Goal: Task Accomplishment & Management: Complete application form

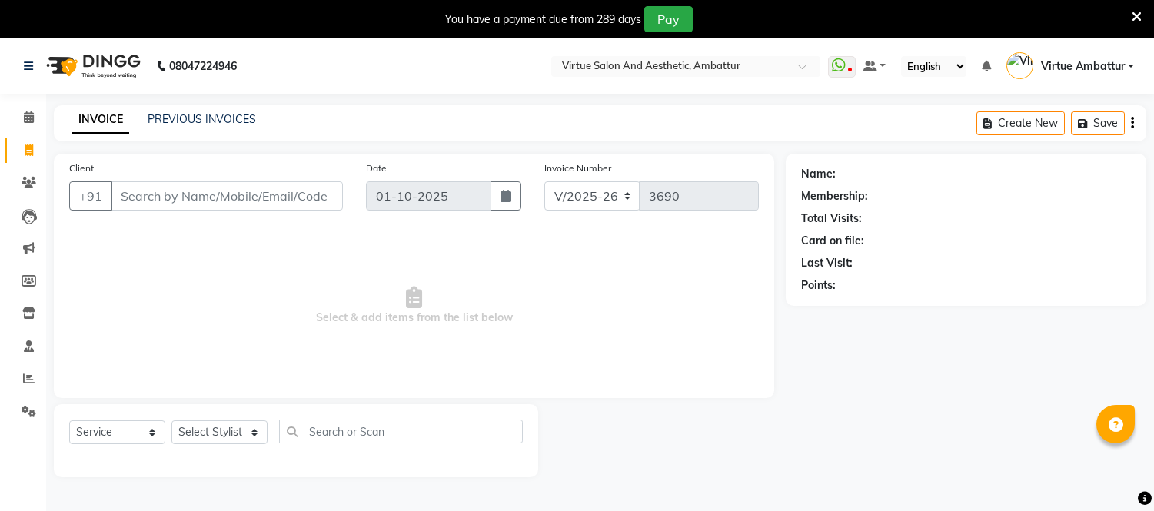
select select "5237"
select select "service"
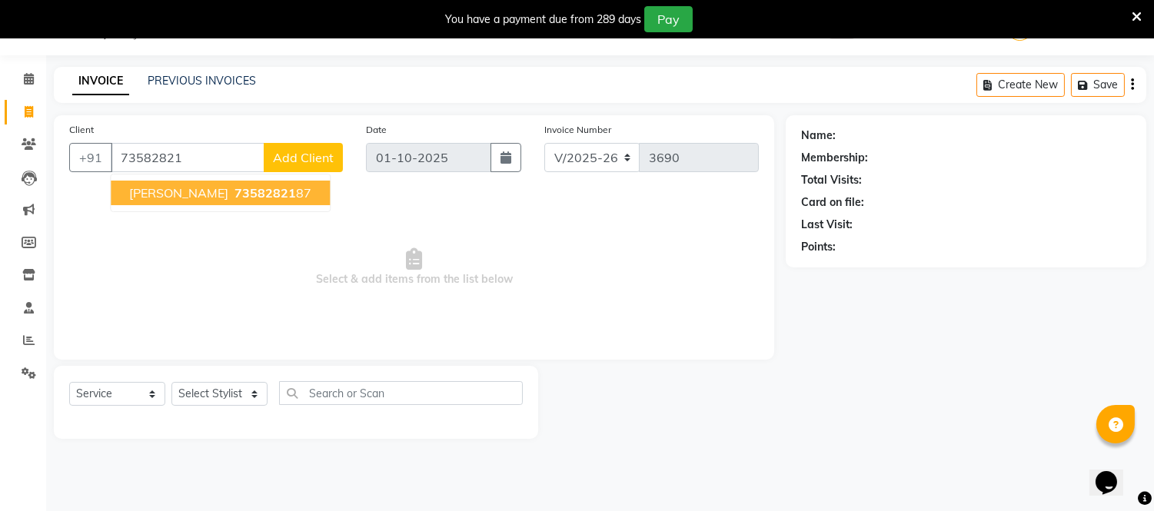
click at [167, 181] on button "[PERSON_NAME] 73582821 87" at bounding box center [220, 193] width 219 height 25
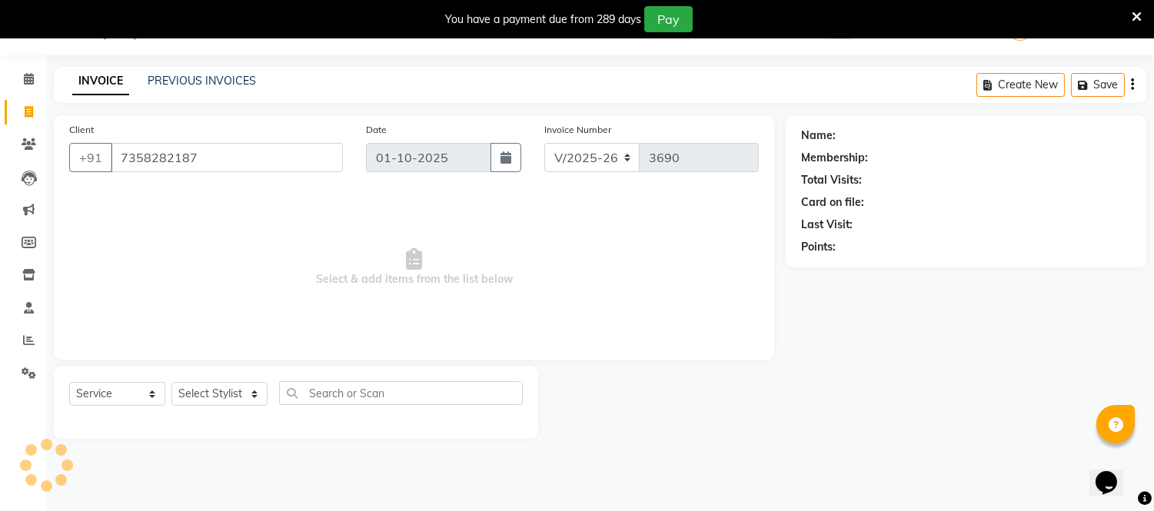
type input "7358282187"
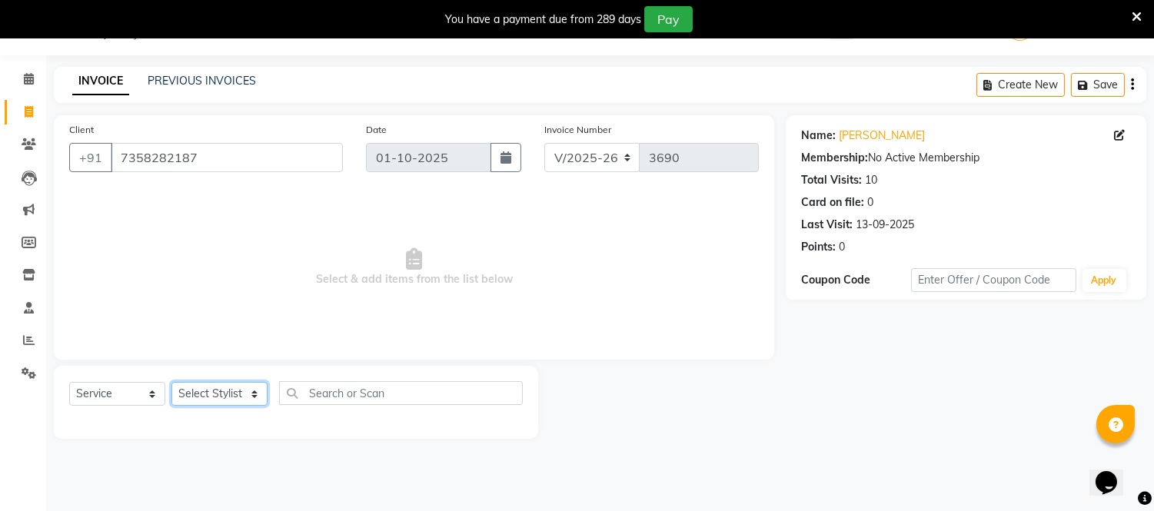
click at [256, 397] on select "Select Stylist [PERSON_NAME] [PERSON_NAME] [PERSON_NAME] [PERSON_NAME] [PERSON_…" at bounding box center [219, 394] width 96 height 24
select select "50476"
click at [171, 383] on select "Select Stylist [PERSON_NAME] [PERSON_NAME] [PERSON_NAME] [PERSON_NAME] [PERSON_…" at bounding box center [219, 394] width 96 height 24
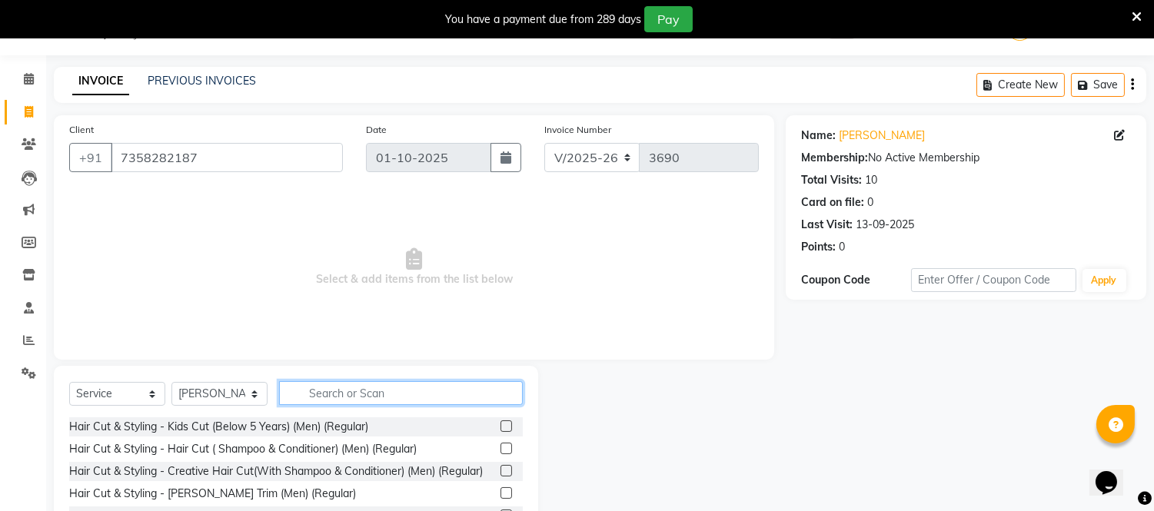
click at [370, 388] on input "text" at bounding box center [401, 393] width 244 height 24
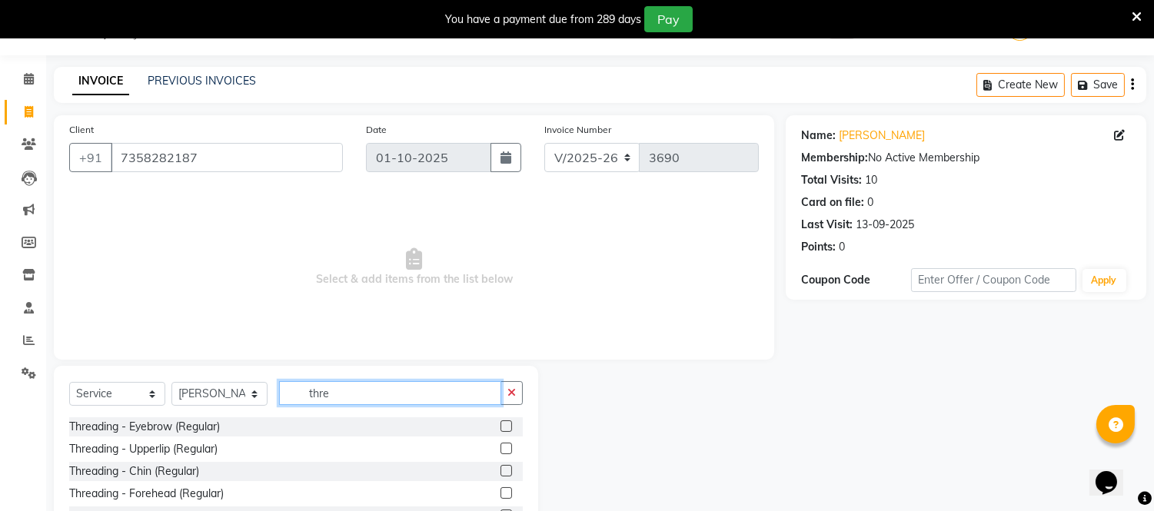
type input "thre"
click at [501, 428] on label at bounding box center [507, 427] width 12 height 12
click at [501, 428] on input "checkbox" at bounding box center [506, 427] width 10 height 10
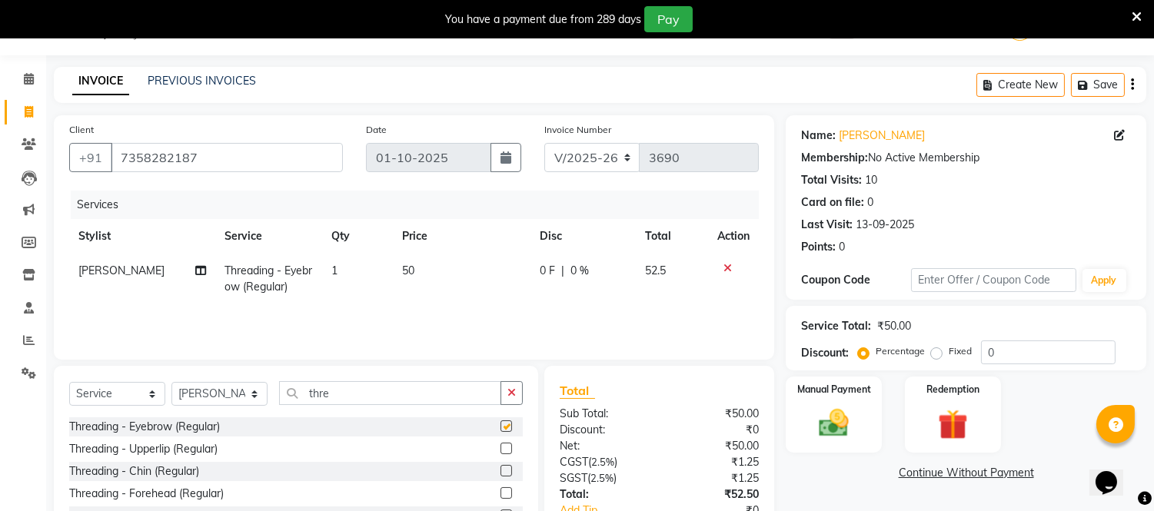
checkbox input "false"
click at [501, 472] on label at bounding box center [507, 471] width 12 height 12
click at [501, 472] on input "checkbox" at bounding box center [506, 472] width 10 height 10
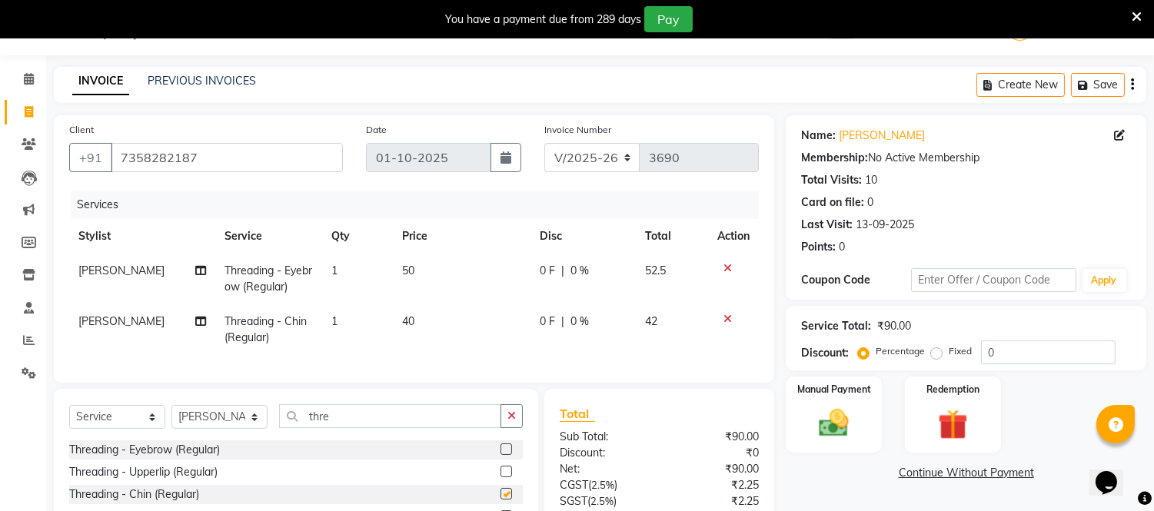
checkbox input "false"
drag, startPoint x: 408, startPoint y: 321, endPoint x: 411, endPoint y: 328, distance: 8.0
click at [410, 321] on span "40" at bounding box center [408, 322] width 12 height 14
select select "50476"
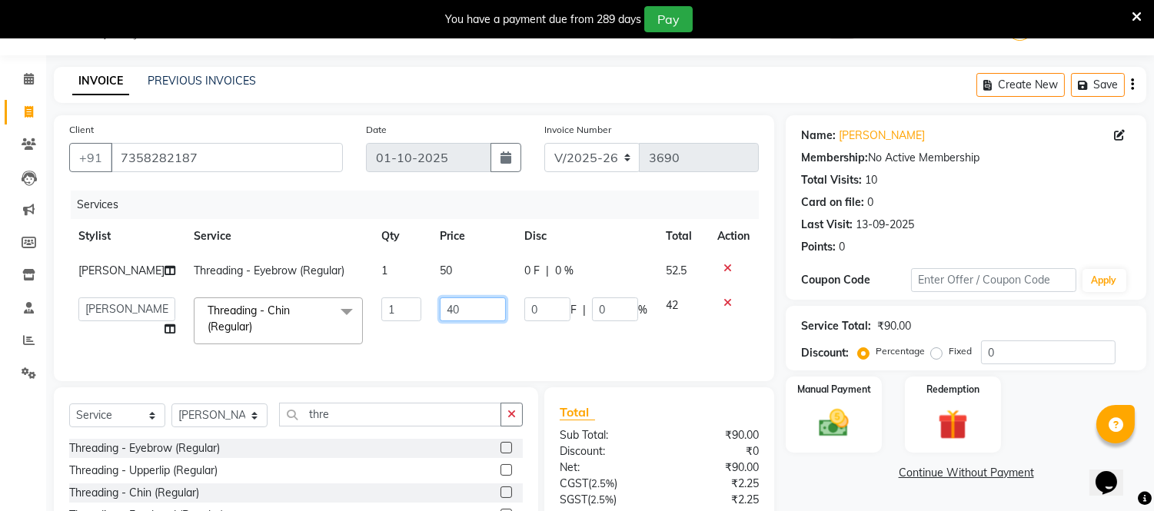
click at [440, 314] on input "40" at bounding box center [473, 310] width 66 height 24
type input "50"
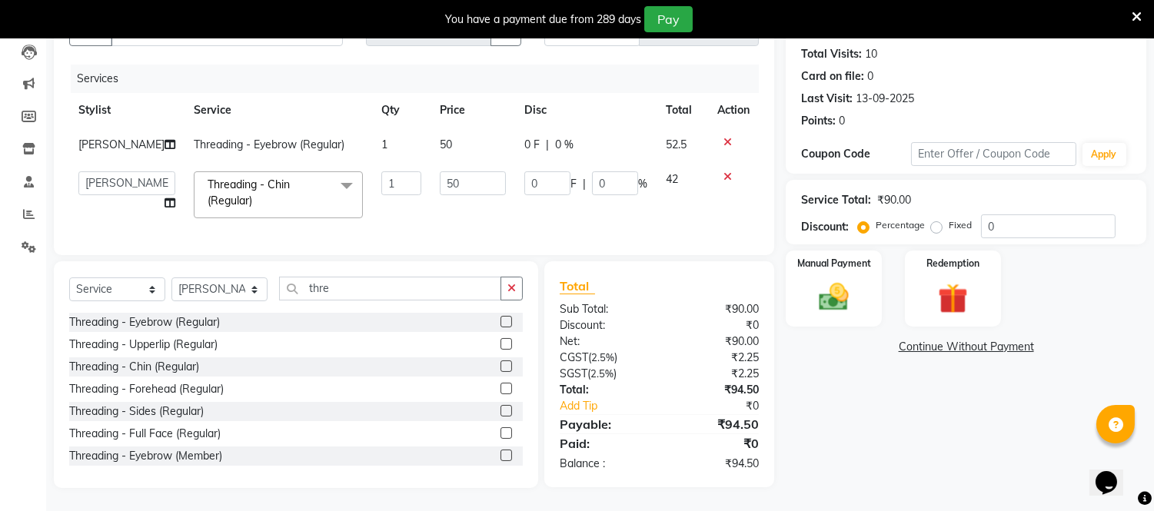
click at [837, 412] on div "Name: [PERSON_NAME] Membership: No Active Membership Total Visits: 10 Card on f…" at bounding box center [972, 238] width 372 height 499
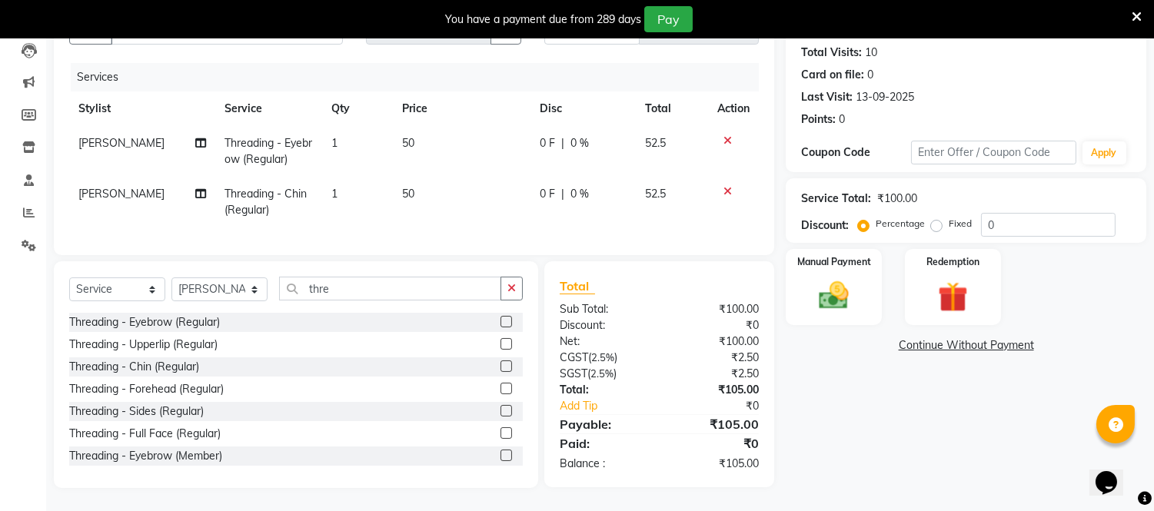
scroll to position [178, 0]
click at [727, 135] on icon at bounding box center [728, 140] width 8 height 11
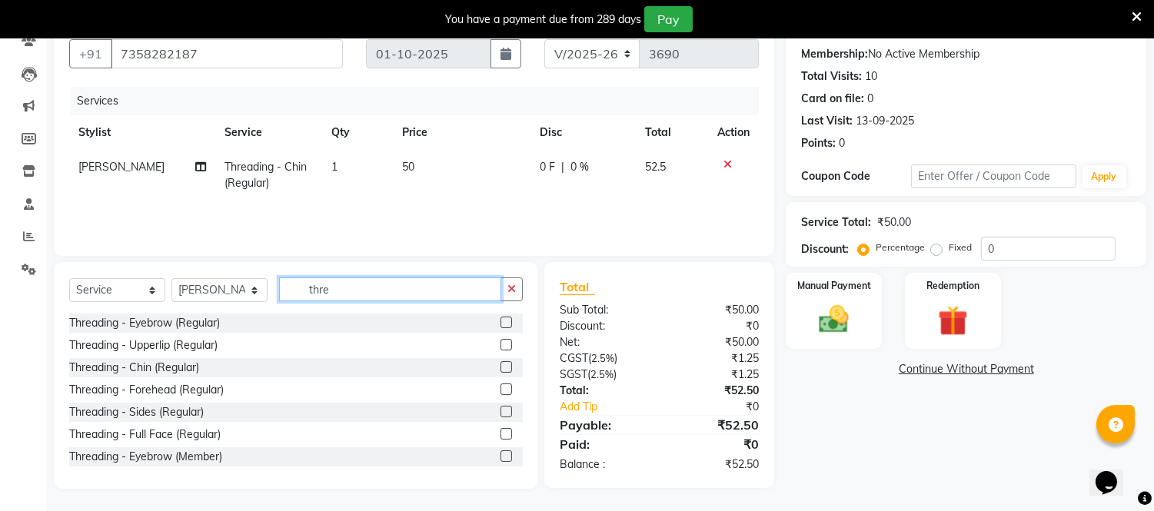
click at [331, 293] on input "thre" at bounding box center [390, 290] width 222 height 24
click at [501, 342] on label at bounding box center [507, 345] width 12 height 12
click at [501, 342] on input "checkbox" at bounding box center [506, 346] width 10 height 10
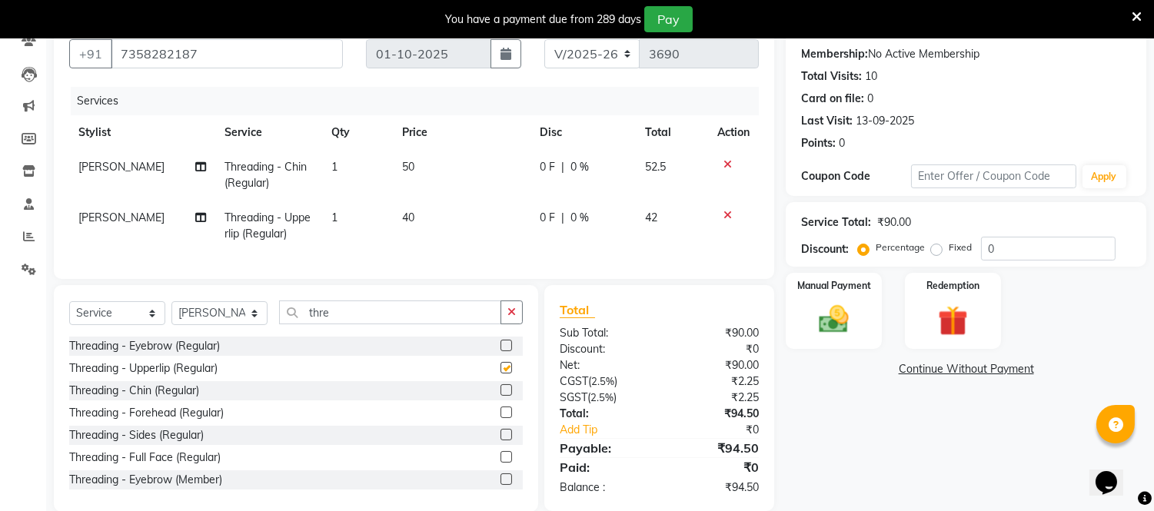
checkbox input "false"
click at [404, 212] on span "40" at bounding box center [408, 218] width 12 height 14
select select "50476"
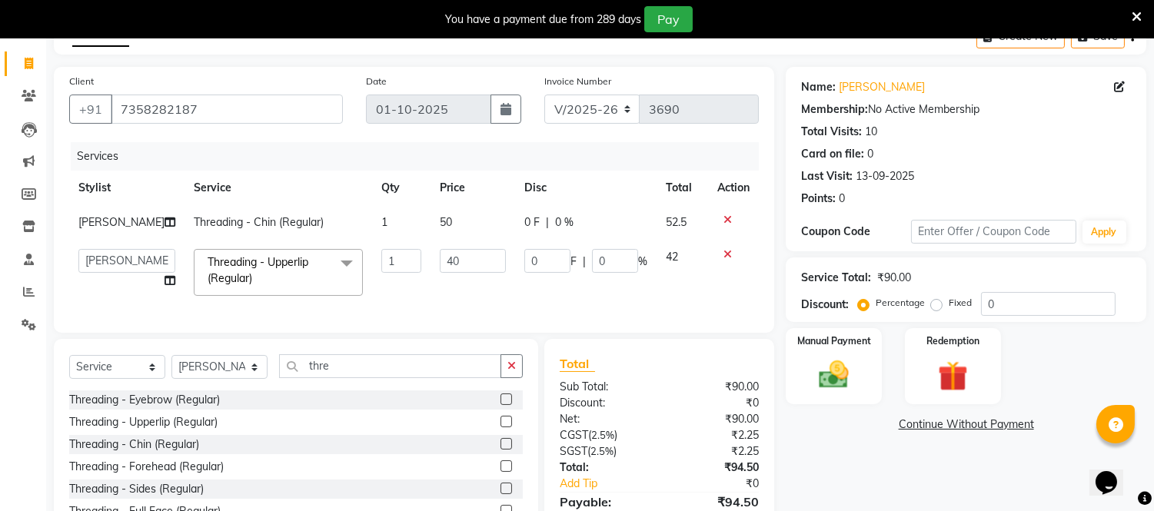
scroll to position [57, 0]
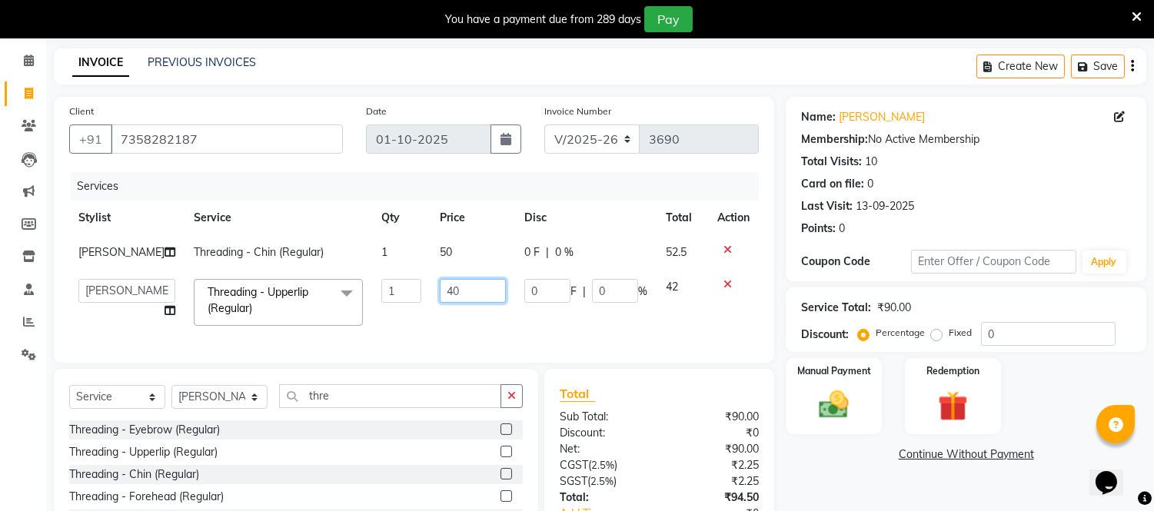
click at [441, 293] on input "40" at bounding box center [473, 291] width 66 height 24
click at [448, 287] on input "40" at bounding box center [473, 291] width 66 height 24
type input "4"
type input "50"
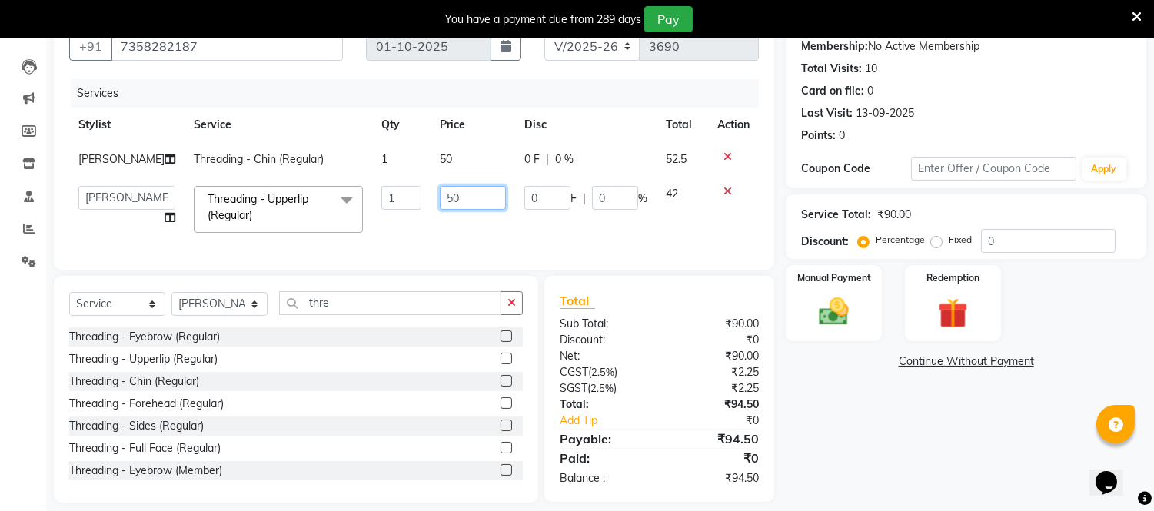
scroll to position [177, 0]
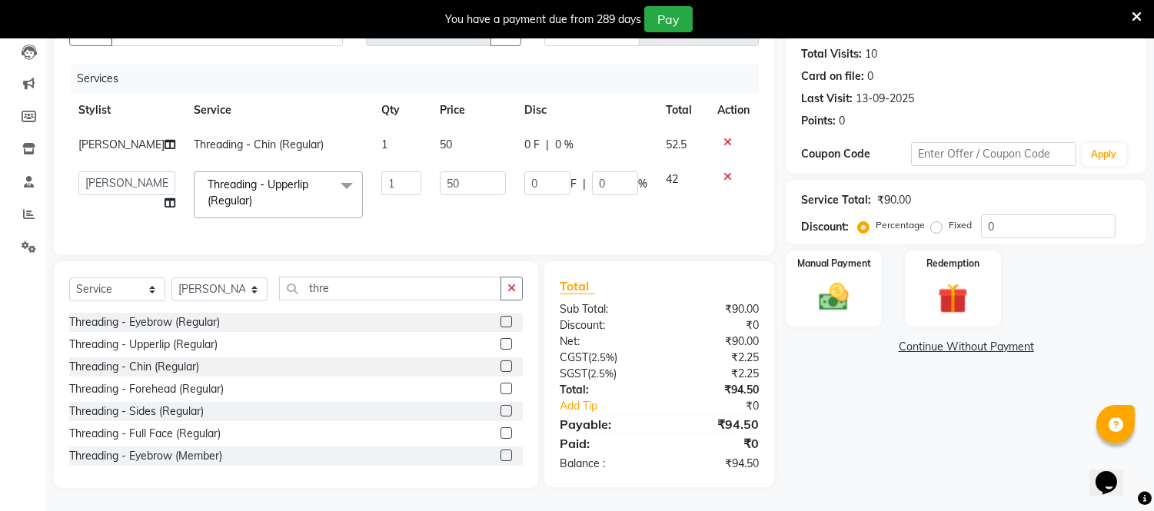
click at [894, 428] on div "Name: [PERSON_NAME] Membership: No Active Membership Total Visits: 10 Card on f…" at bounding box center [972, 238] width 372 height 499
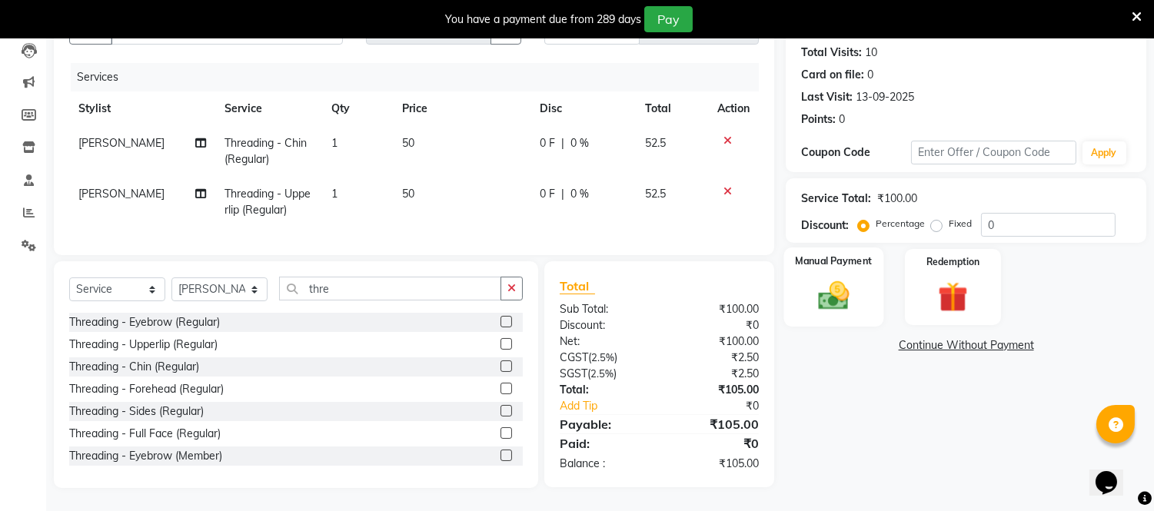
click at [827, 280] on img at bounding box center [834, 296] width 51 height 36
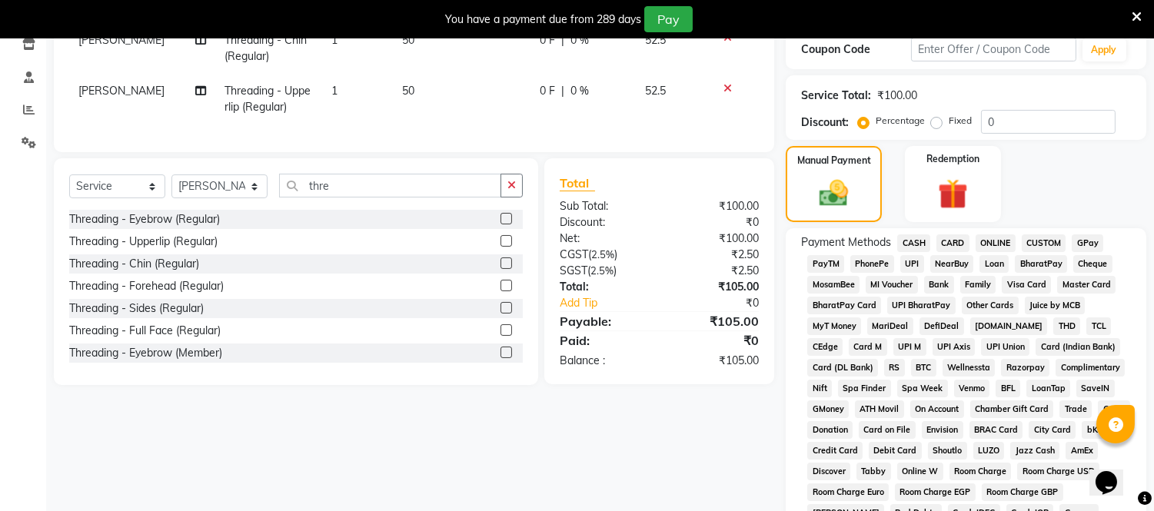
scroll to position [214, 0]
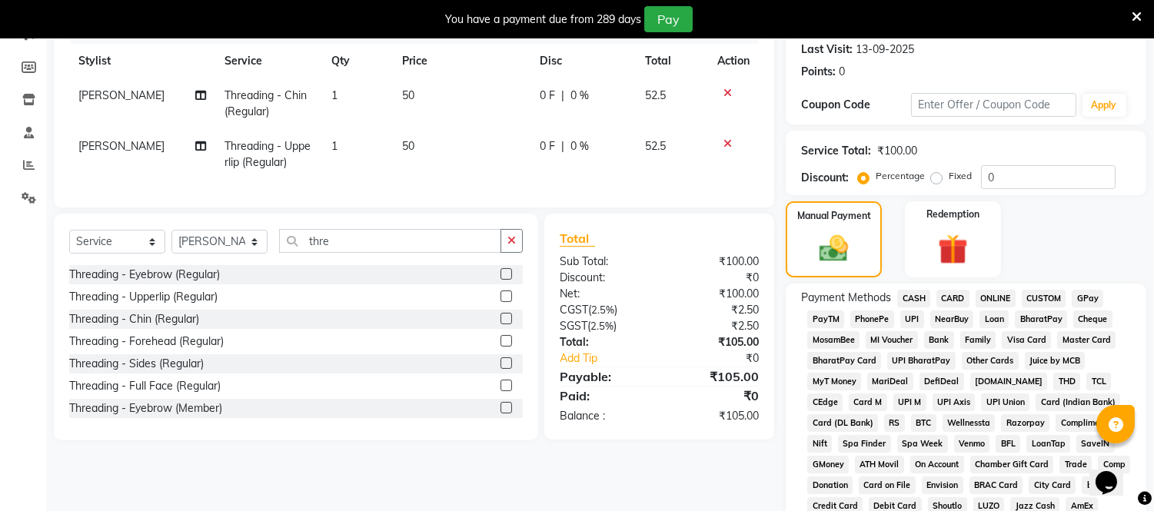
click at [1026, 301] on span "CUSTOM" at bounding box center [1044, 299] width 45 height 18
click at [1004, 296] on span "ONLINE" at bounding box center [996, 299] width 40 height 18
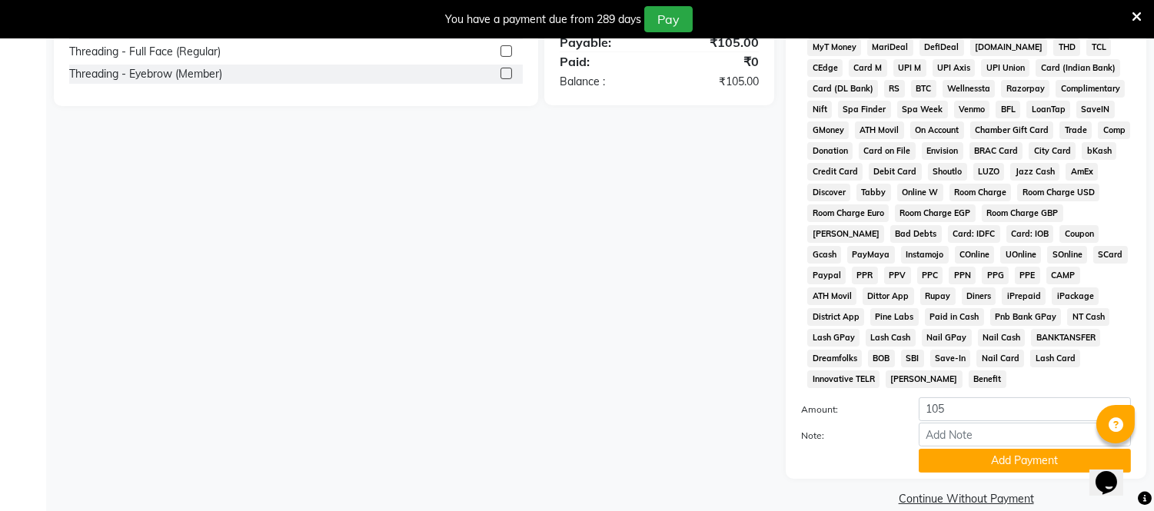
scroll to position [552, 0]
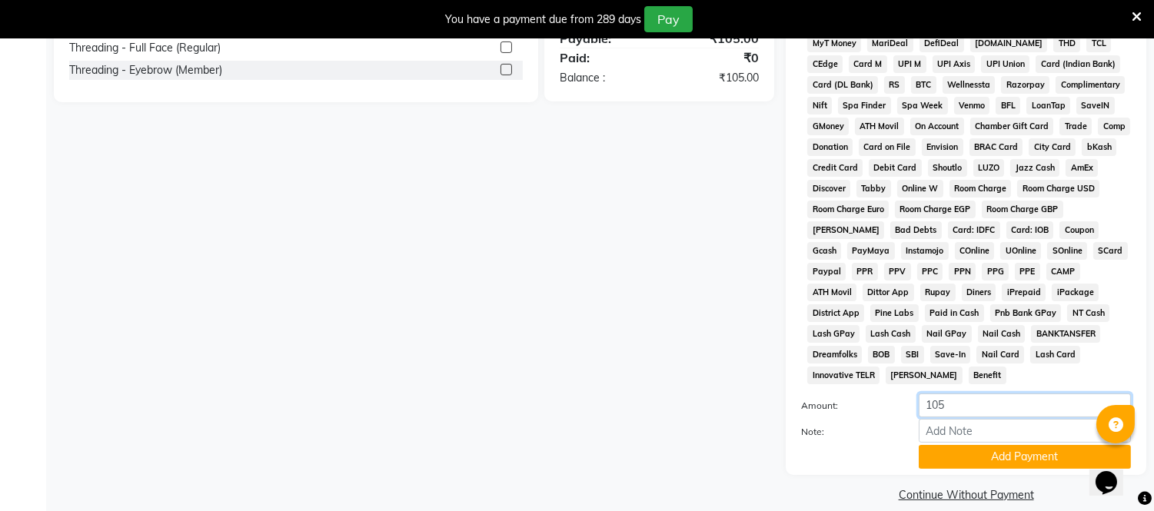
click at [954, 394] on input "105" at bounding box center [1025, 406] width 212 height 24
click at [994, 445] on button "Add Payment" at bounding box center [1025, 457] width 212 height 24
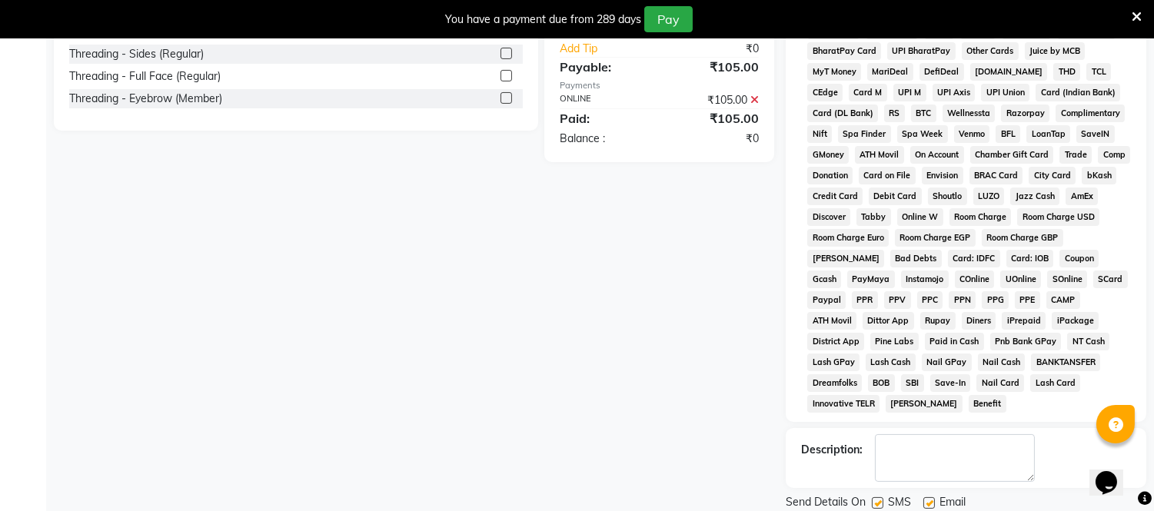
scroll to position [558, 0]
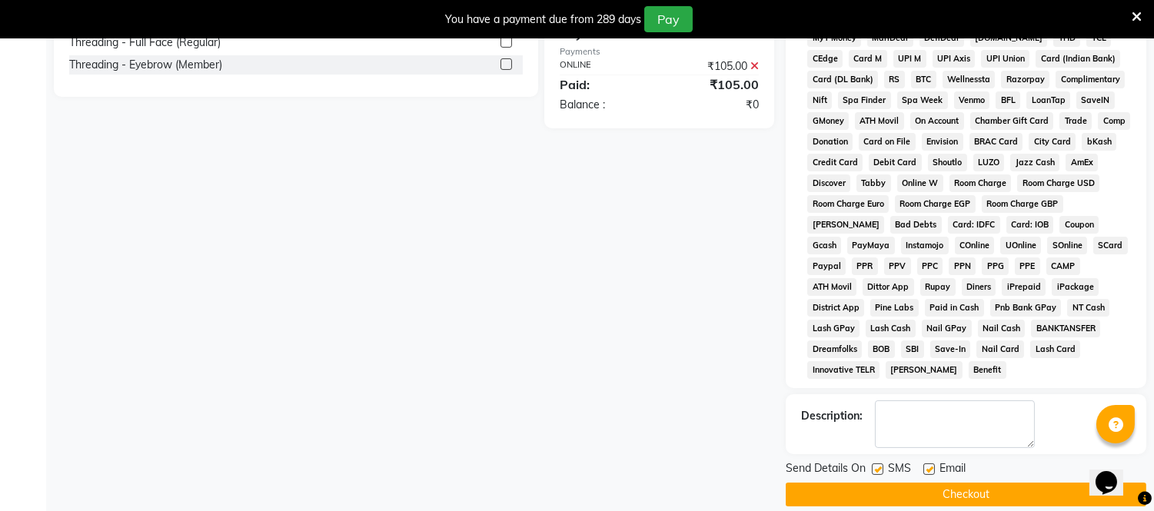
click at [887, 483] on button "Checkout" at bounding box center [966, 495] width 361 height 24
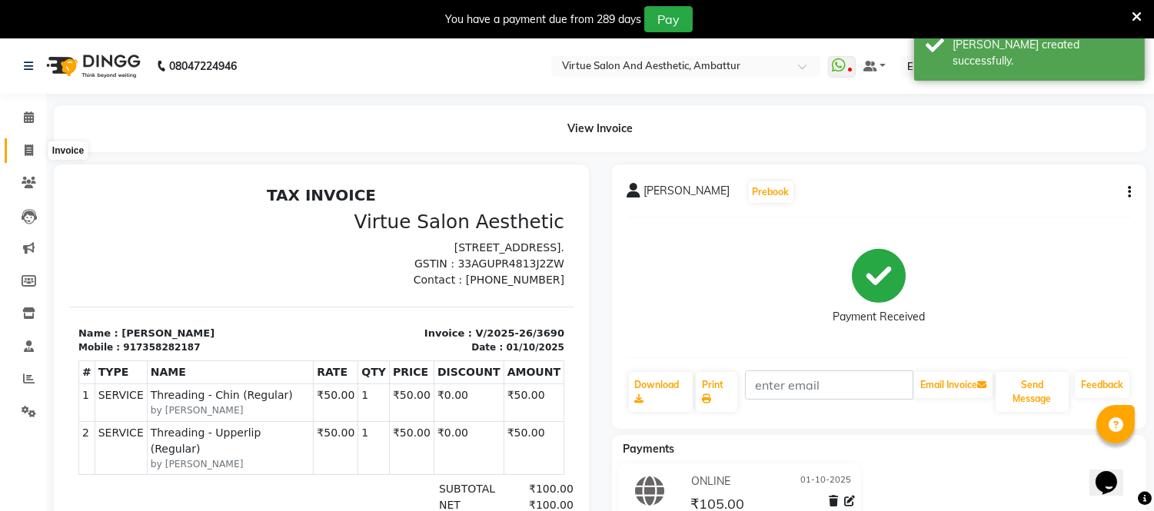
click at [22, 144] on span at bounding box center [28, 151] width 27 height 18
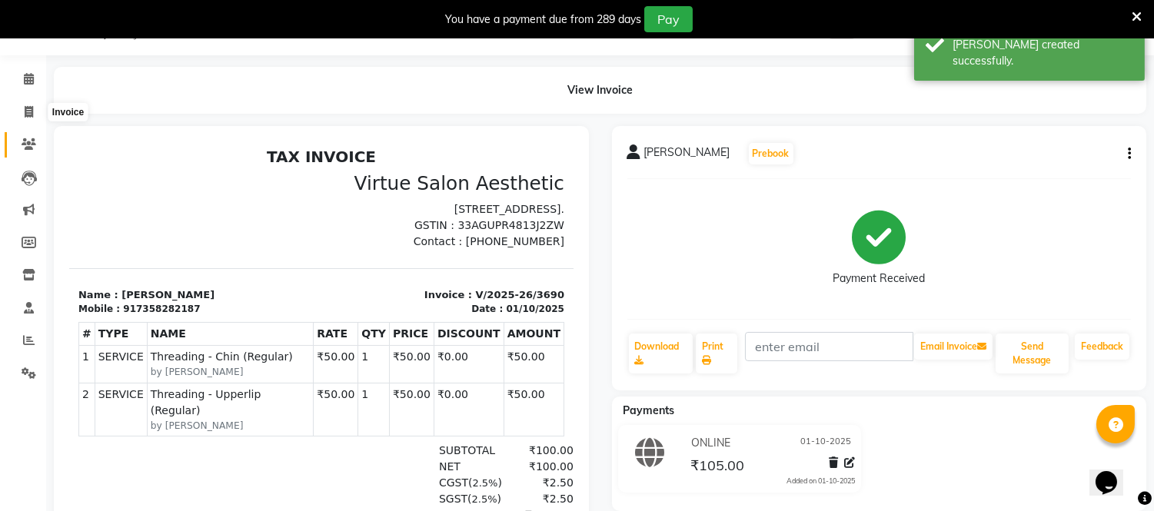
select select "5237"
select select "service"
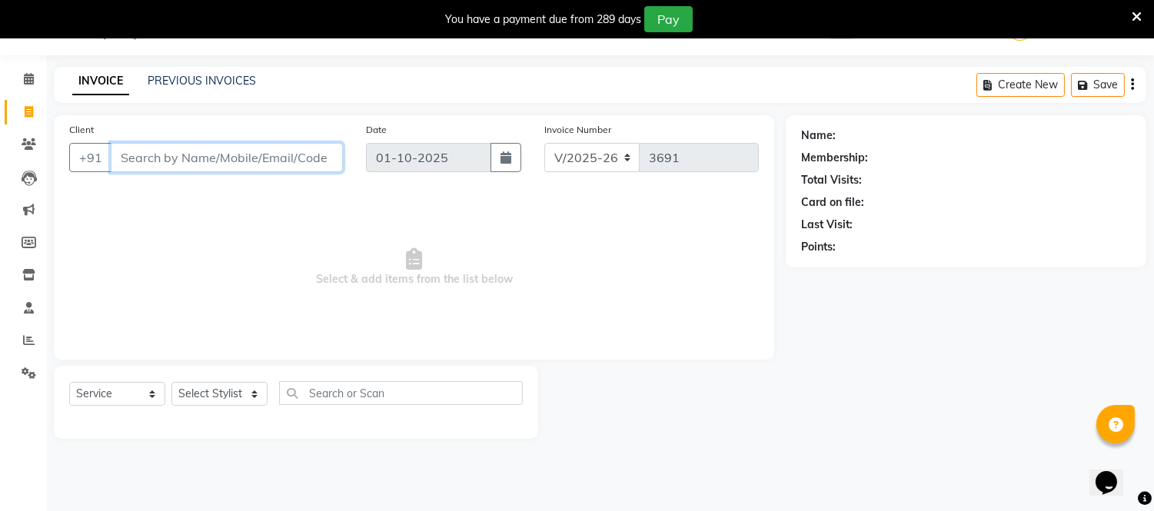
paste input "8056138208"
type input "8"
click at [217, 78] on link "PREVIOUS INVOICES" at bounding box center [202, 81] width 108 height 14
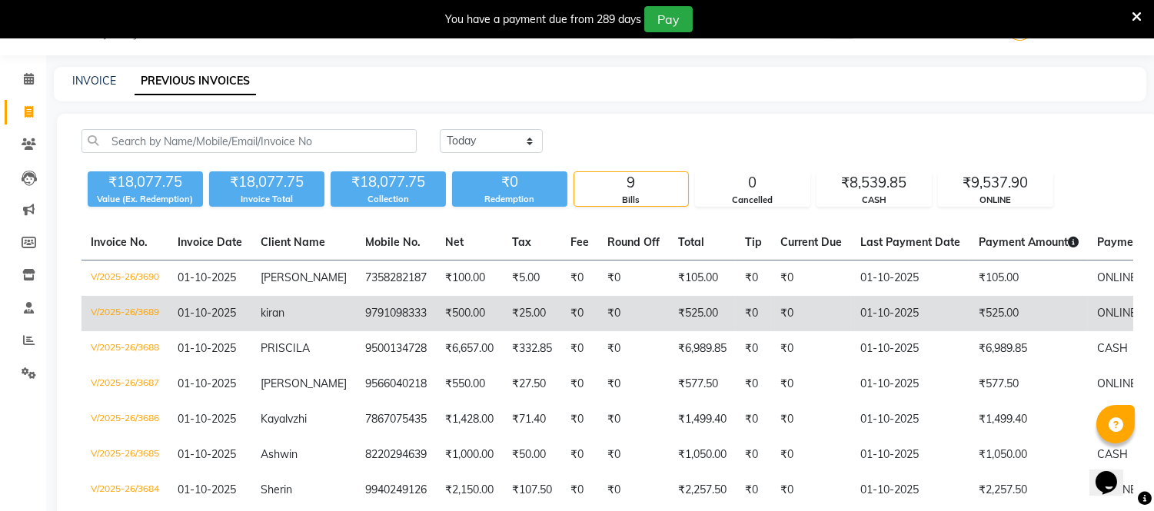
click at [359, 309] on td "9791098333" at bounding box center [396, 313] width 80 height 35
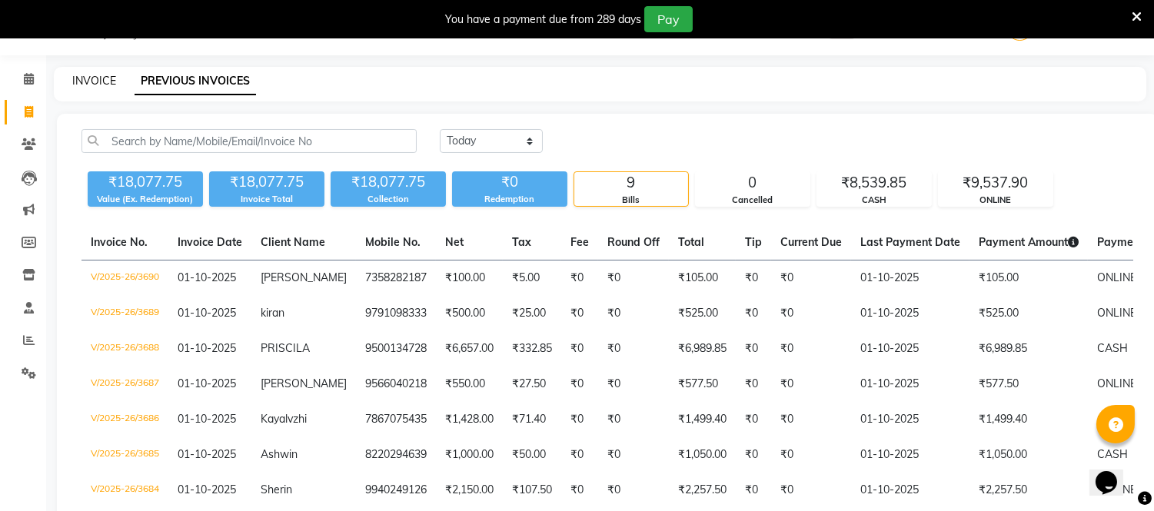
click at [98, 79] on link "INVOICE" at bounding box center [94, 81] width 44 height 14
select select "service"
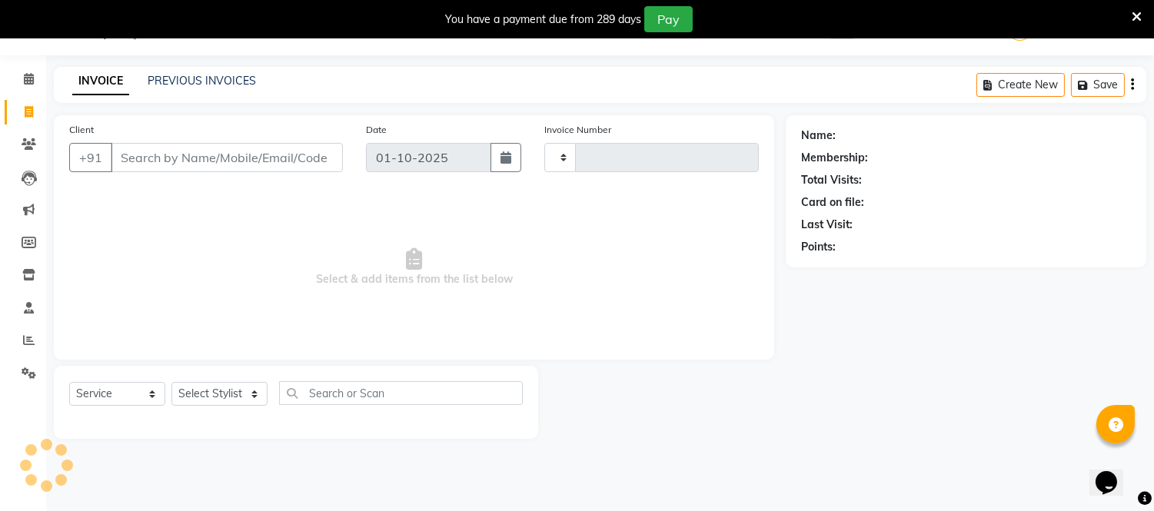
type input "3691"
select select "5237"
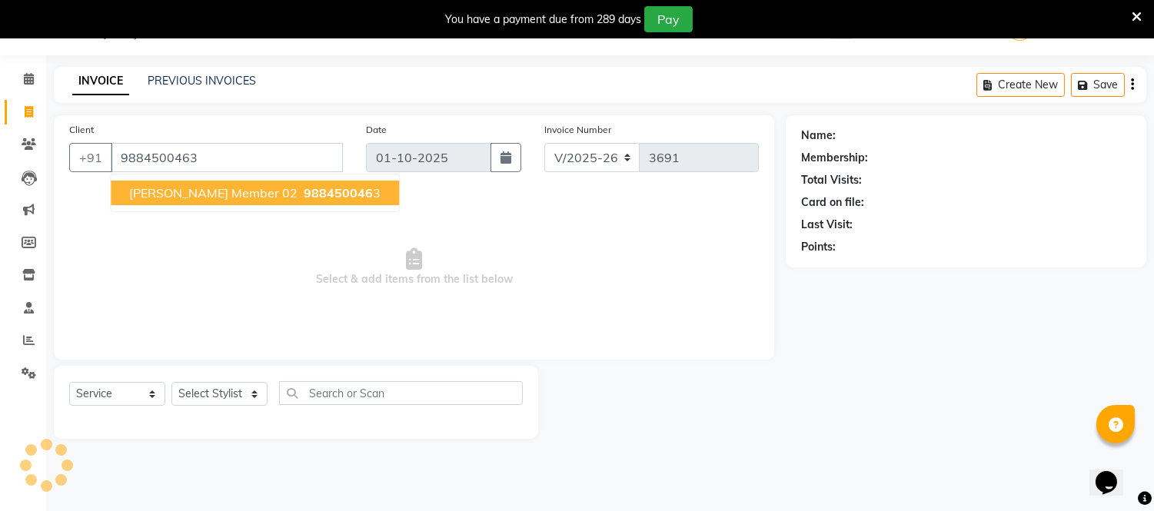
type input "9884500463"
select select "1: Object"
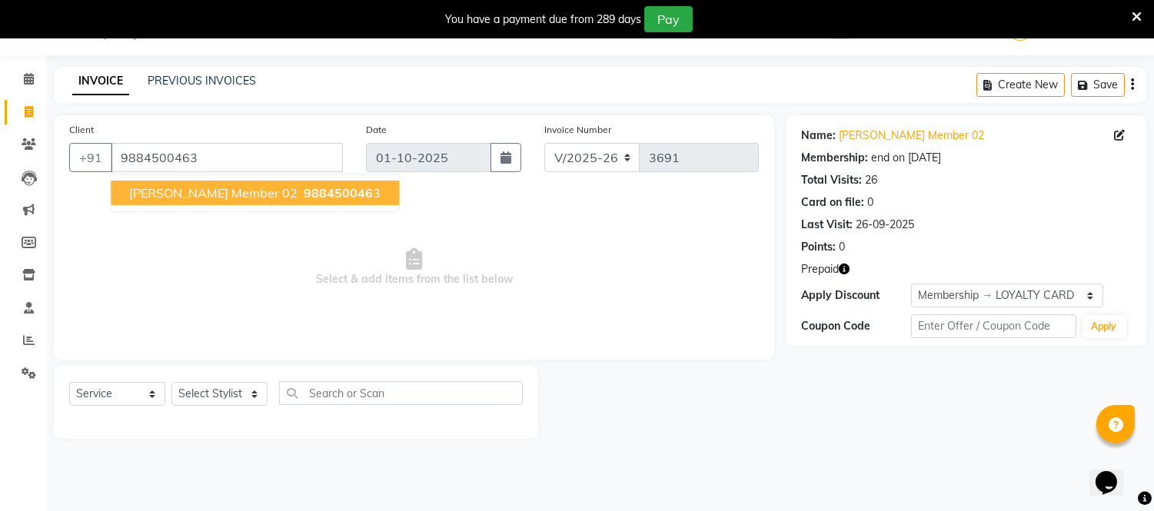
click at [304, 195] on span "988450046" at bounding box center [338, 192] width 69 height 15
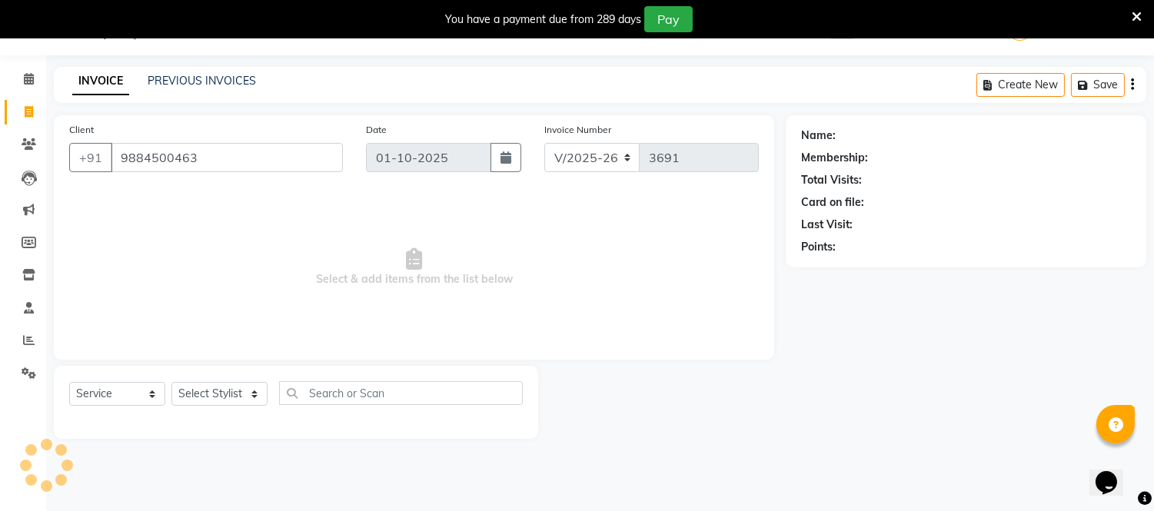
select select "1: Object"
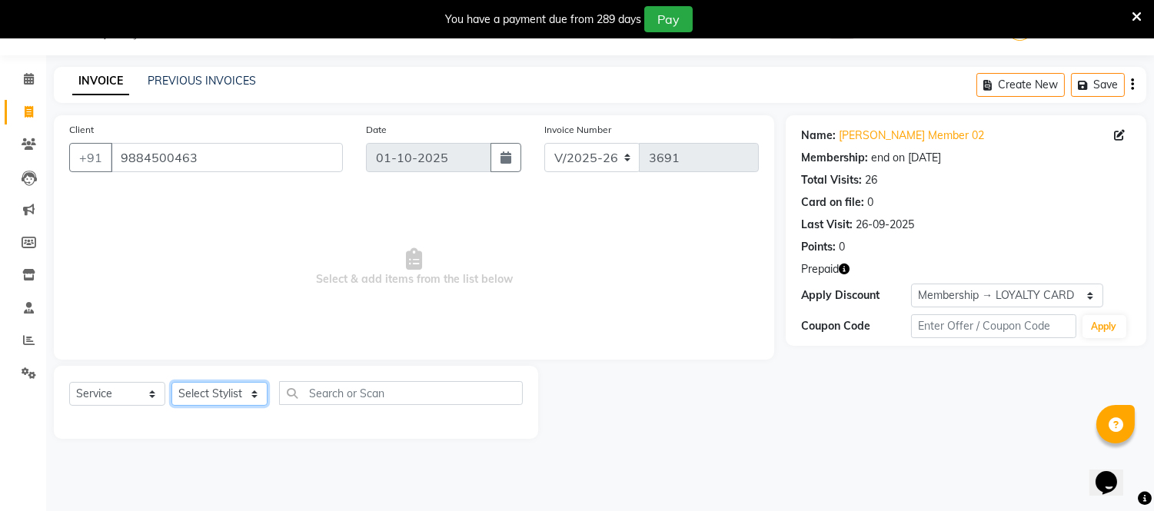
click at [245, 389] on select "Select Stylist [PERSON_NAME] [PERSON_NAME] [PERSON_NAME] [PERSON_NAME] [PERSON_…" at bounding box center [219, 394] width 96 height 24
select select "48223"
click at [171, 383] on select "Select Stylist [PERSON_NAME] [PERSON_NAME] [PERSON_NAME] [PERSON_NAME] [PERSON_…" at bounding box center [219, 394] width 96 height 24
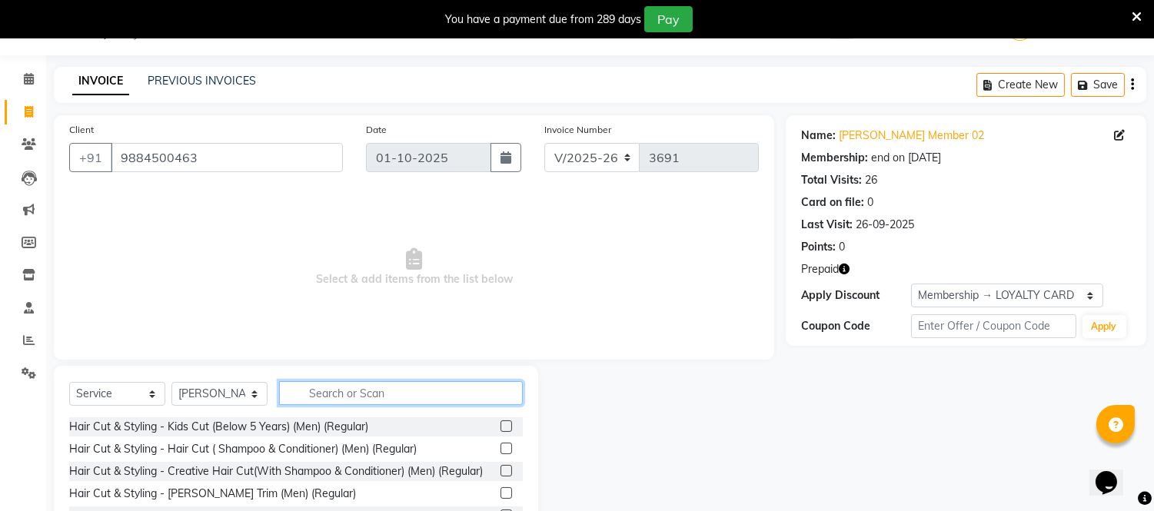
click at [385, 389] on input "text" at bounding box center [401, 393] width 244 height 24
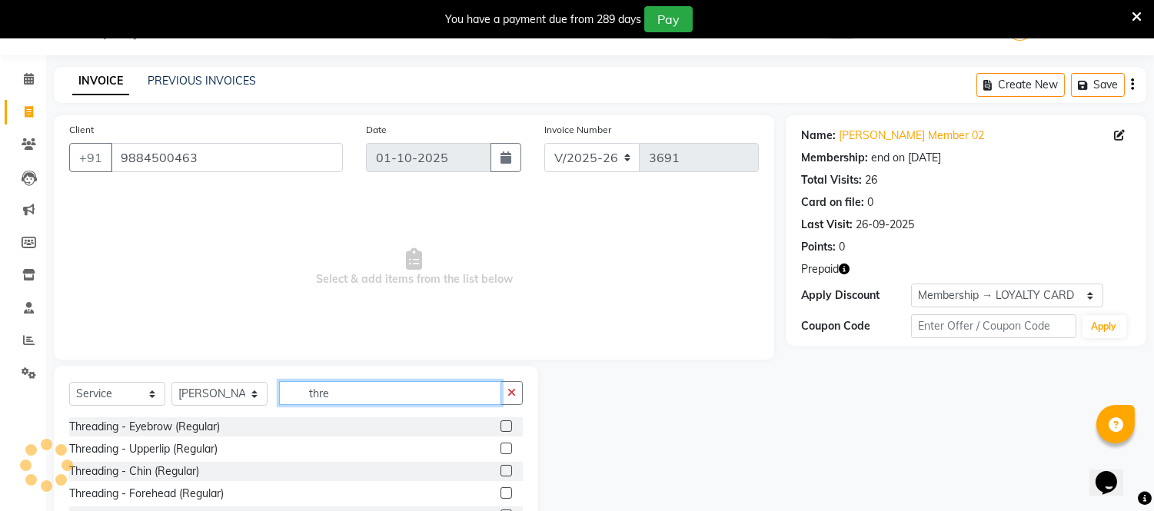
type input "thre"
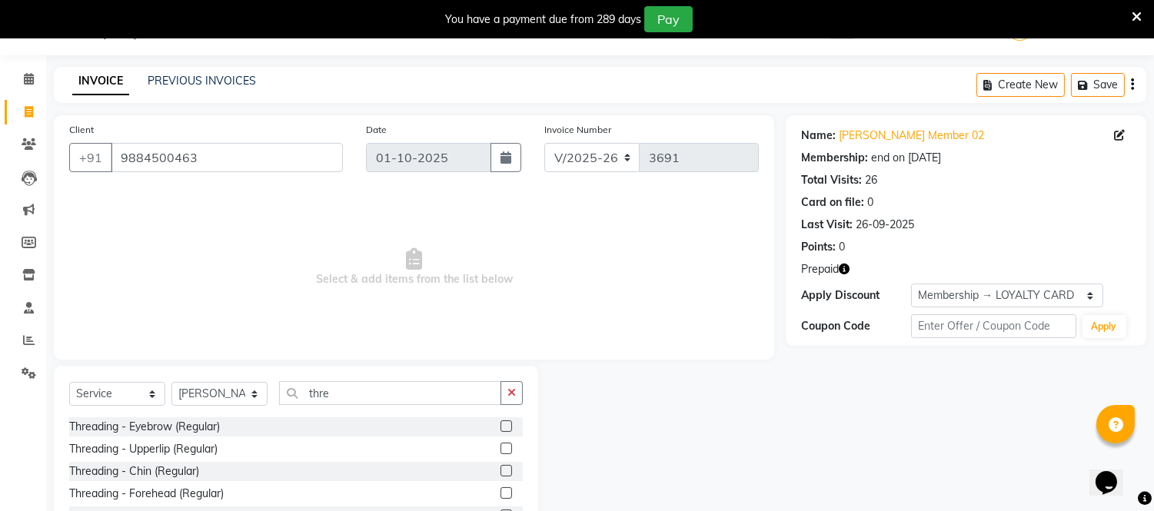
click at [501, 427] on label at bounding box center [507, 427] width 12 height 12
click at [501, 427] on input "checkbox" at bounding box center [506, 427] width 10 height 10
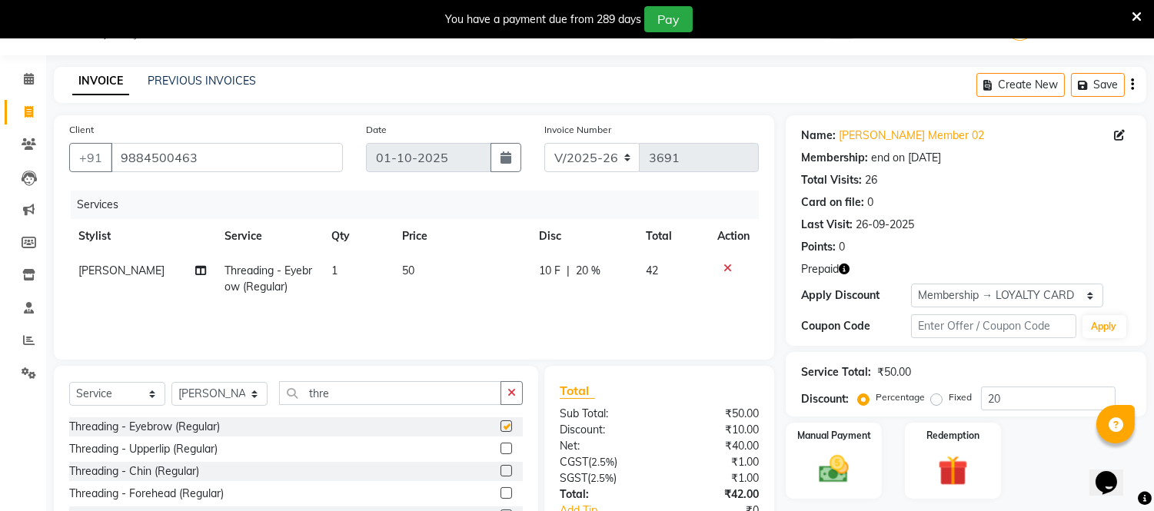
checkbox input "false"
click at [501, 448] on label at bounding box center [507, 449] width 12 height 12
click at [501, 448] on input "checkbox" at bounding box center [506, 449] width 10 height 10
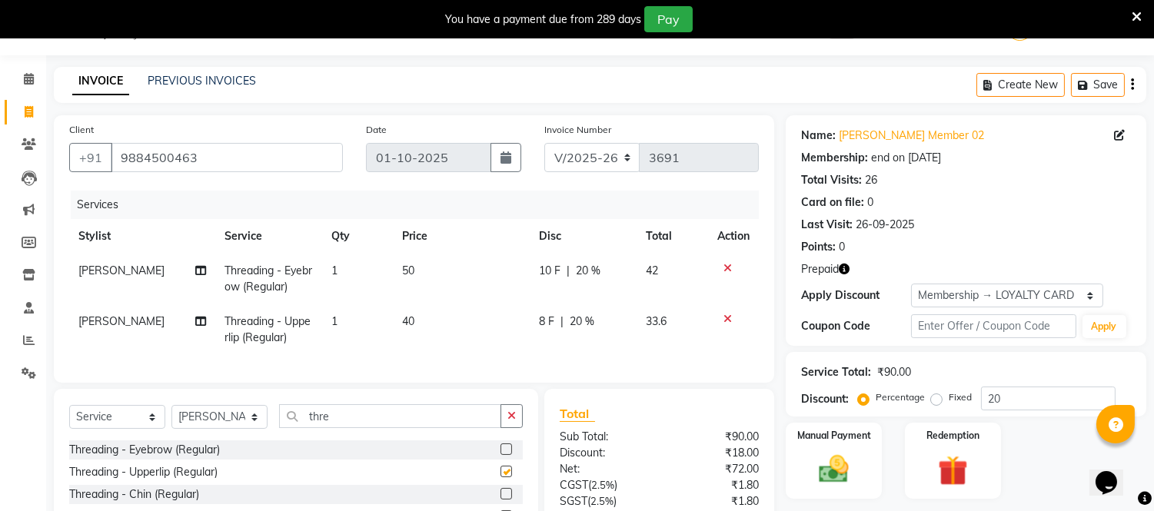
checkbox input "false"
click at [501, 500] on label at bounding box center [507, 494] width 12 height 12
click at [501, 500] on input "checkbox" at bounding box center [506, 495] width 10 height 10
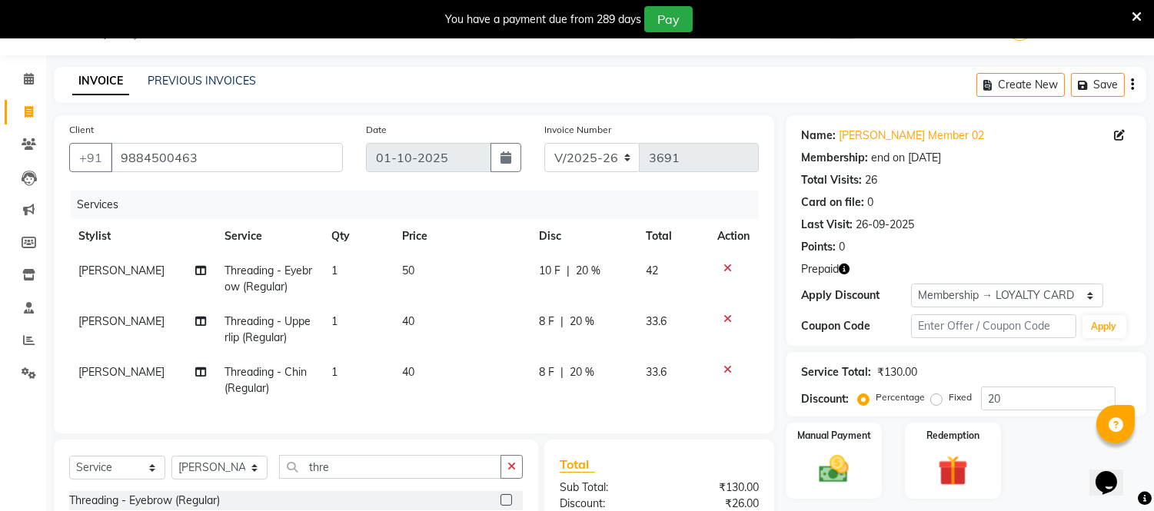
checkbox input "false"
drag, startPoint x: 402, startPoint y: 320, endPoint x: 409, endPoint y: 344, distance: 25.6
click at [402, 323] on span "40" at bounding box center [408, 322] width 12 height 14
select select "48223"
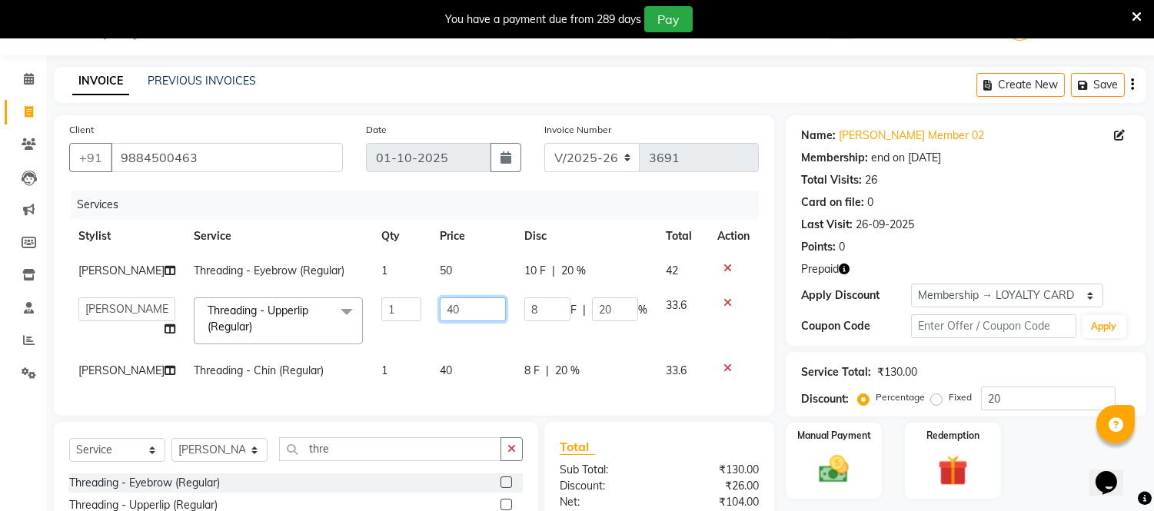
click at [440, 311] on input "40" at bounding box center [473, 310] width 66 height 24
click at [440, 318] on input "40" at bounding box center [473, 310] width 66 height 24
type input "50"
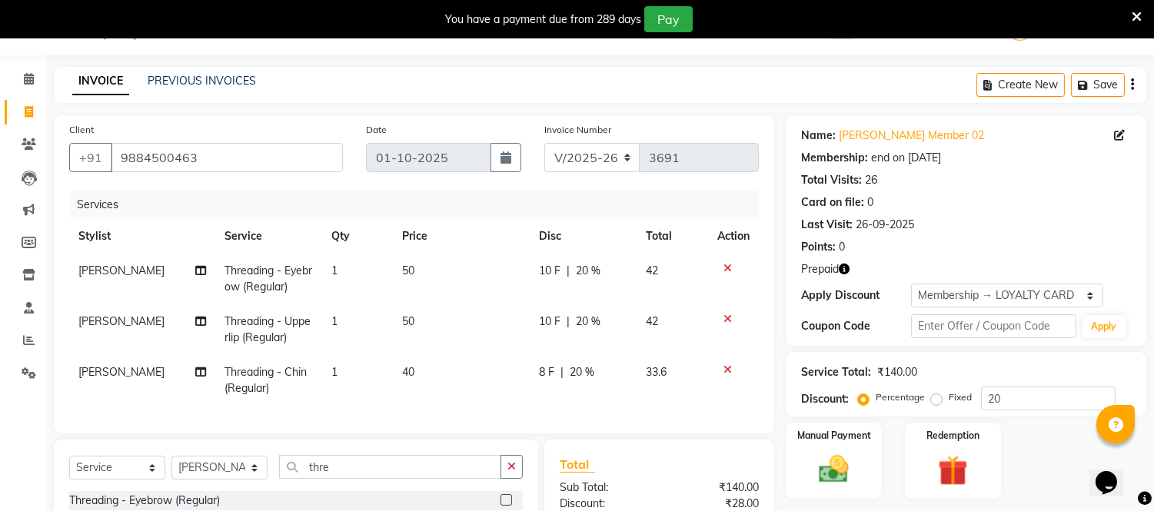
click at [458, 368] on td "40" at bounding box center [461, 380] width 137 height 51
select select "48223"
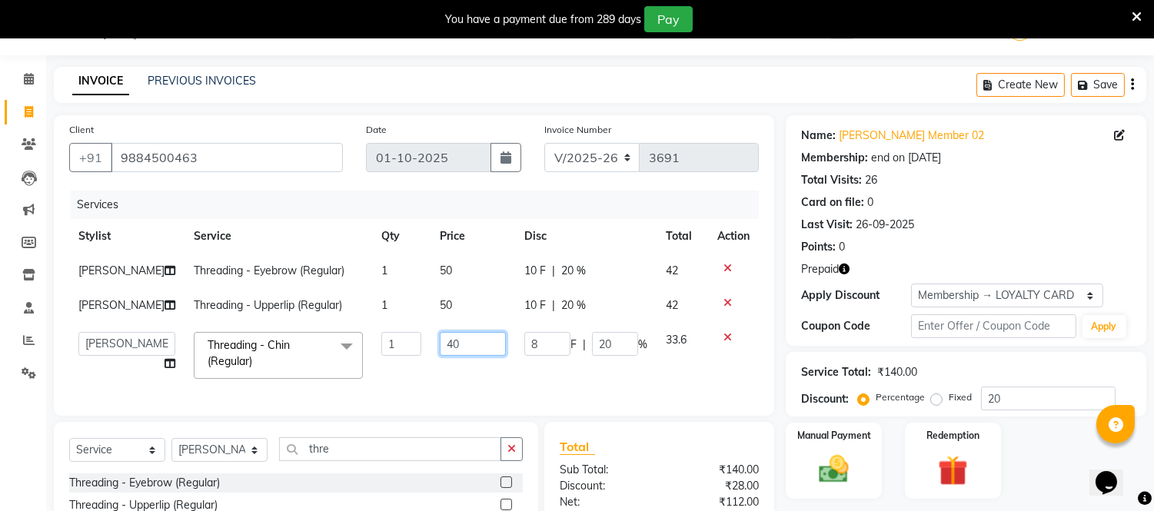
drag, startPoint x: 427, startPoint y: 342, endPoint x: 431, endPoint y: 357, distance: 15.1
click at [431, 356] on td "40" at bounding box center [473, 355] width 85 height 65
type input "50"
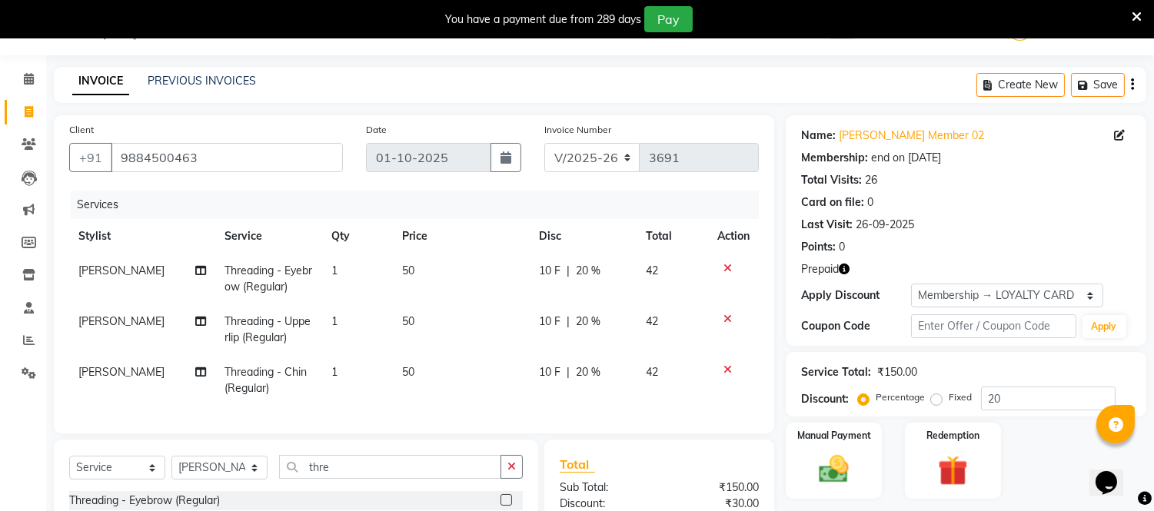
click at [449, 377] on td "50" at bounding box center [461, 380] width 137 height 51
select select "48223"
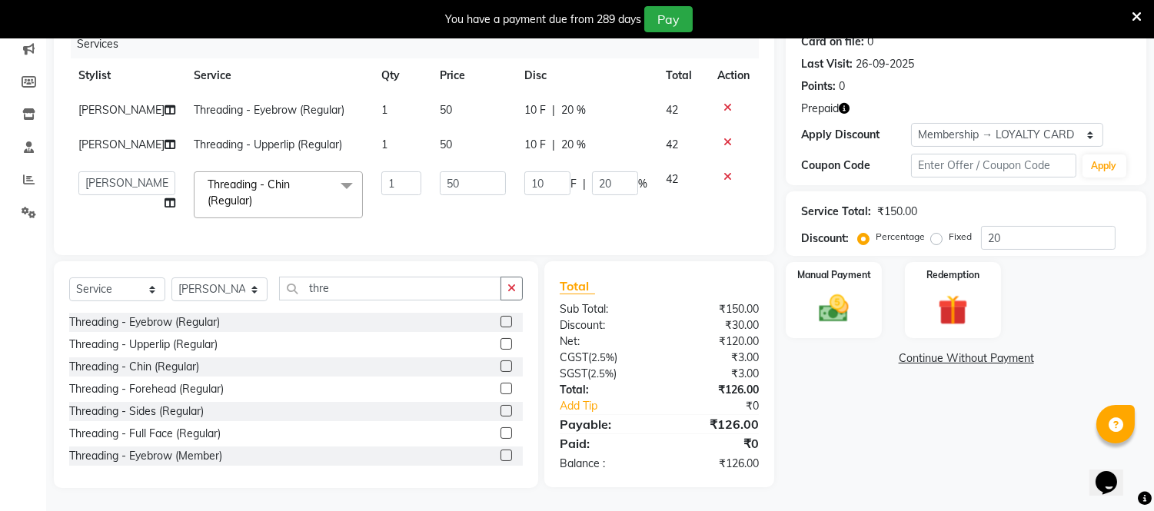
scroll to position [211, 0]
click at [1020, 226] on input "20" at bounding box center [1048, 238] width 135 height 24
type input "2"
type input "1"
type input "2"
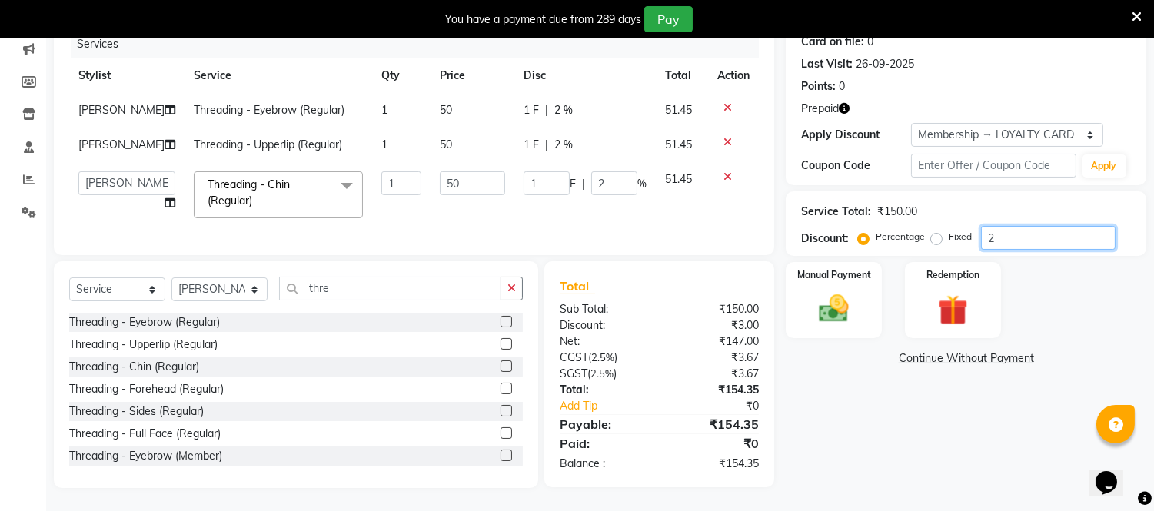
type input "0"
click at [859, 295] on div "Manual Payment" at bounding box center [834, 300] width 100 height 78
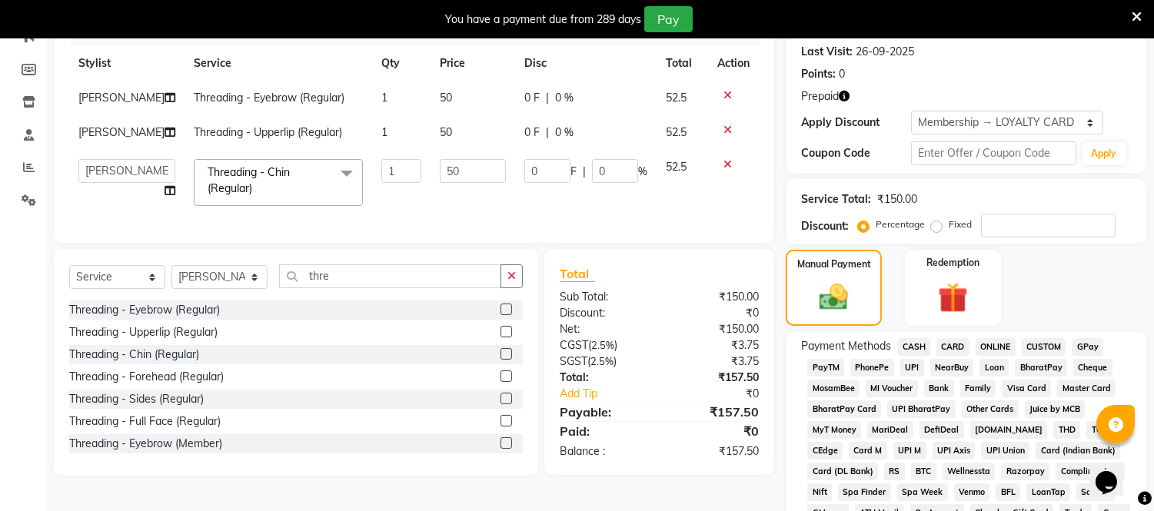
click at [1001, 341] on span "ONLINE" at bounding box center [996, 347] width 40 height 18
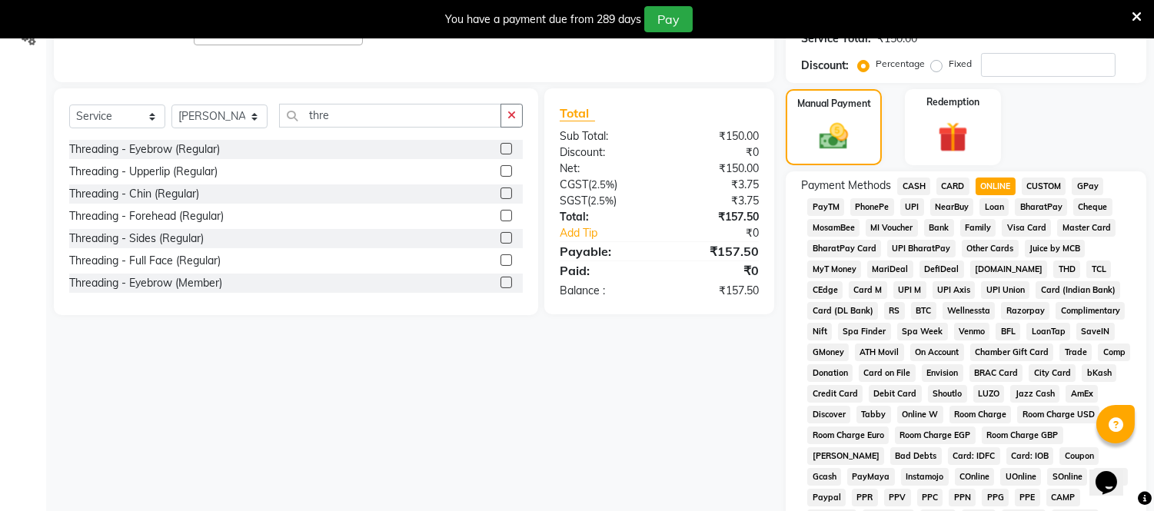
scroll to position [598, 0]
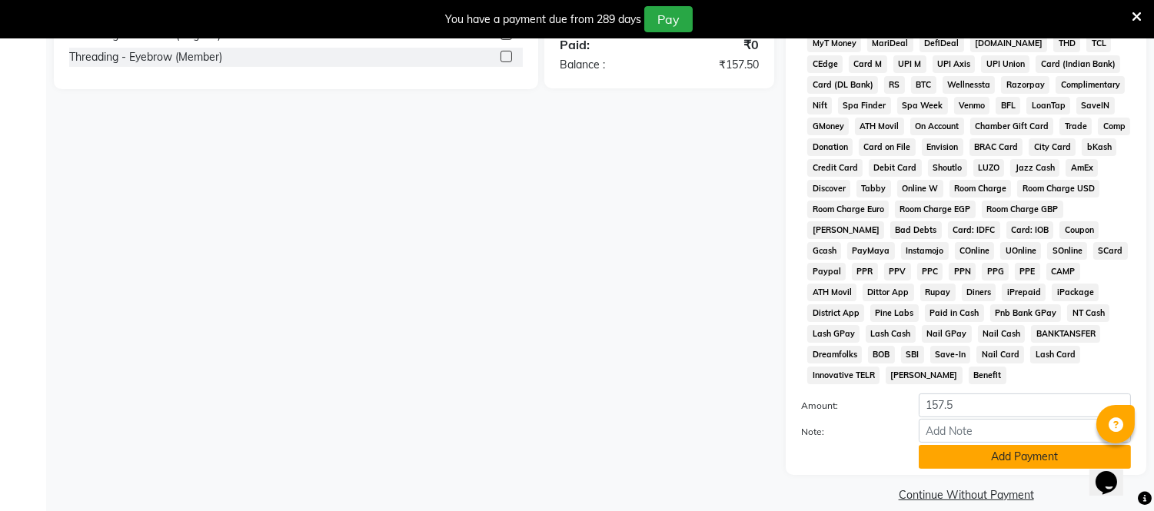
click at [1017, 445] on button "Add Payment" at bounding box center [1025, 457] width 212 height 24
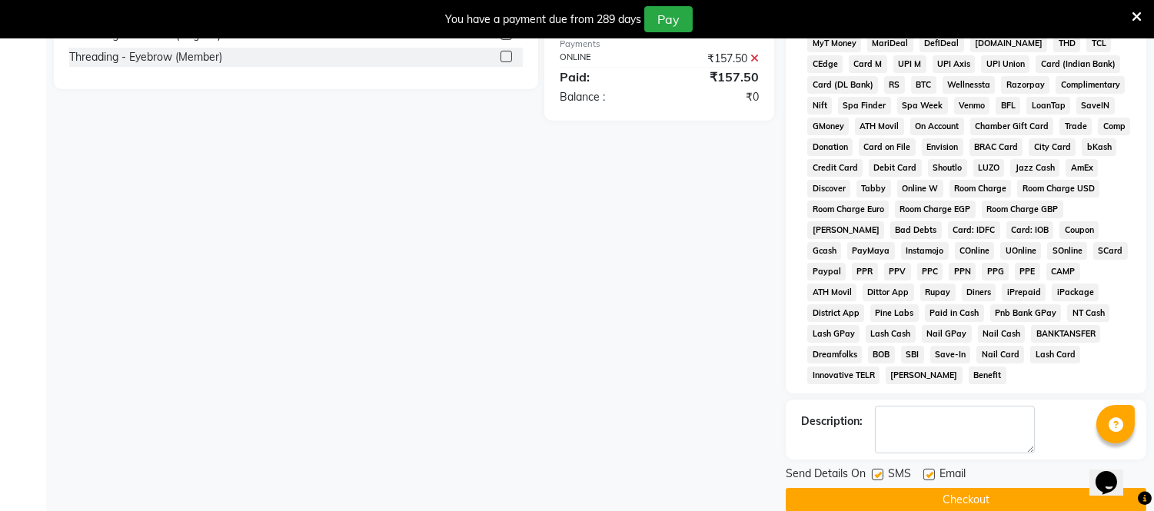
click at [1000, 488] on button "Checkout" at bounding box center [966, 500] width 361 height 24
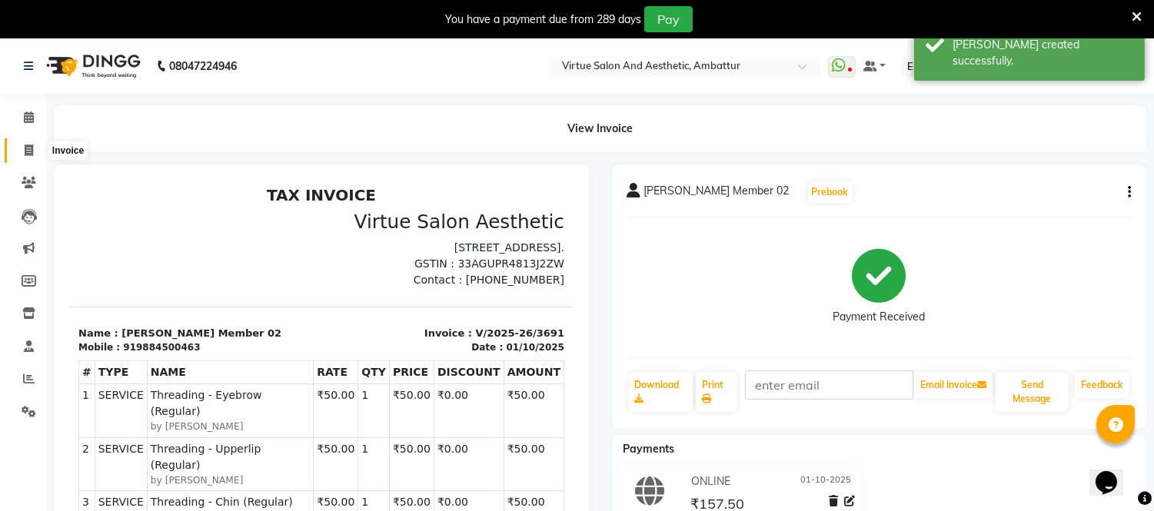
click at [18, 148] on span at bounding box center [28, 151] width 27 height 18
select select "service"
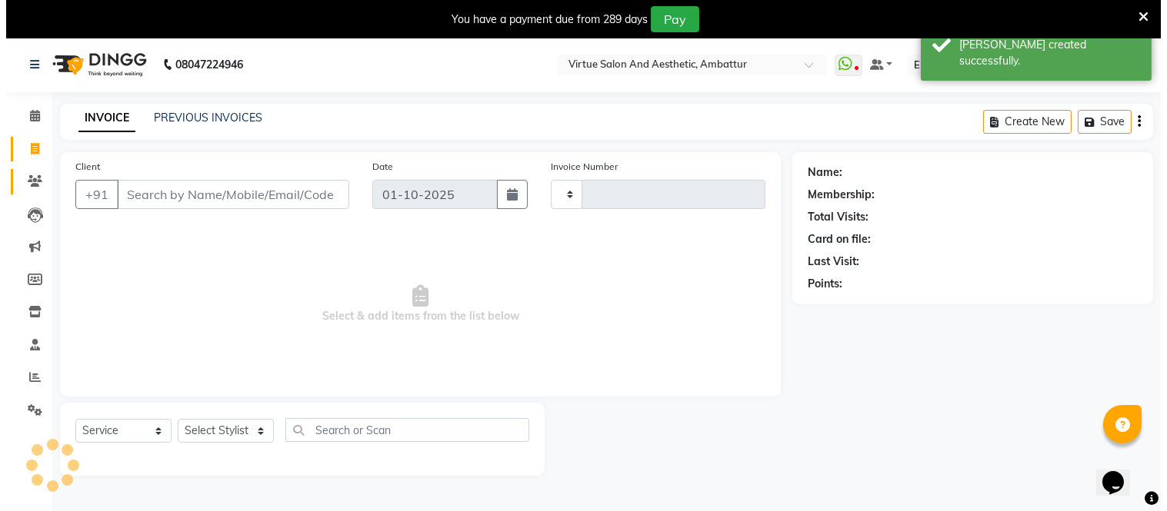
scroll to position [38, 0]
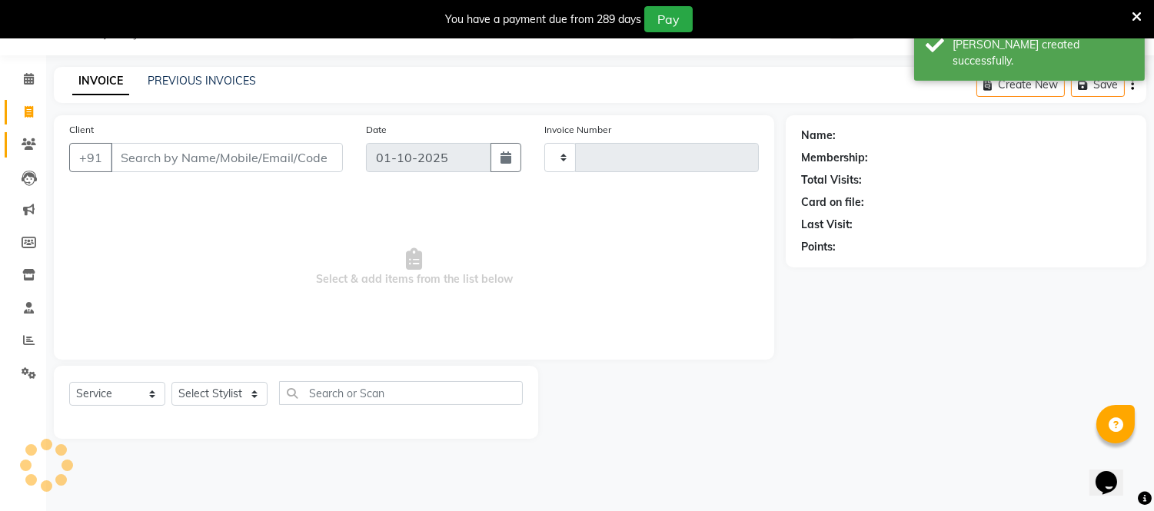
type input "3692"
select select "5237"
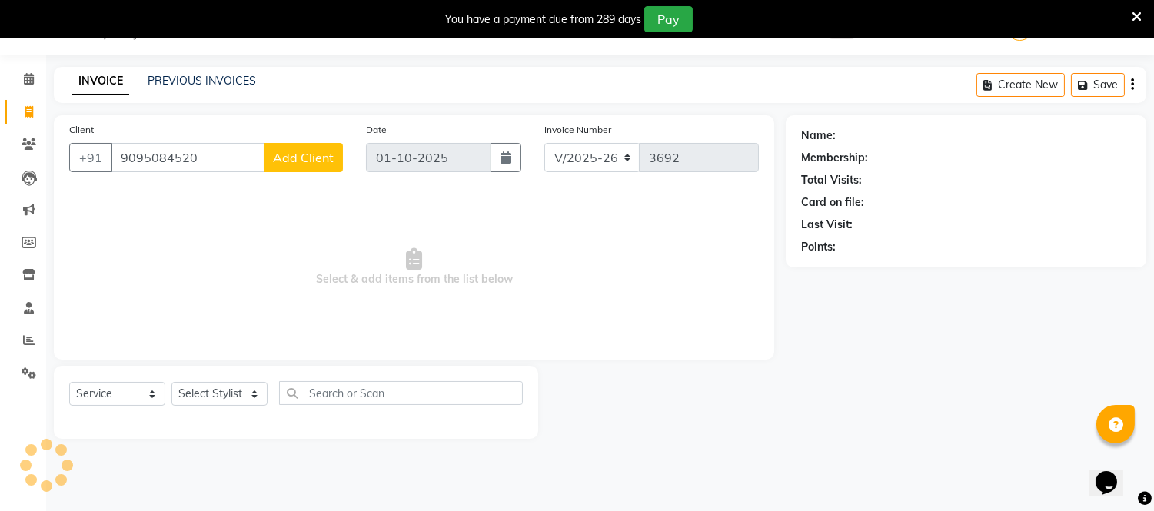
type input "9095084520"
click at [318, 160] on span "Add Client" at bounding box center [303, 157] width 61 height 15
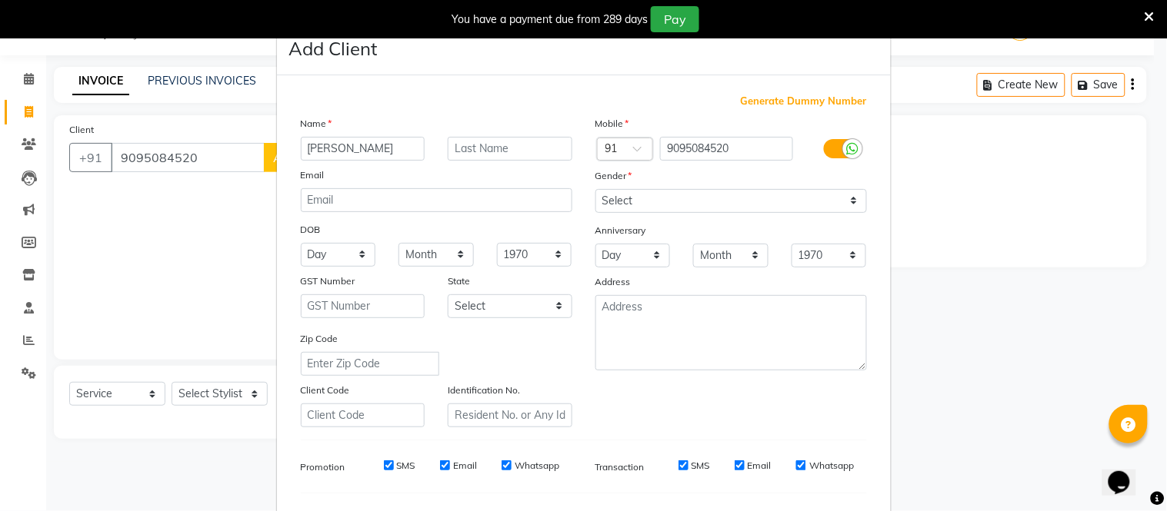
type input "[PERSON_NAME]"
click at [669, 205] on select "Select [DEMOGRAPHIC_DATA] [DEMOGRAPHIC_DATA] Other Prefer Not To Say" at bounding box center [730, 201] width 271 height 24
select select "[DEMOGRAPHIC_DATA]"
click at [595, 189] on select "Select [DEMOGRAPHIC_DATA] [DEMOGRAPHIC_DATA] Other Prefer Not To Say" at bounding box center [730, 201] width 271 height 24
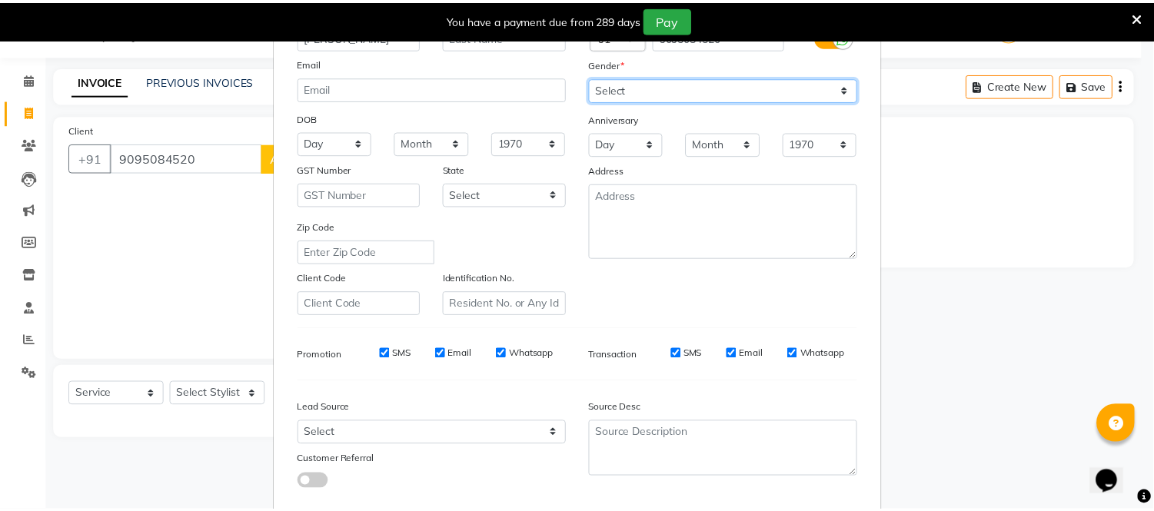
scroll to position [198, 0]
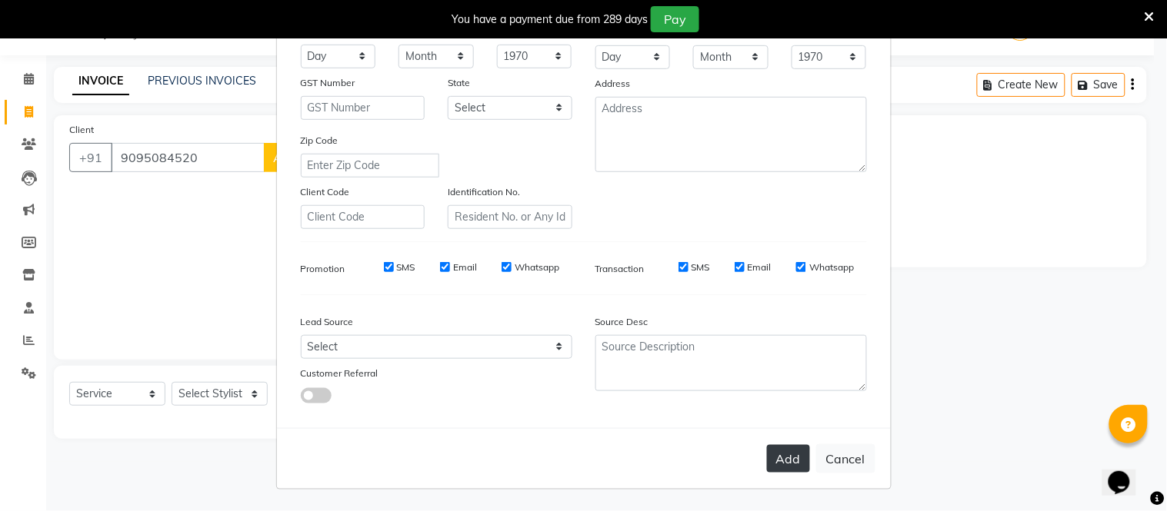
click at [772, 451] on button "Add" at bounding box center [788, 459] width 43 height 28
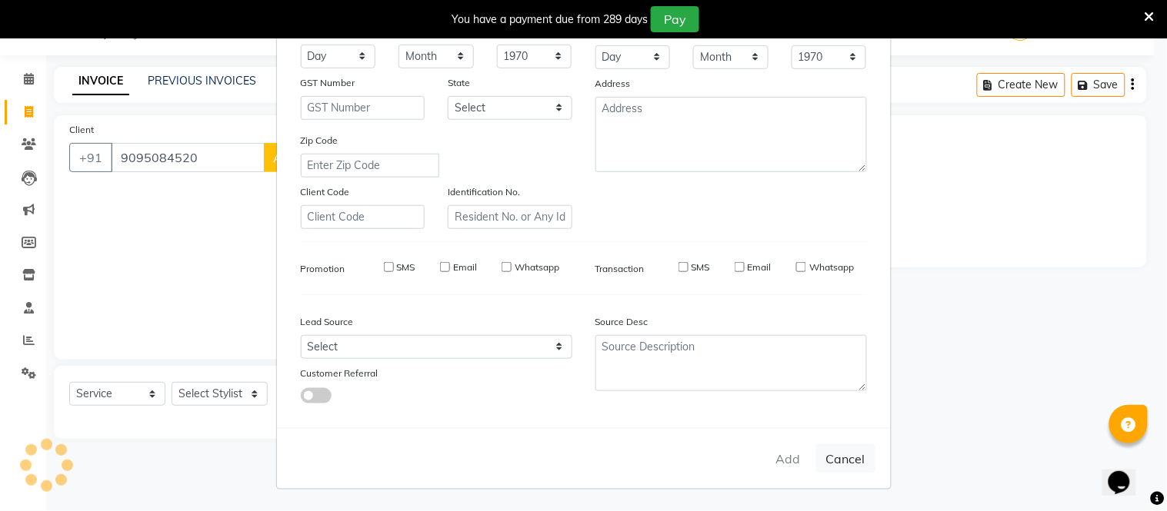
select select
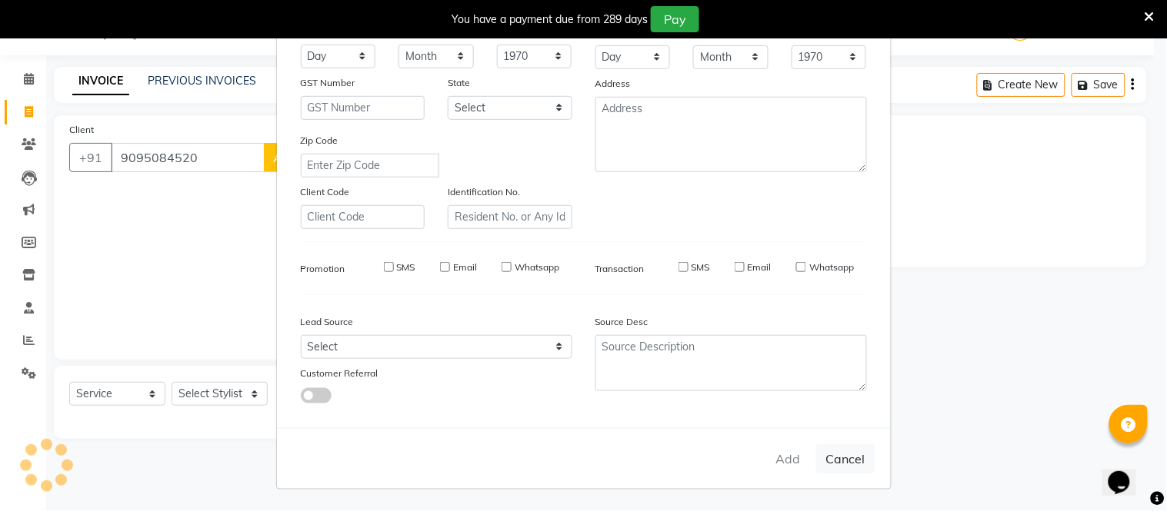
select select
checkbox input "false"
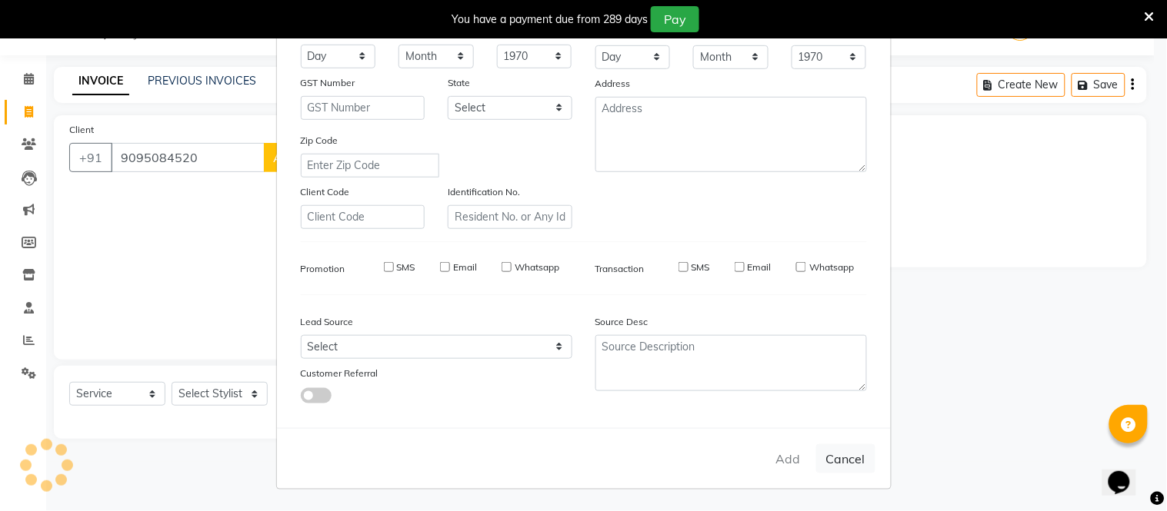
checkbox input "false"
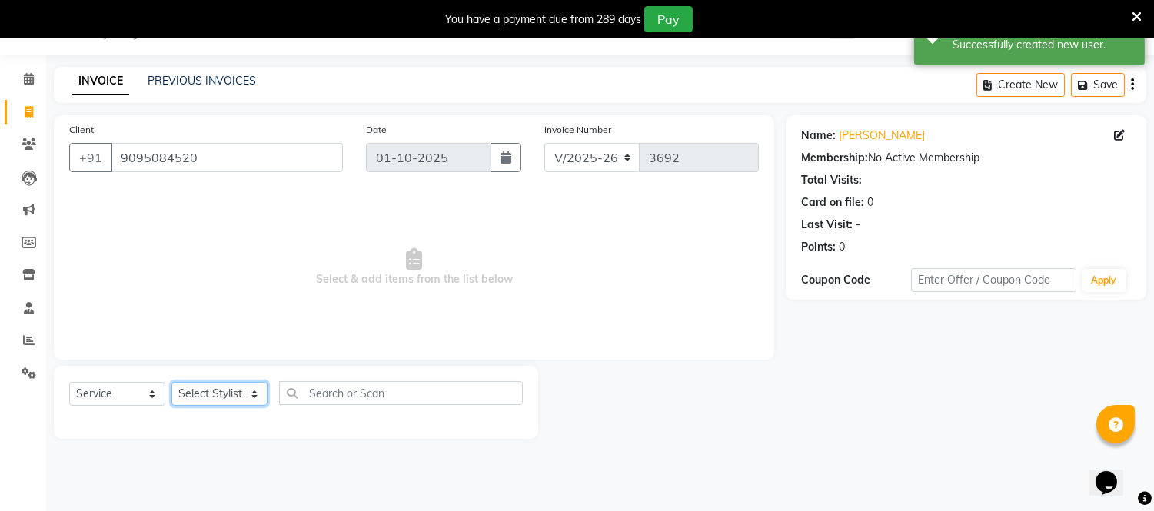
click at [233, 388] on select "Select Stylist [PERSON_NAME] [PERSON_NAME] [PERSON_NAME] [PERSON_NAME] [PERSON_…" at bounding box center [219, 394] width 96 height 24
select select "50476"
click at [171, 383] on select "Select Stylist [PERSON_NAME] [PERSON_NAME] [PERSON_NAME] [PERSON_NAME] [PERSON_…" at bounding box center [219, 394] width 96 height 24
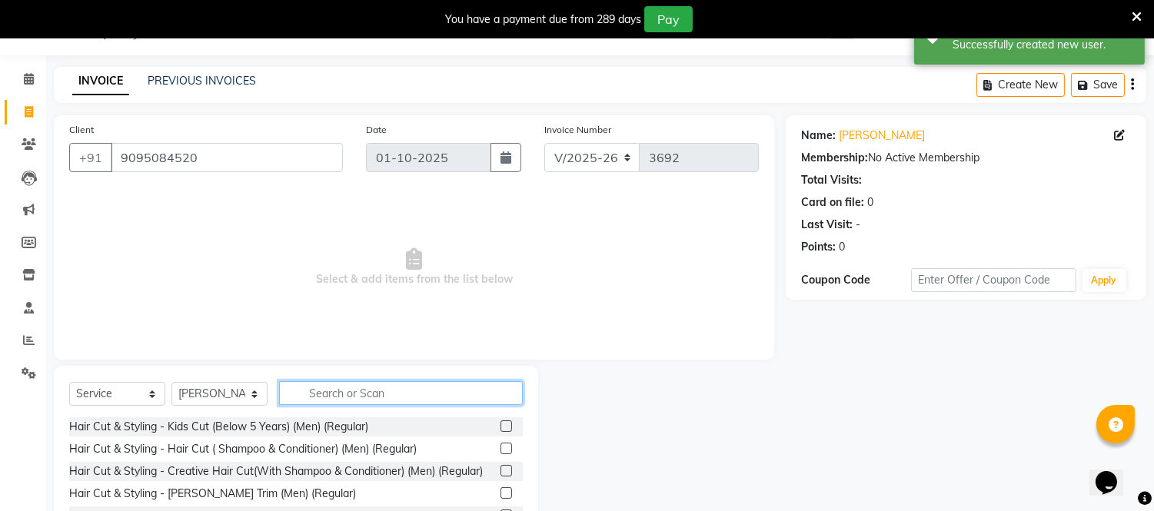
click at [333, 388] on input "text" at bounding box center [401, 393] width 244 height 24
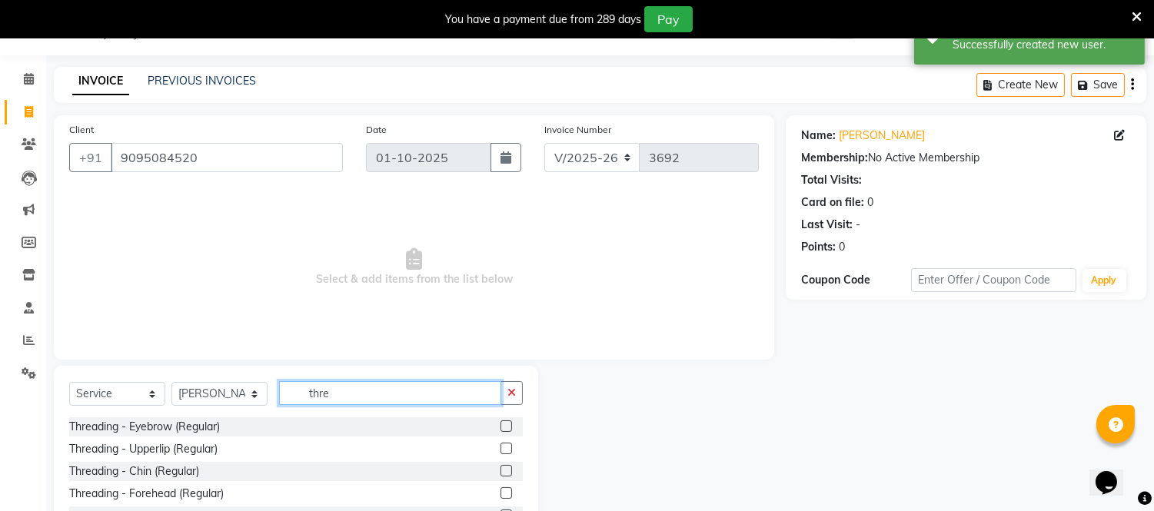
type input "thre"
click at [501, 427] on label at bounding box center [507, 427] width 12 height 12
click at [501, 427] on input "checkbox" at bounding box center [506, 427] width 10 height 10
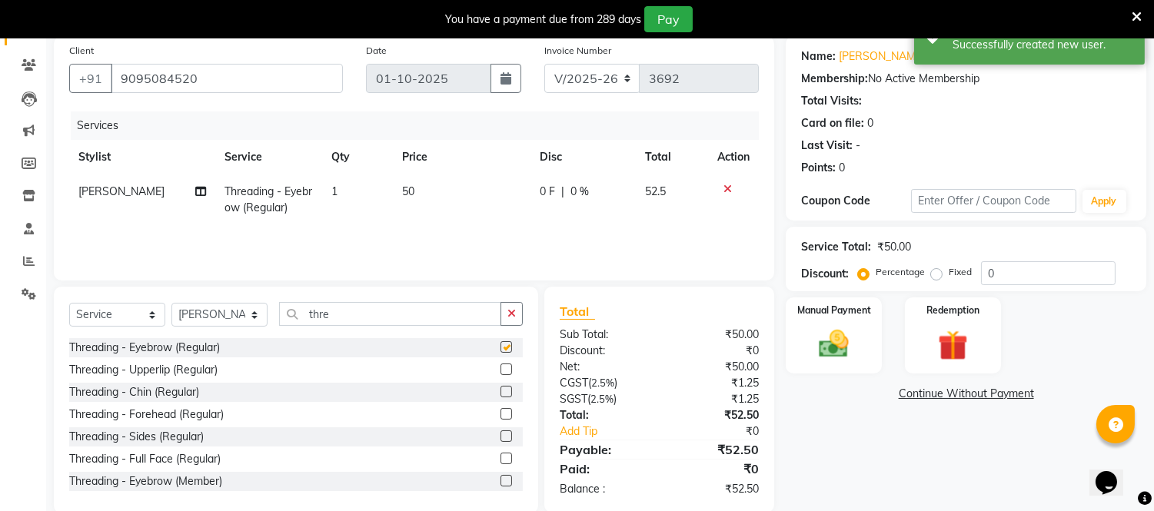
checkbox input "false"
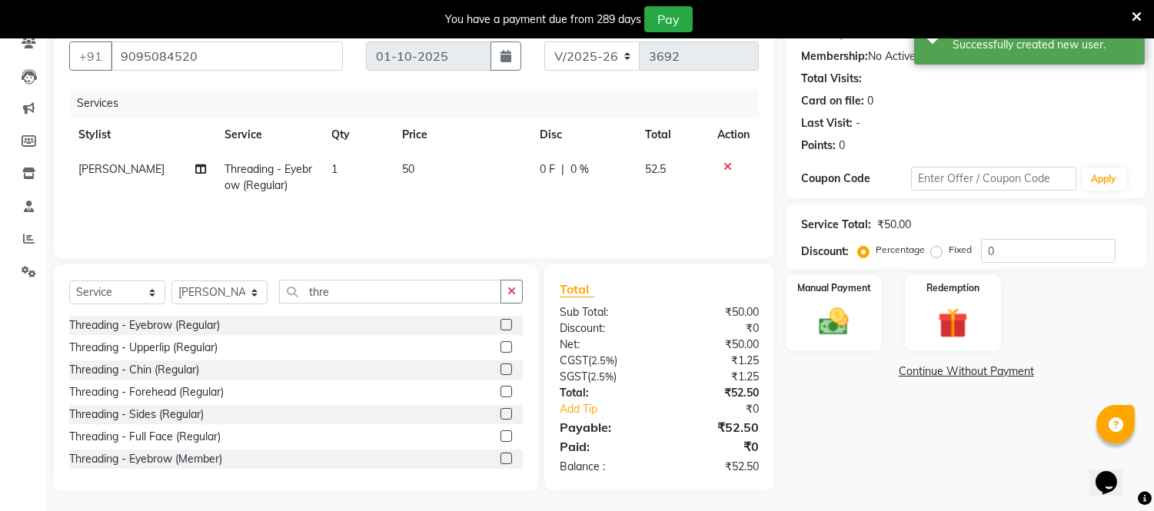
scroll to position [142, 0]
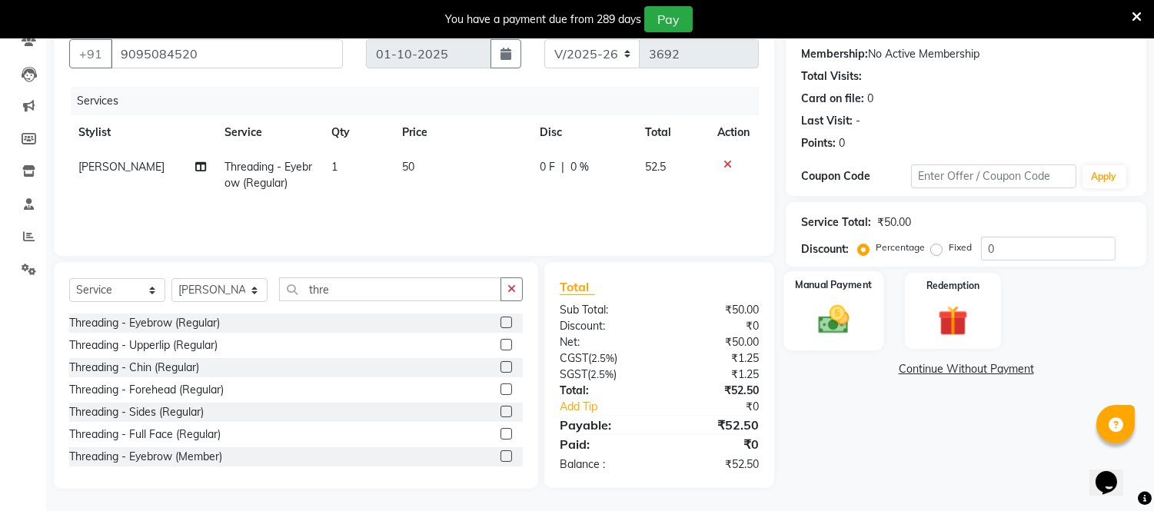
drag, startPoint x: 844, startPoint y: 315, endPoint x: 870, endPoint y: 348, distance: 42.6
click at [846, 314] on img at bounding box center [834, 320] width 51 height 36
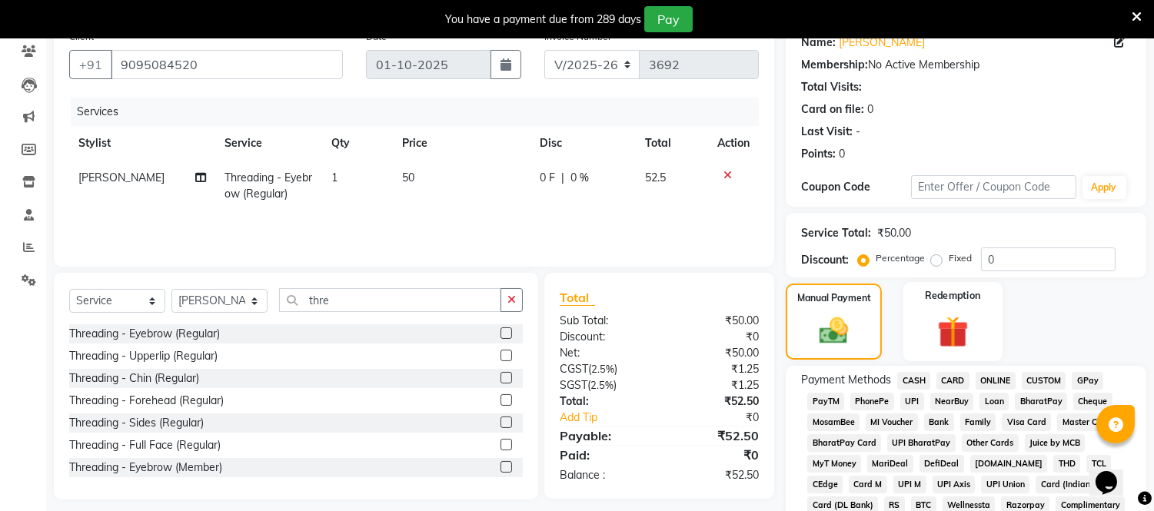
scroll to position [128, 0]
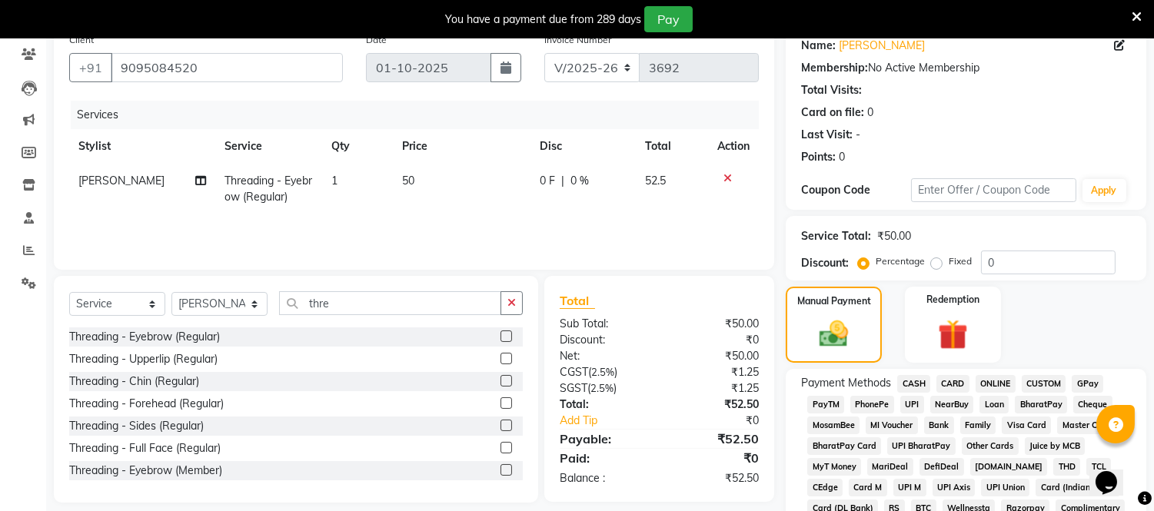
click at [1000, 379] on span "ONLINE" at bounding box center [996, 384] width 40 height 18
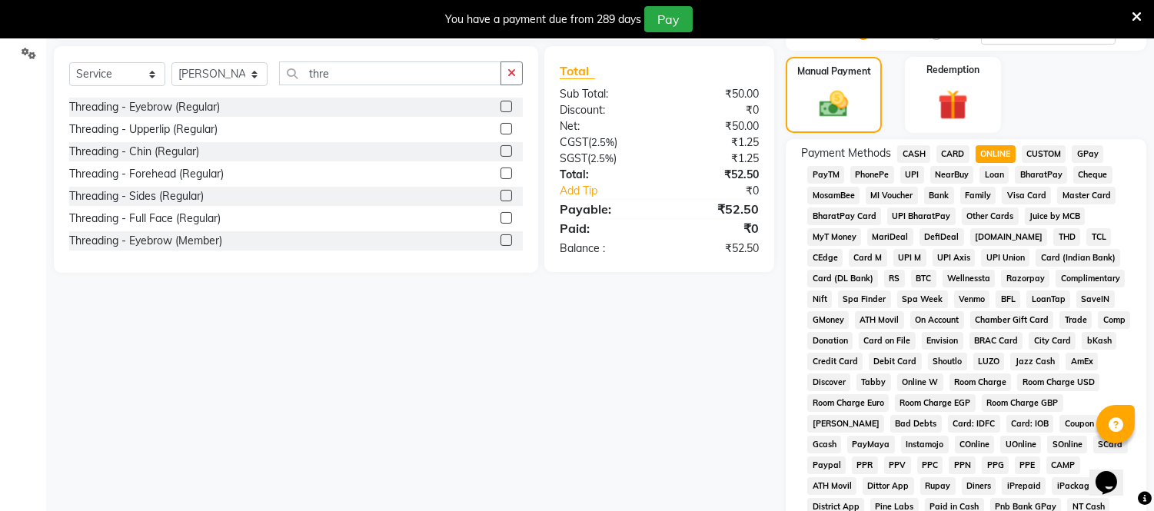
scroll to position [552, 0]
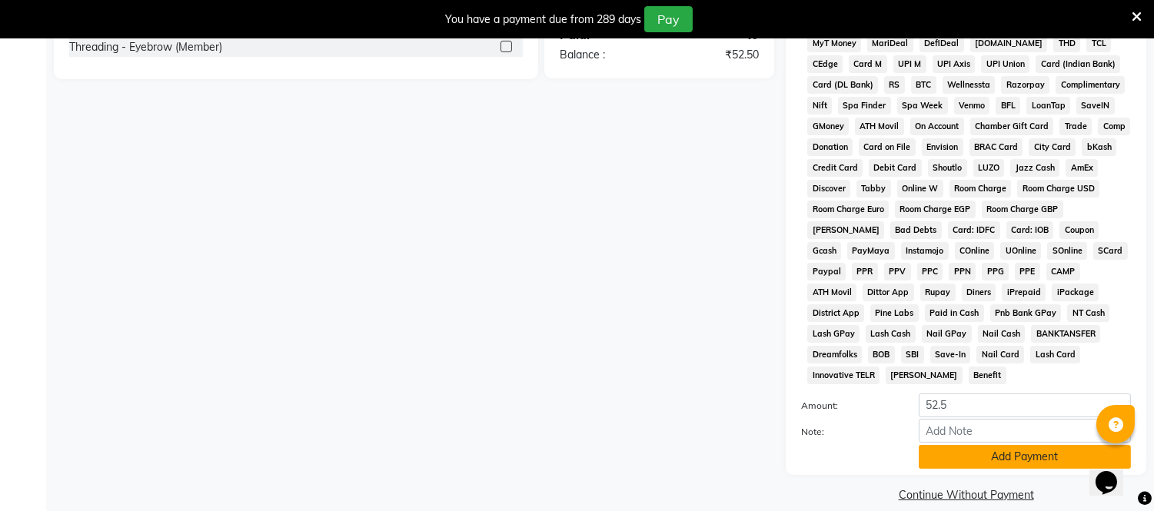
click at [1000, 445] on button "Add Payment" at bounding box center [1025, 457] width 212 height 24
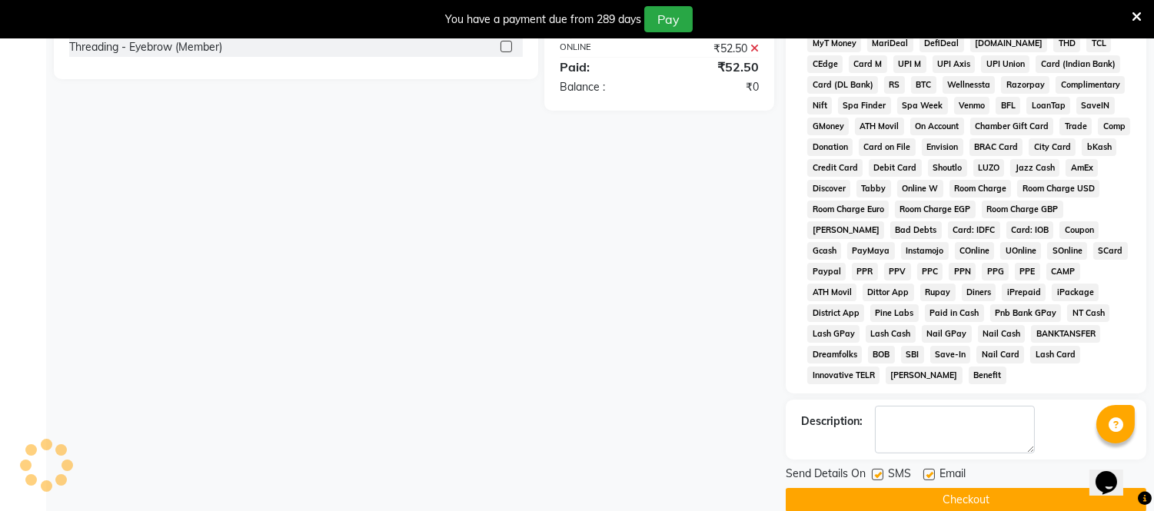
click at [975, 488] on button "Checkout" at bounding box center [966, 500] width 361 height 24
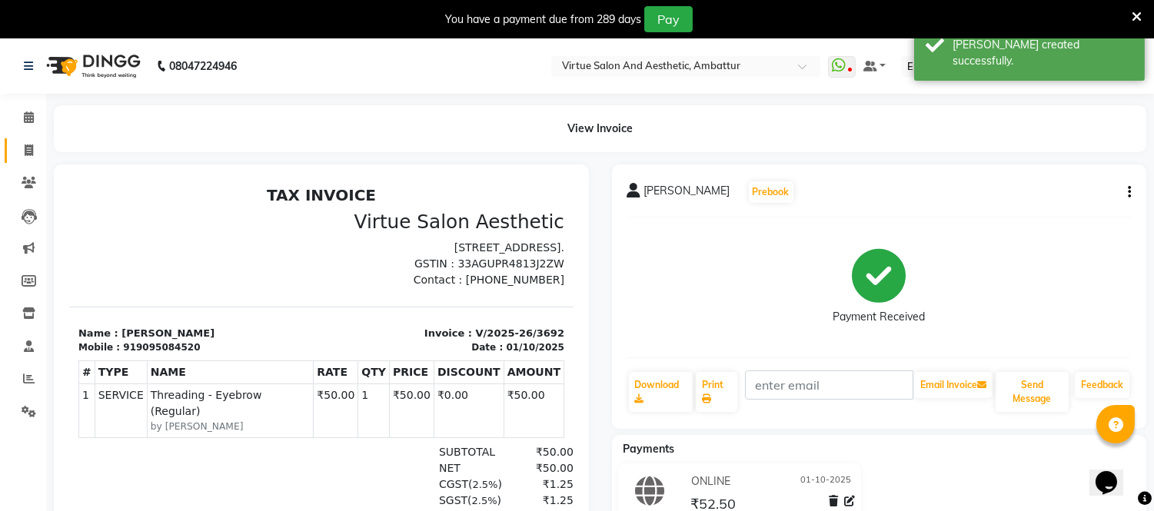
click at [35, 138] on link "Invoice" at bounding box center [23, 150] width 37 height 25
select select "5237"
select select "service"
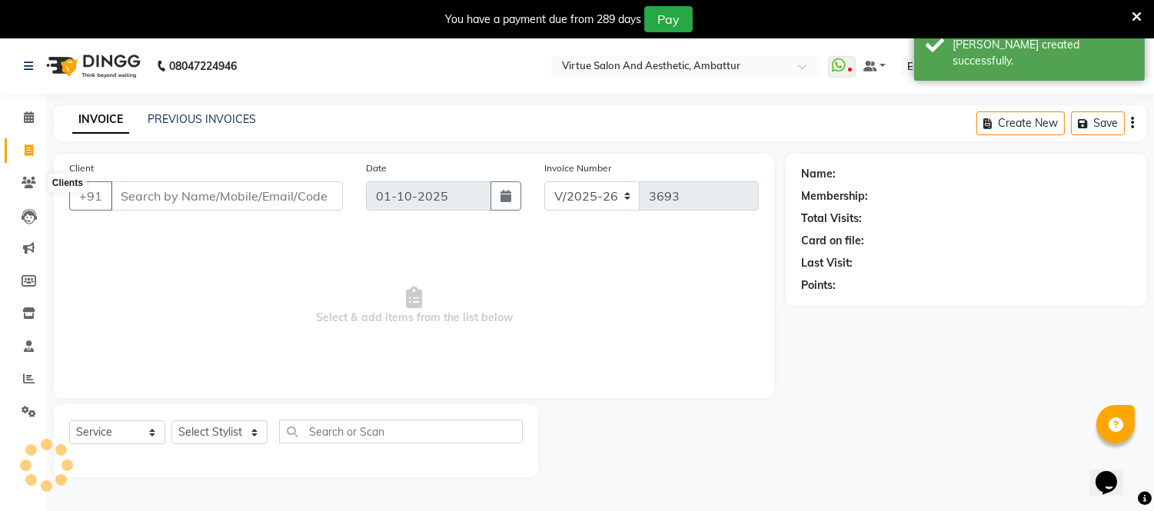
scroll to position [38, 0]
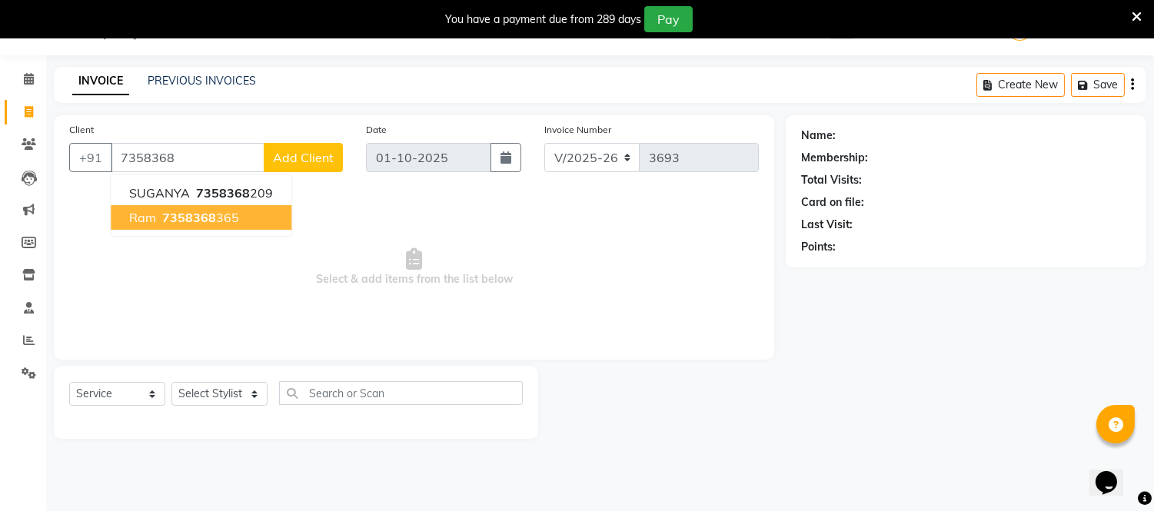
click at [177, 214] on span "7358368" at bounding box center [189, 217] width 54 height 15
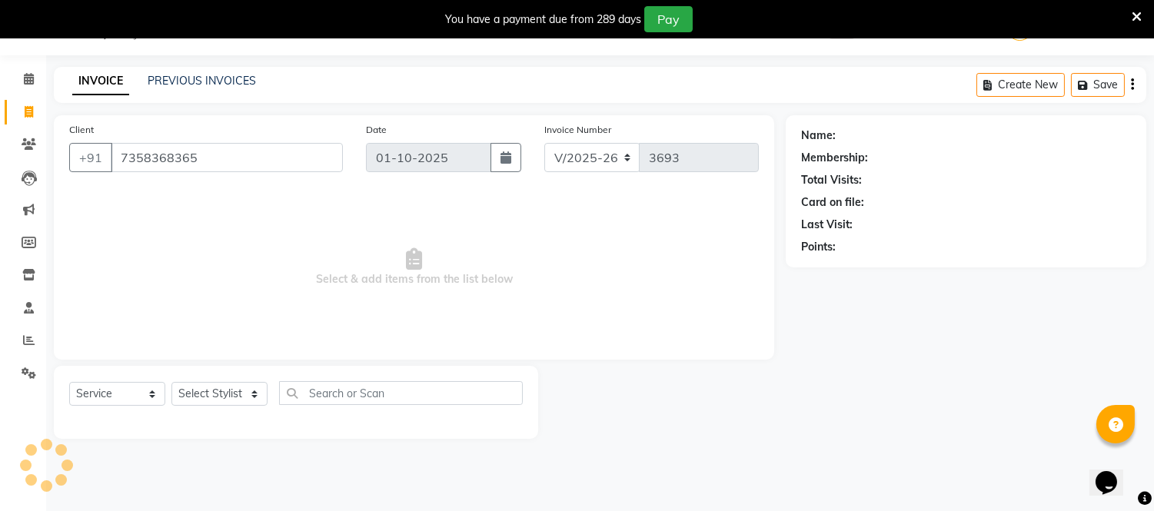
type input "7358368365"
select select "1: Object"
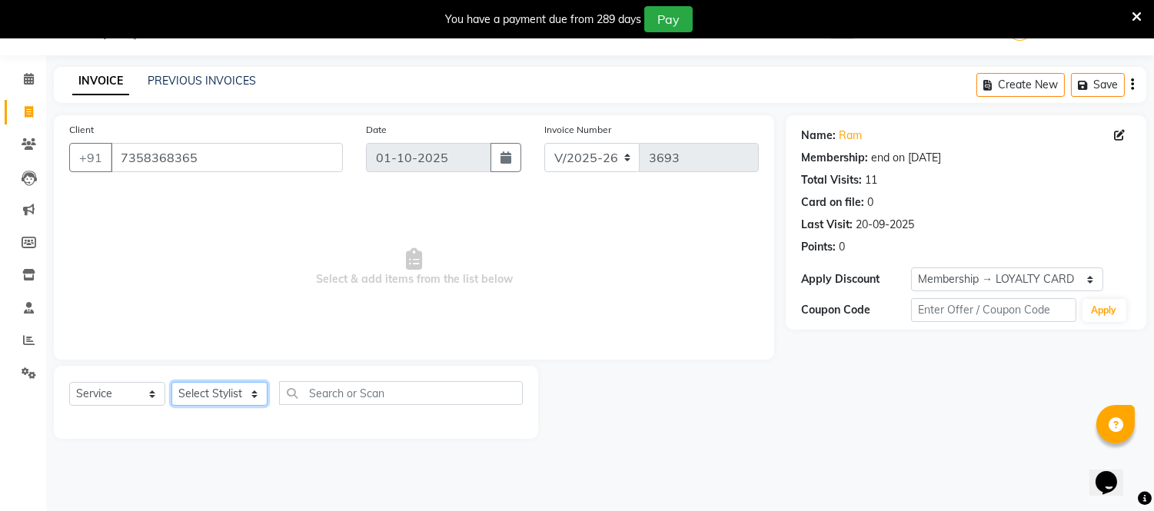
click at [250, 391] on select "Select Stylist [PERSON_NAME] [PERSON_NAME] [PERSON_NAME] [PERSON_NAME] [PERSON_…" at bounding box center [219, 394] width 96 height 24
select select "83851"
click at [171, 383] on select "Select Stylist [PERSON_NAME] [PERSON_NAME] [PERSON_NAME] [PERSON_NAME] [PERSON_…" at bounding box center [219, 394] width 96 height 24
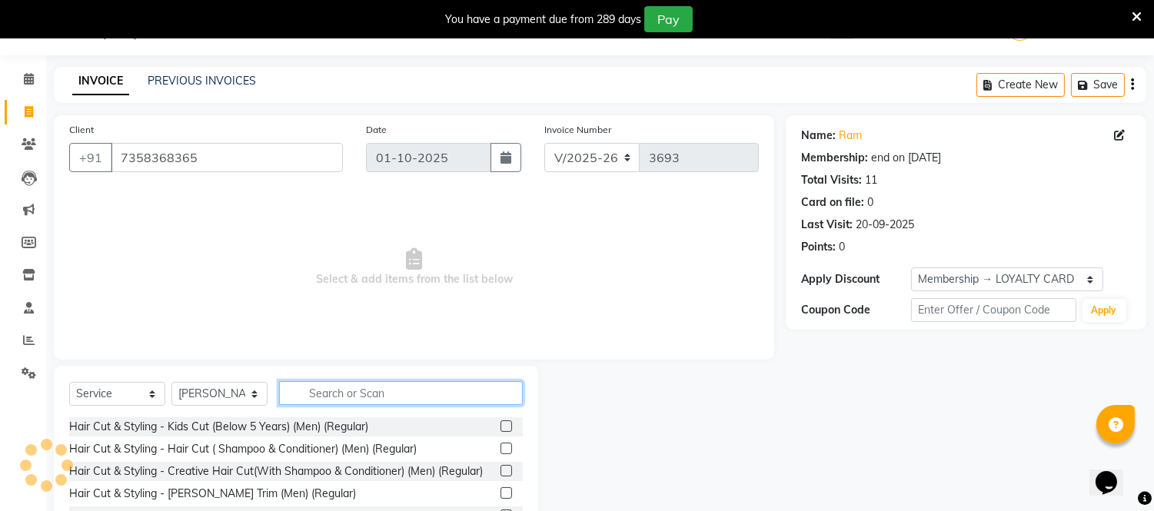
click at [319, 390] on input "text" at bounding box center [401, 393] width 244 height 24
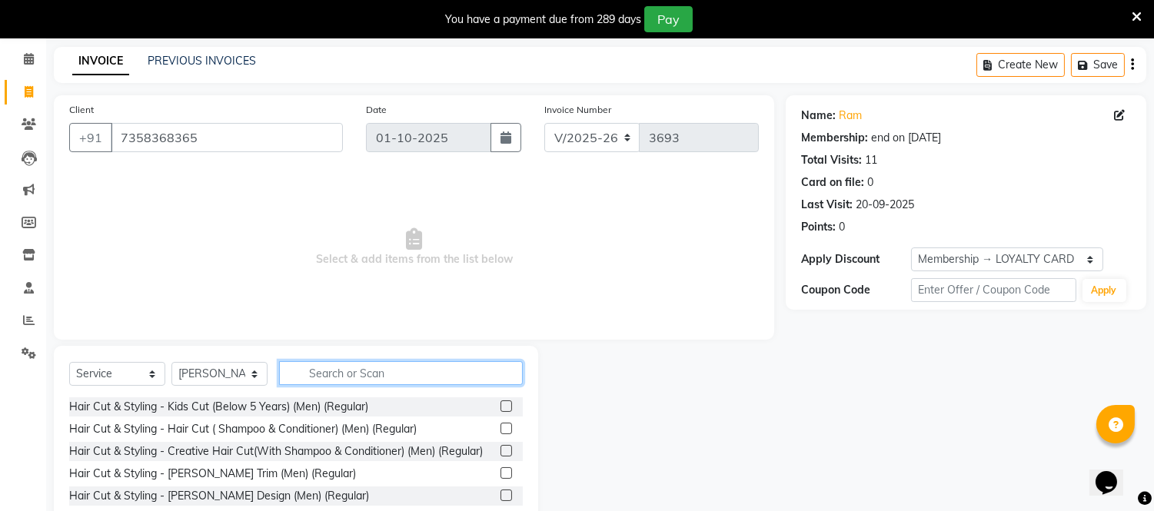
scroll to position [124, 0]
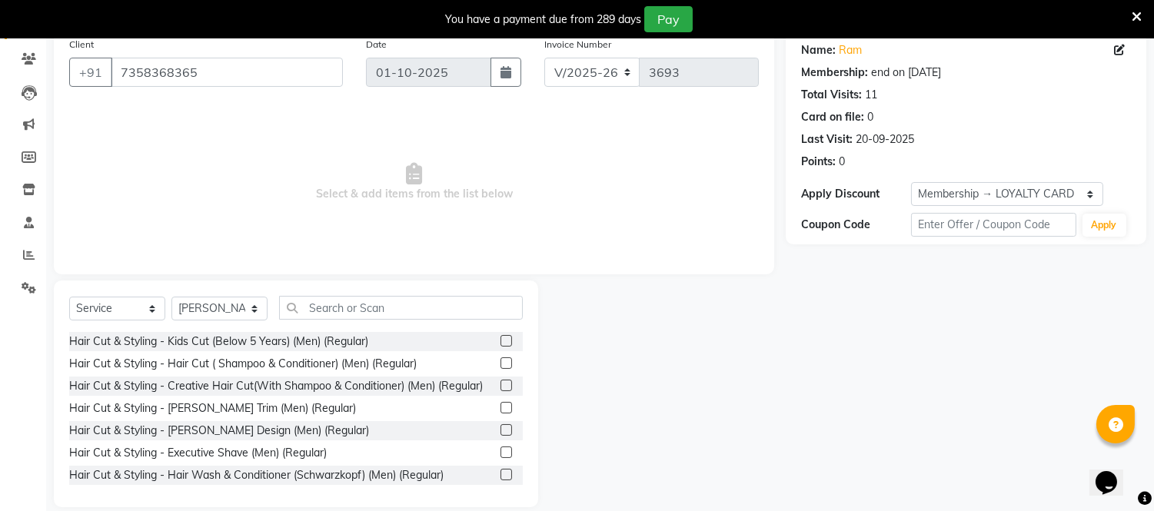
click at [501, 414] on label at bounding box center [507, 408] width 12 height 12
click at [501, 414] on input "checkbox" at bounding box center [506, 409] width 10 height 10
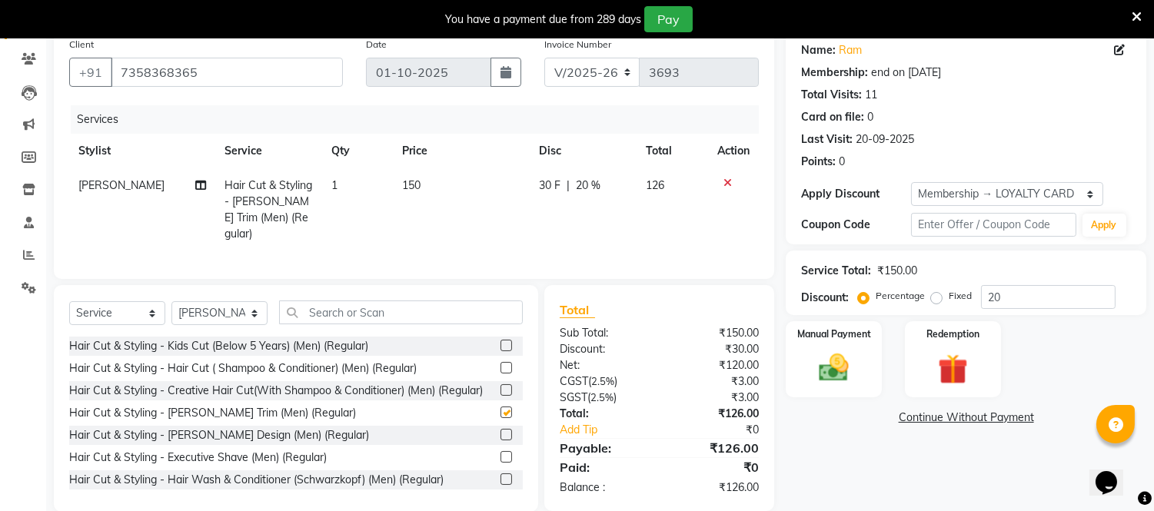
checkbox input "false"
click at [405, 193] on td "150" at bounding box center [461, 209] width 137 height 83
select select "83851"
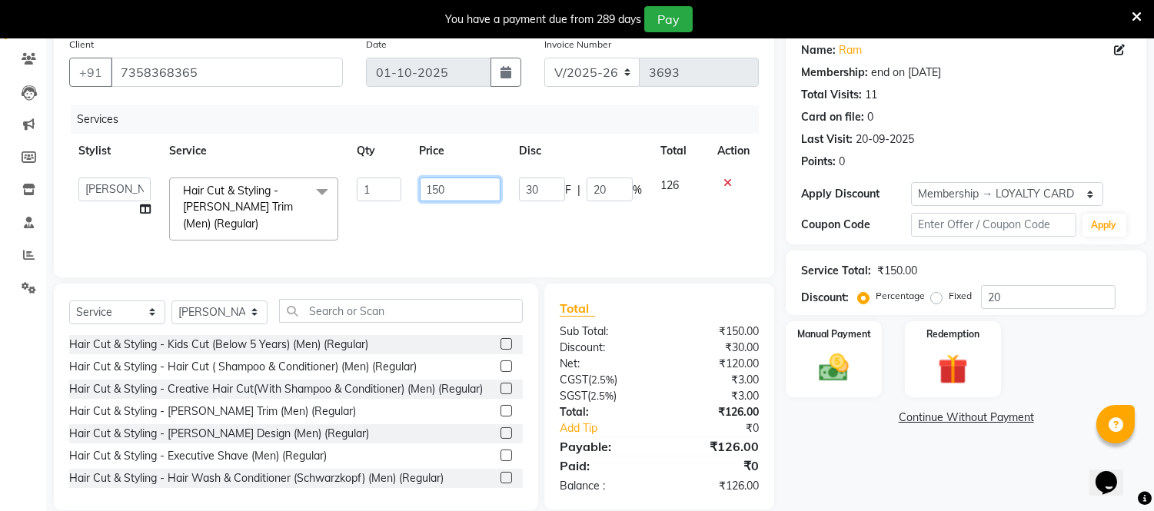
click at [444, 188] on input "150" at bounding box center [460, 190] width 81 height 24
drag, startPoint x: 435, startPoint y: 195, endPoint x: 441, endPoint y: 212, distance: 18.0
click at [438, 204] on td "150" at bounding box center [460, 209] width 99 height 82
type input "200"
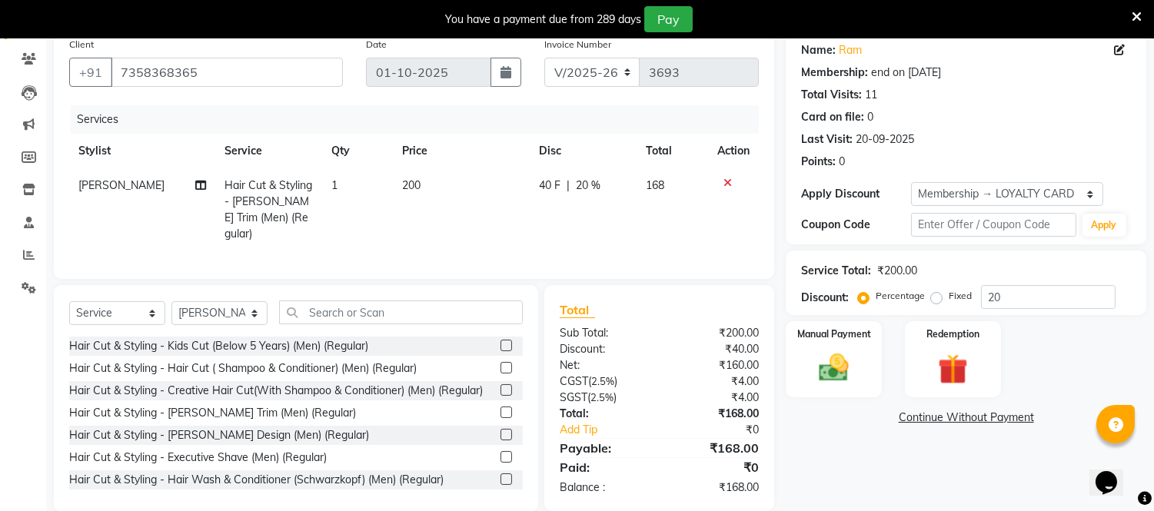
click at [504, 227] on td "200" at bounding box center [461, 209] width 137 height 83
select select "83851"
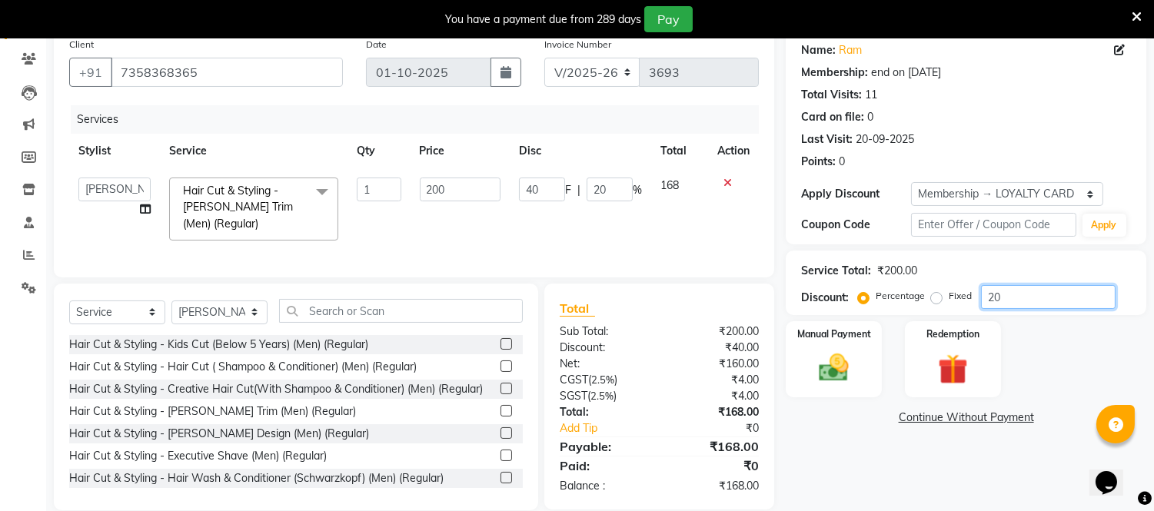
drag, startPoint x: 1038, startPoint y: 285, endPoint x: 1033, endPoint y: 313, distance: 28.8
click at [1037, 301] on input "20" at bounding box center [1048, 297] width 135 height 24
type input "2"
type input "4"
type input "2"
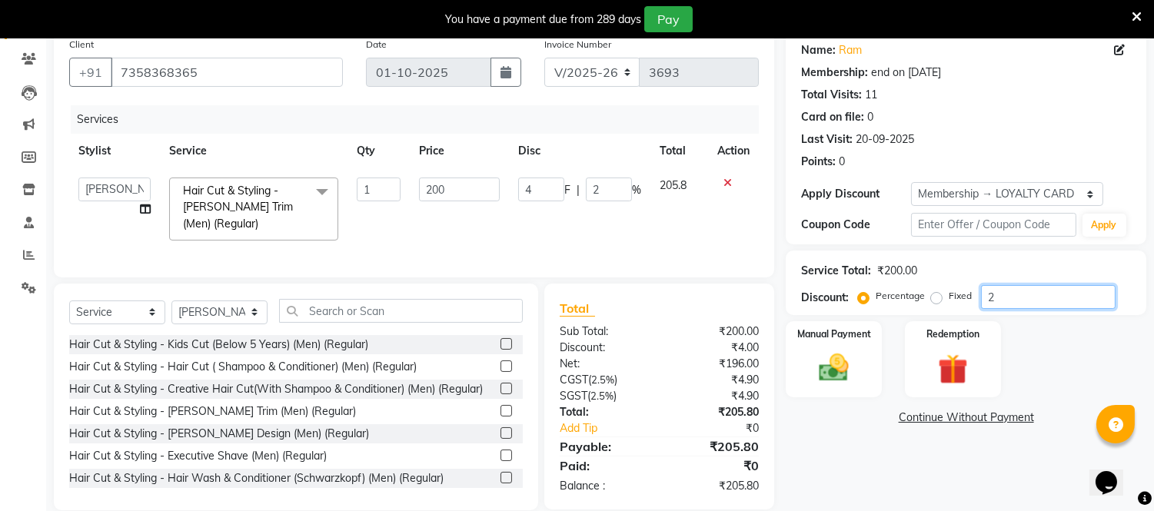
type input "0"
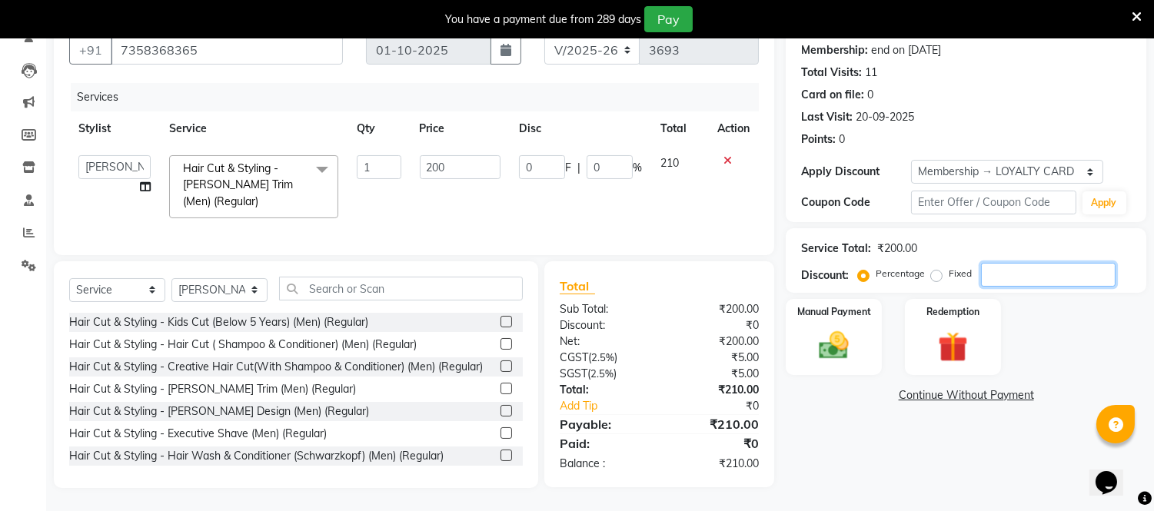
scroll to position [158, 0]
click at [449, 155] on input "200" at bounding box center [460, 167] width 81 height 24
click at [611, 195] on td "0 F | 0 %" at bounding box center [580, 187] width 141 height 82
select select "83851"
click at [454, 156] on input "200" at bounding box center [460, 167] width 81 height 24
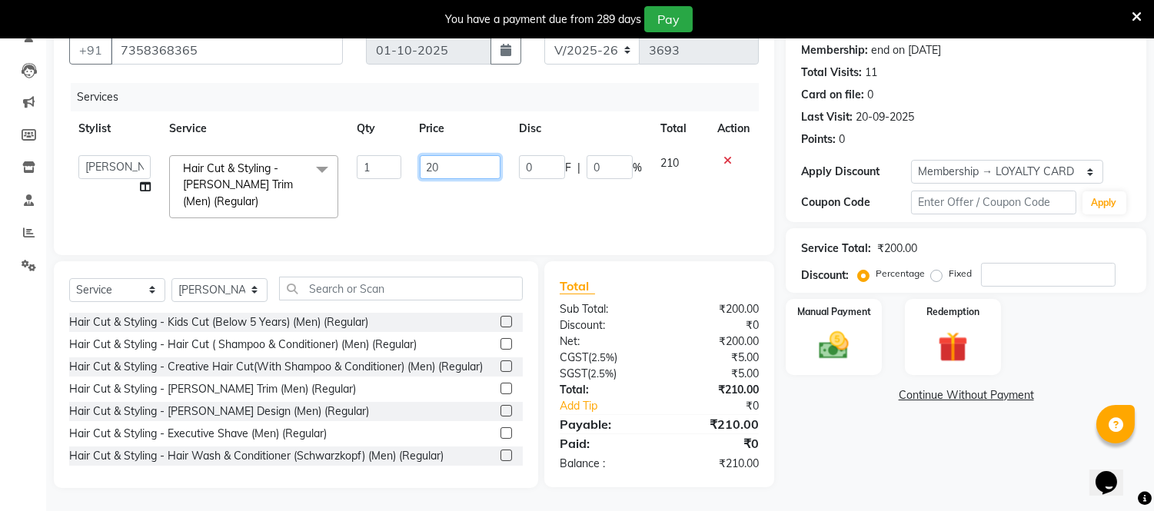
type input "2"
type input "160"
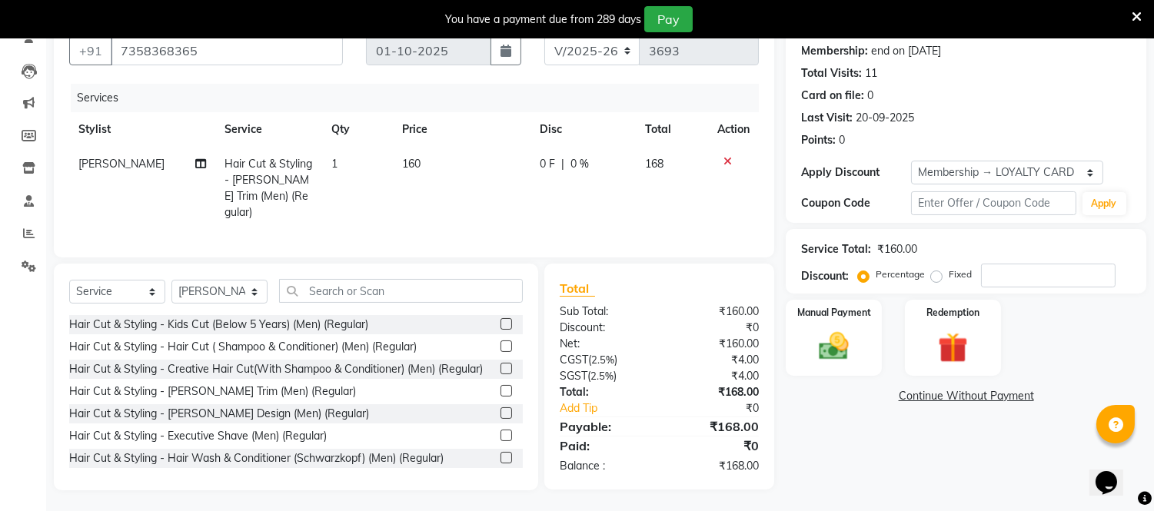
drag, startPoint x: 655, startPoint y: 201, endPoint x: 670, endPoint y: 238, distance: 40.4
click at [654, 201] on td "168" at bounding box center [673, 188] width 72 height 83
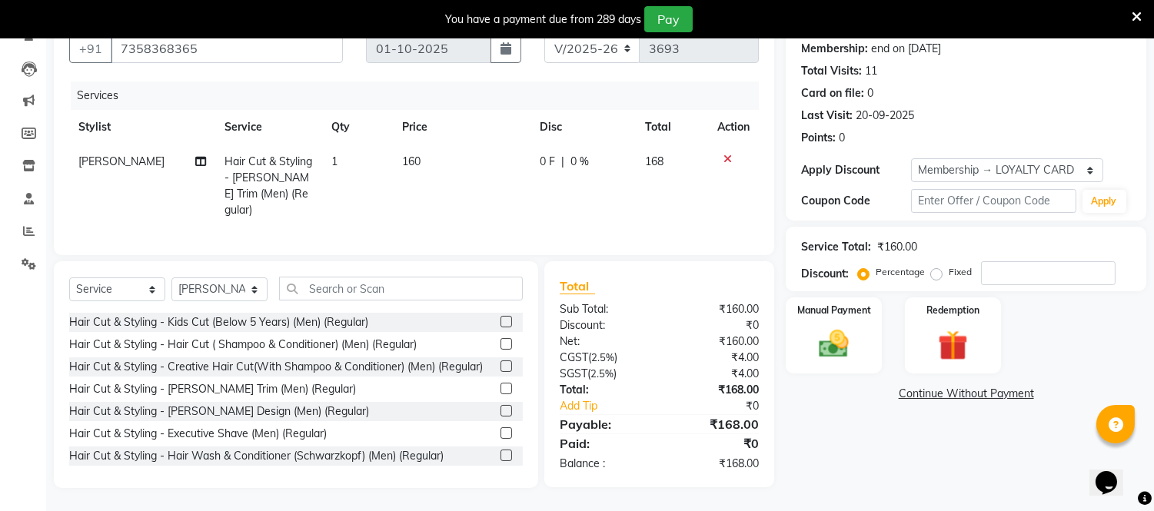
select select "83851"
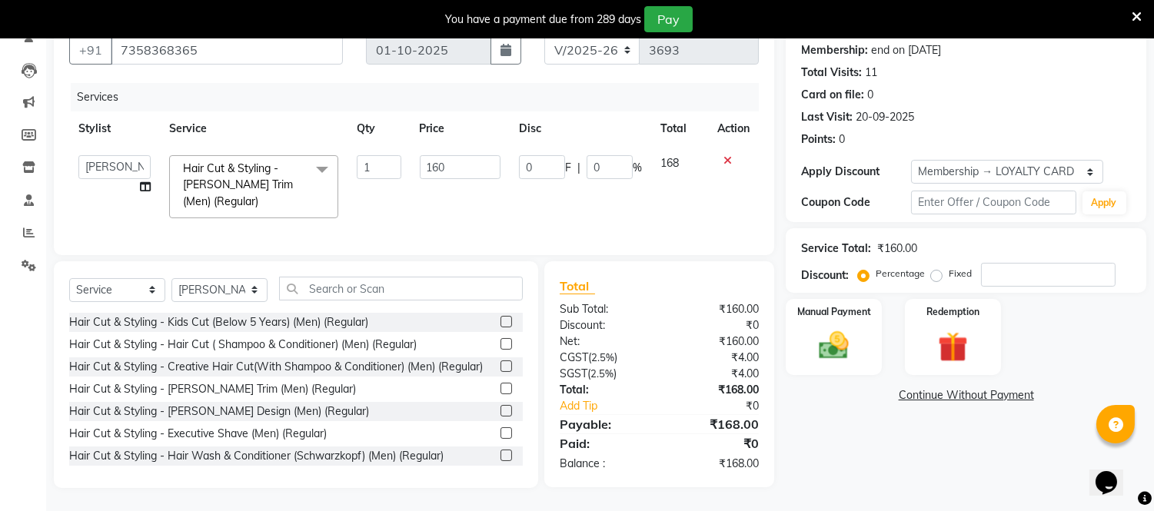
drag, startPoint x: 887, startPoint y: 443, endPoint x: 852, endPoint y: 444, distance: 34.6
click at [887, 444] on div "Name: Ram Membership: end on [DATE] Total Visits: 11 Card on file: 0 Last Visit…" at bounding box center [972, 248] width 372 height 481
click at [854, 335] on img at bounding box center [834, 346] width 51 height 36
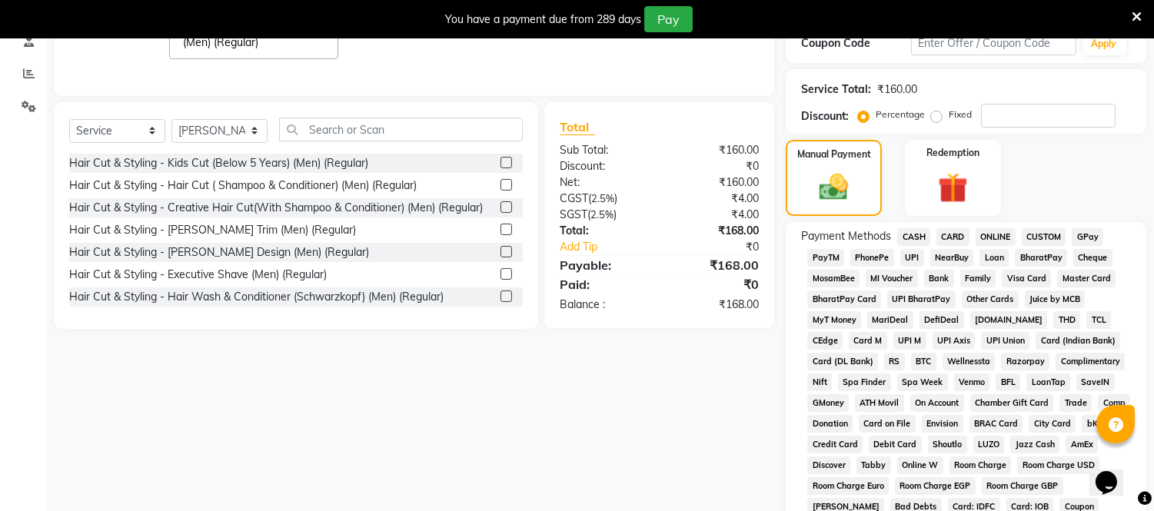
scroll to position [329, 0]
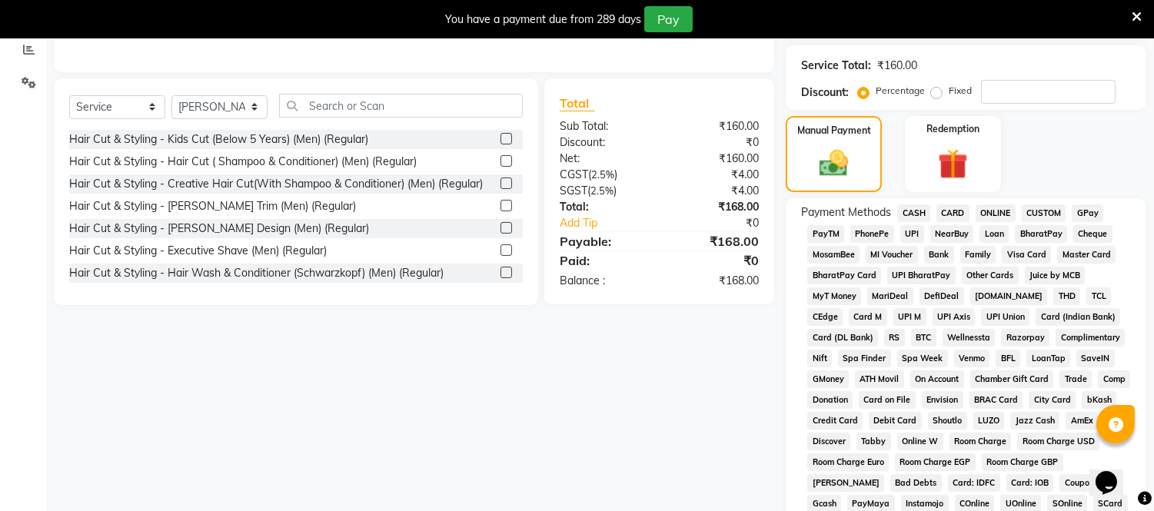
click at [1002, 212] on span "ONLINE" at bounding box center [996, 214] width 40 height 18
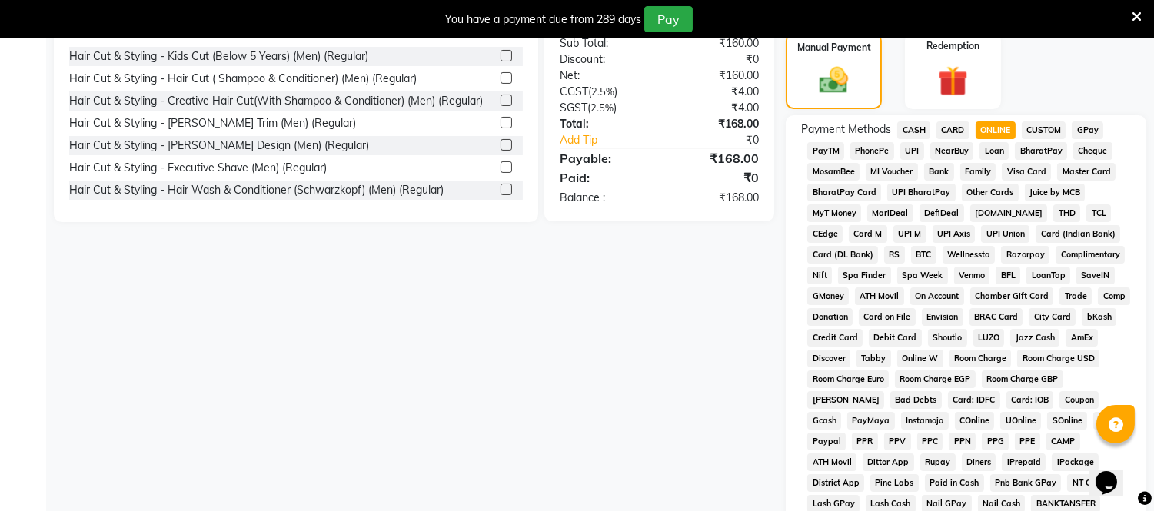
scroll to position [582, 0]
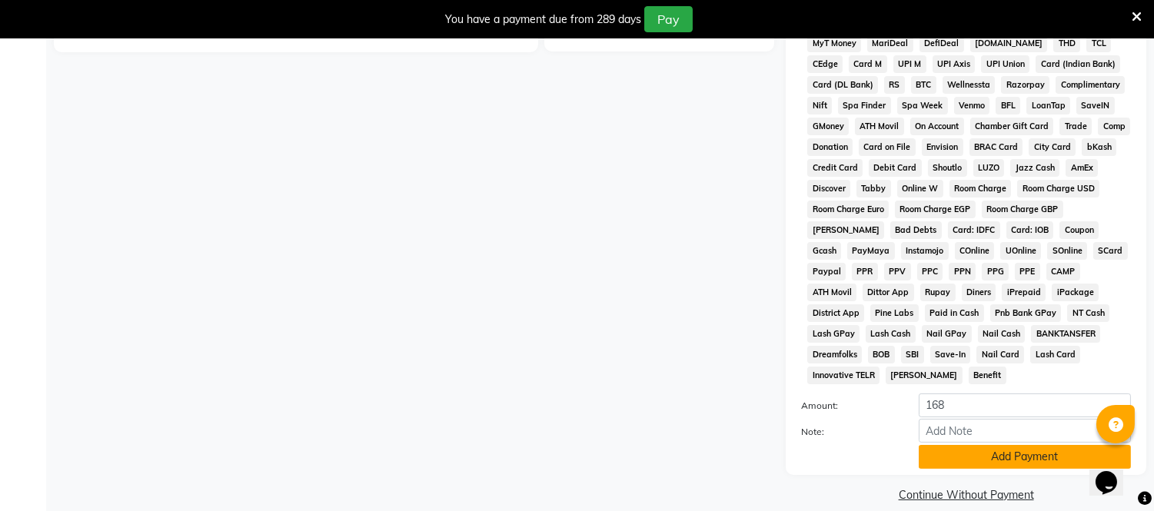
click at [988, 445] on button "Add Payment" at bounding box center [1025, 457] width 212 height 24
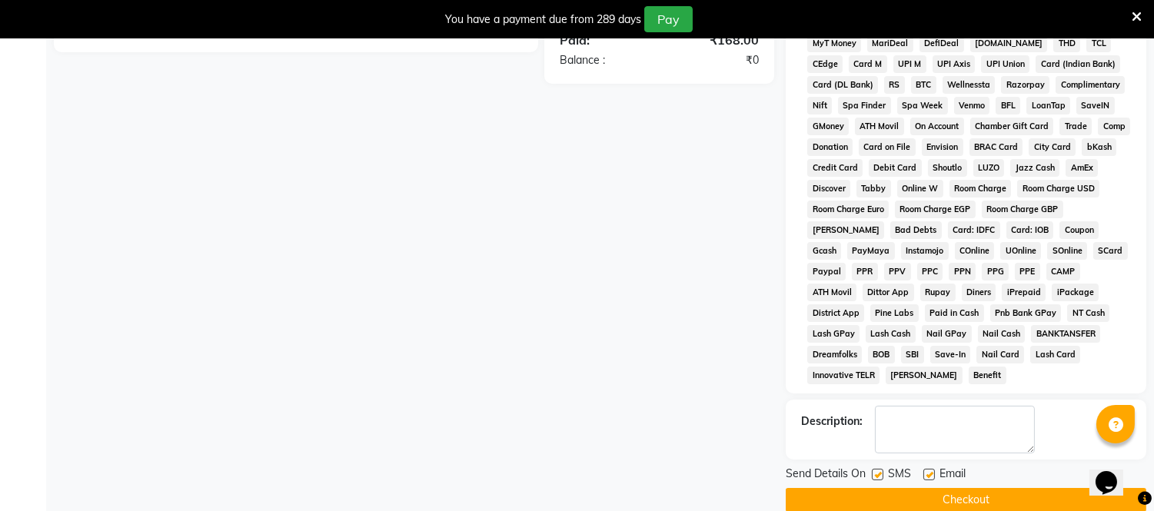
click at [987, 488] on button "Checkout" at bounding box center [966, 500] width 361 height 24
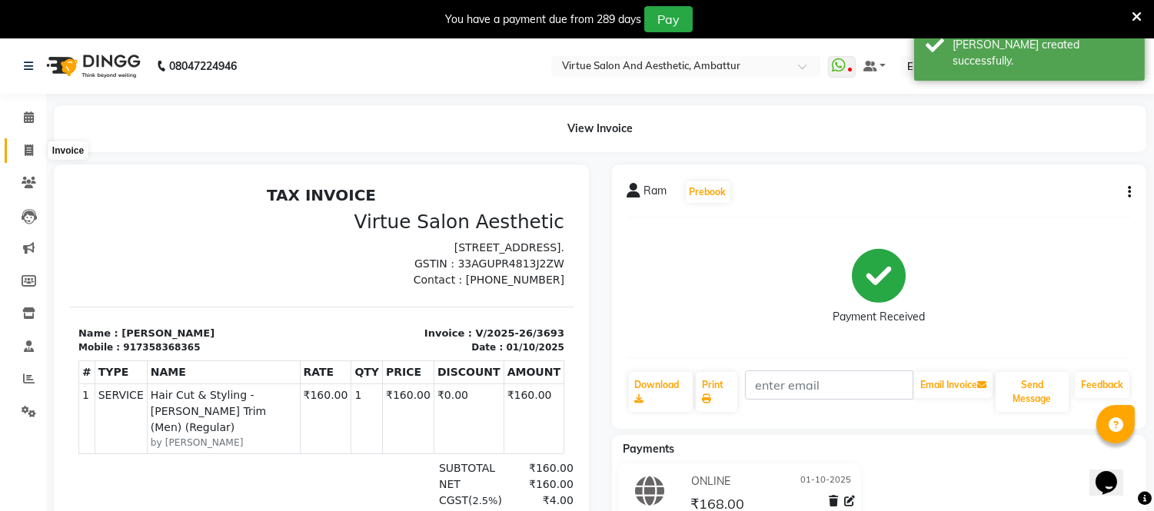
click at [28, 151] on icon at bounding box center [29, 151] width 8 height 12
select select "service"
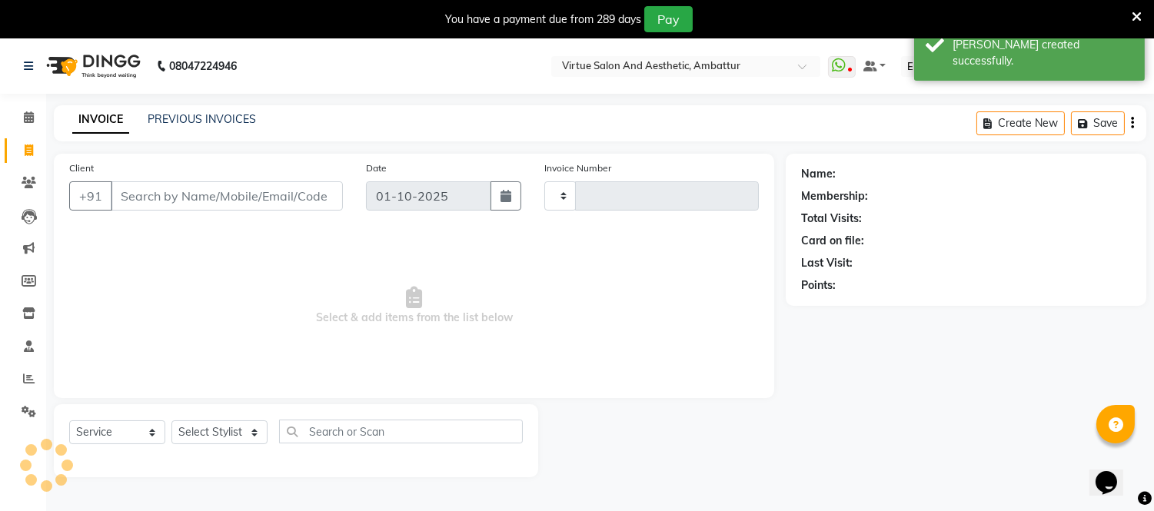
scroll to position [38, 0]
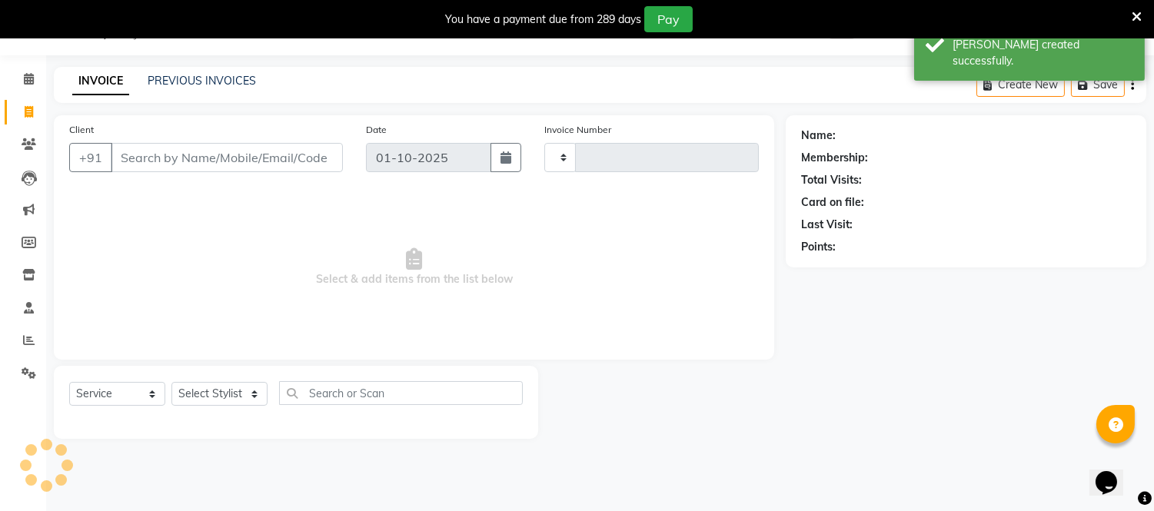
type input "3694"
select select "5237"
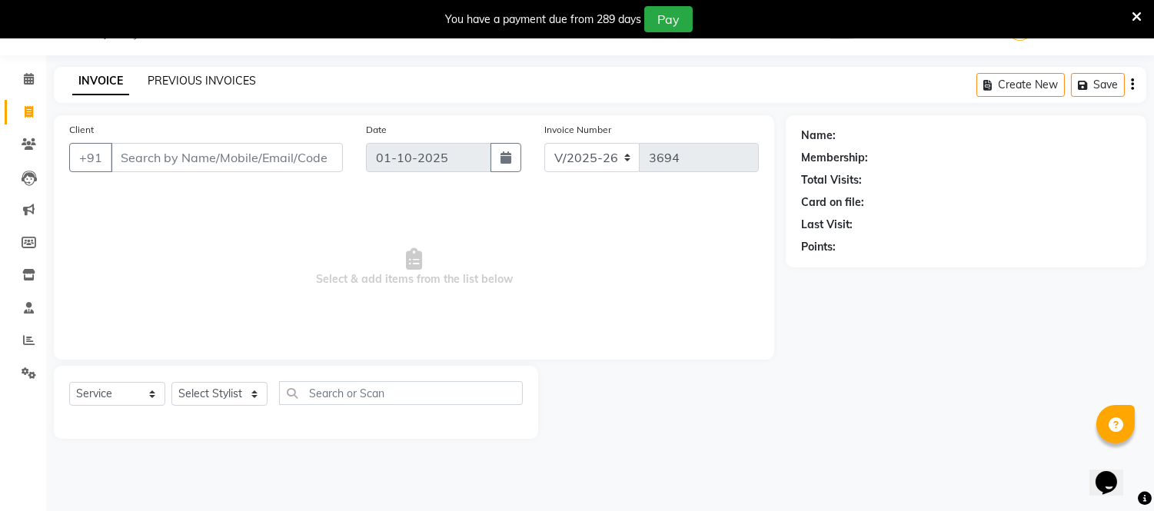
click at [206, 75] on link "PREVIOUS INVOICES" at bounding box center [202, 81] width 108 height 14
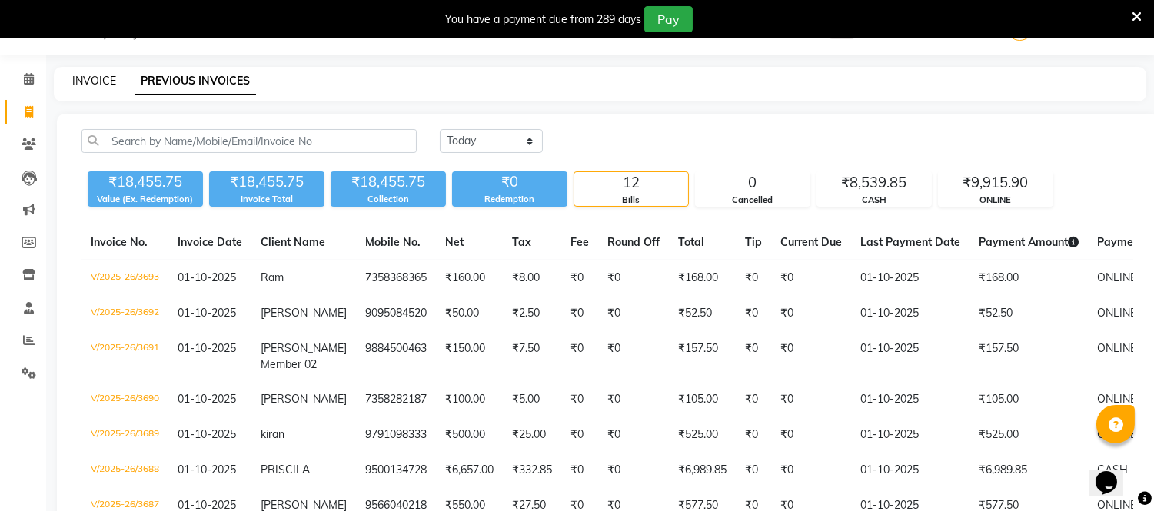
click at [103, 78] on link "INVOICE" at bounding box center [94, 81] width 44 height 14
select select "service"
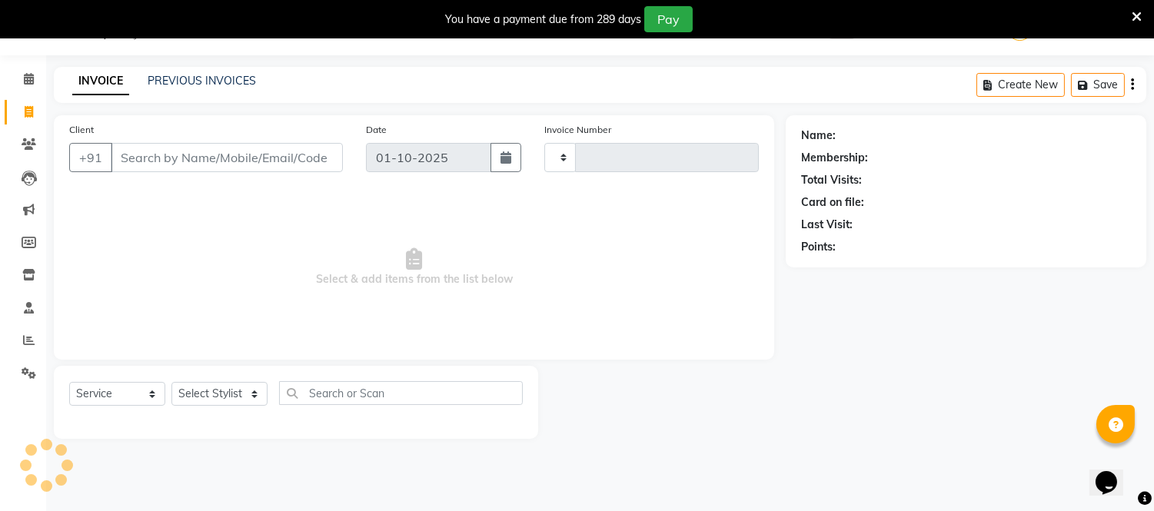
type input "3694"
select select "5237"
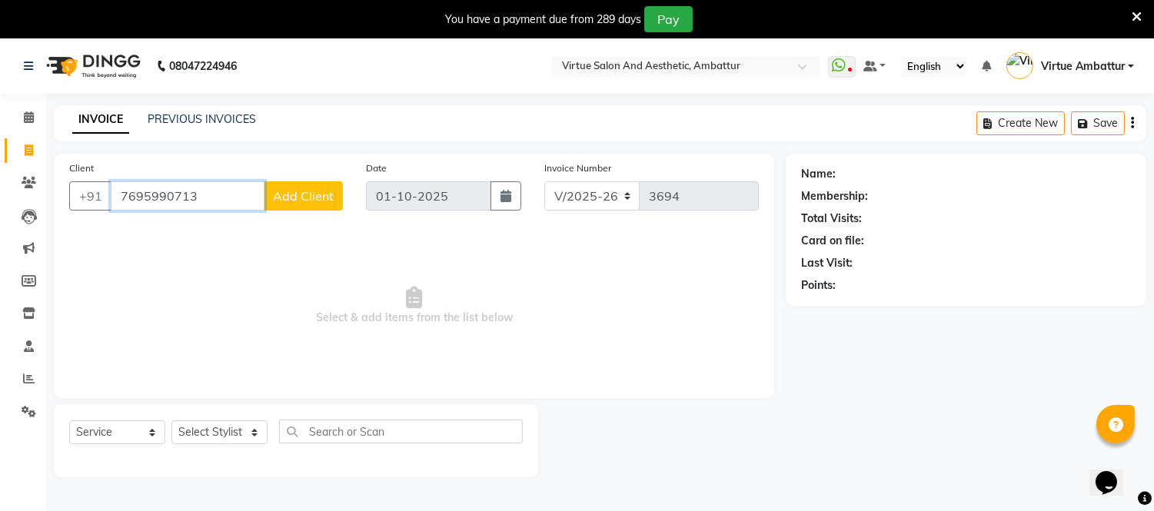
type input "7695990713"
click at [298, 201] on span "Add Client" at bounding box center [303, 195] width 61 height 15
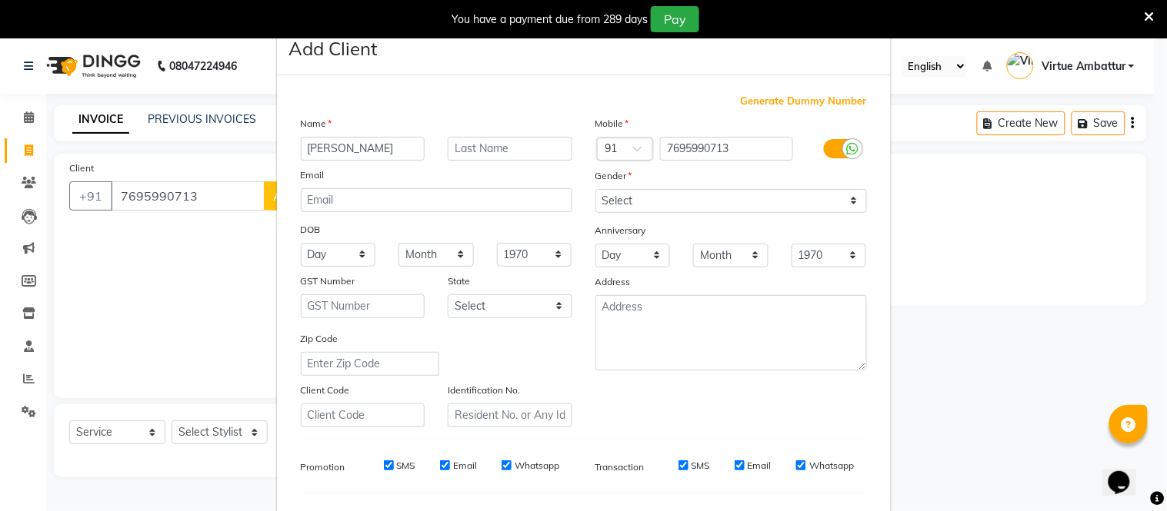
type input "[PERSON_NAME]"
click at [651, 201] on select "Select [DEMOGRAPHIC_DATA] [DEMOGRAPHIC_DATA] Other Prefer Not To Say" at bounding box center [730, 201] width 271 height 24
select select "[DEMOGRAPHIC_DATA]"
click at [595, 189] on select "Select [DEMOGRAPHIC_DATA] [DEMOGRAPHIC_DATA] Other Prefer Not To Say" at bounding box center [730, 201] width 271 height 24
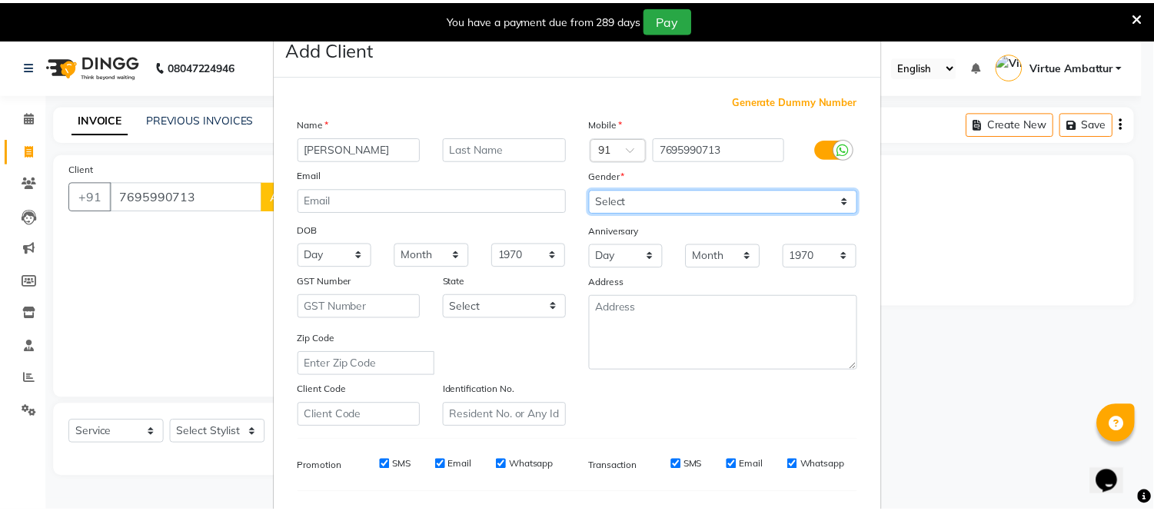
scroll to position [198, 0]
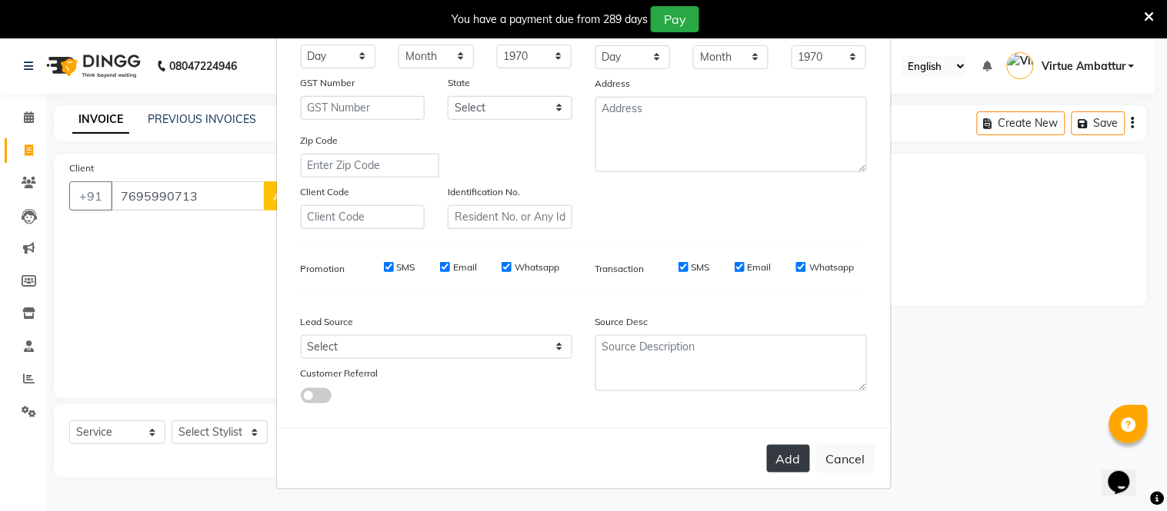
click at [783, 467] on button "Add" at bounding box center [788, 459] width 43 height 28
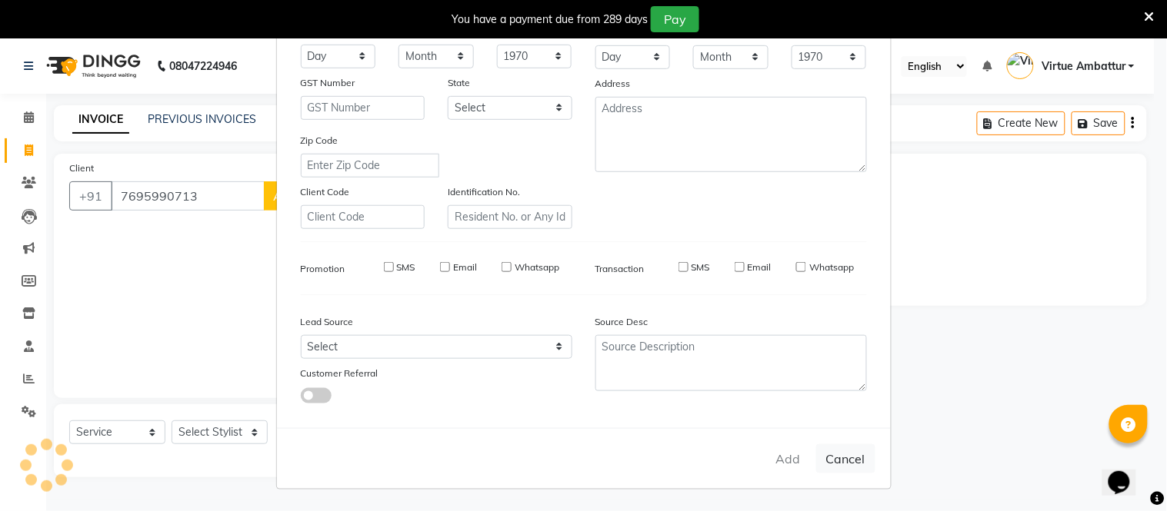
select select
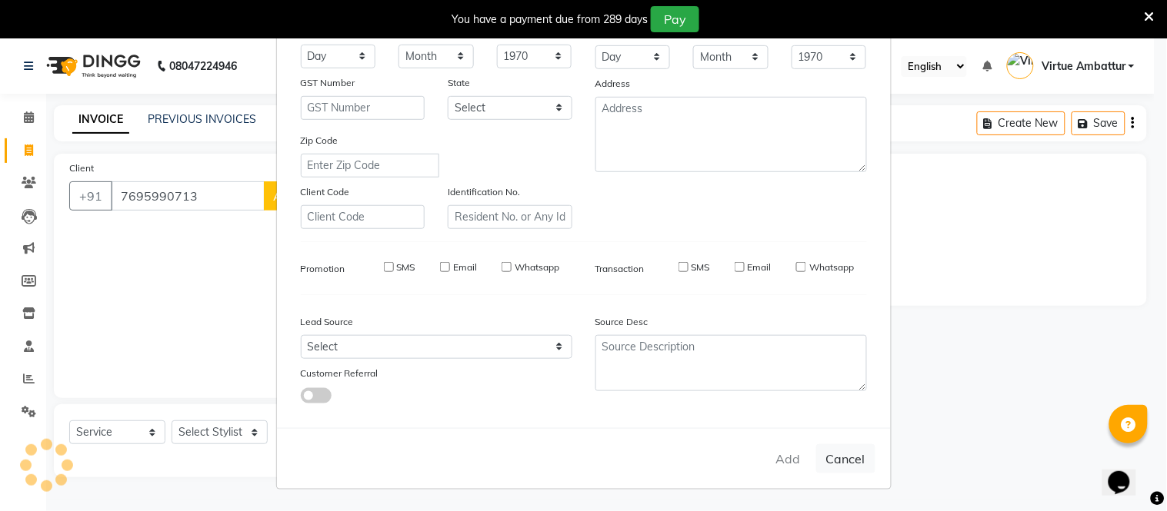
select select
checkbox input "false"
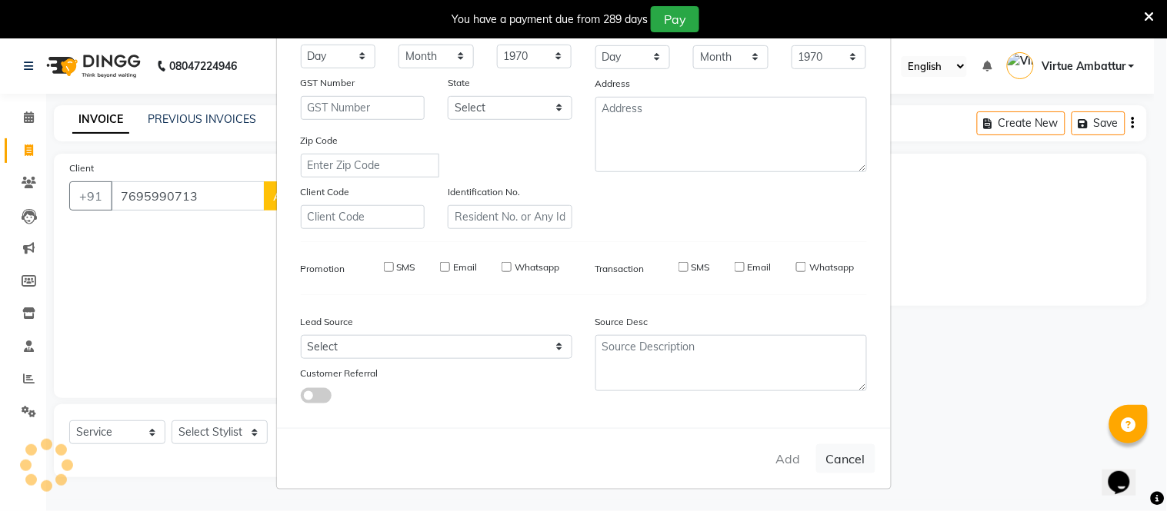
checkbox input "false"
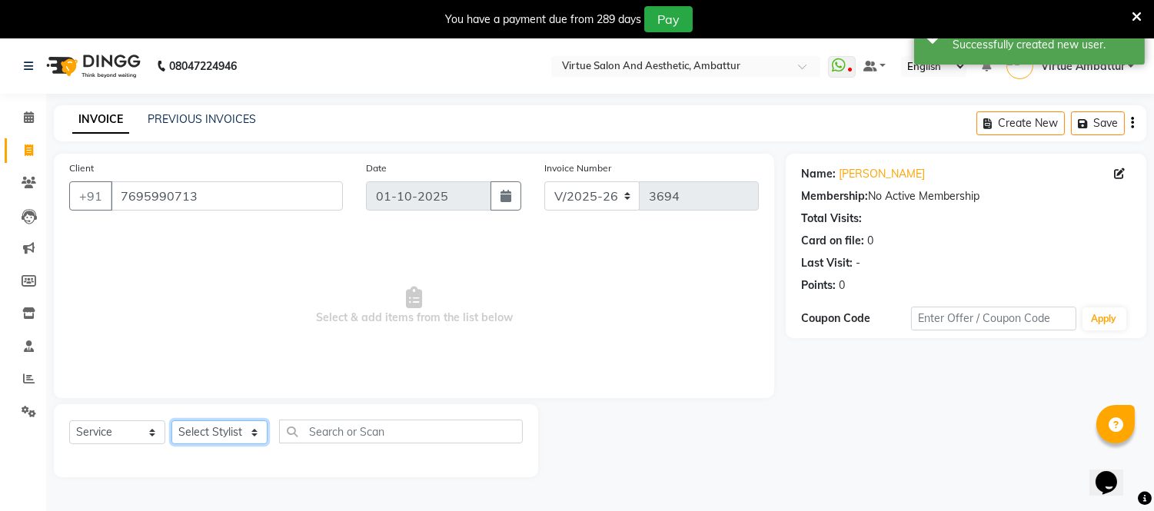
click at [240, 433] on select "Select Stylist [PERSON_NAME] [PERSON_NAME] [PERSON_NAME] [PERSON_NAME] [PERSON_…" at bounding box center [219, 433] width 96 height 24
select select "50476"
click at [171, 421] on select "Select Stylist [PERSON_NAME] [PERSON_NAME] [PERSON_NAME] [PERSON_NAME] [PERSON_…" at bounding box center [219, 433] width 96 height 24
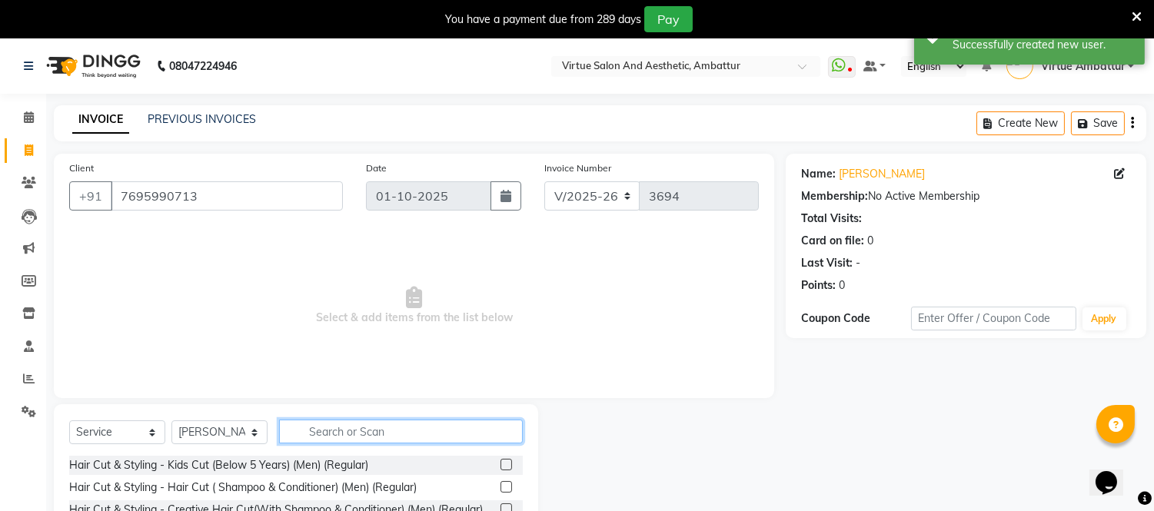
click at [349, 431] on input "text" at bounding box center [401, 432] width 244 height 24
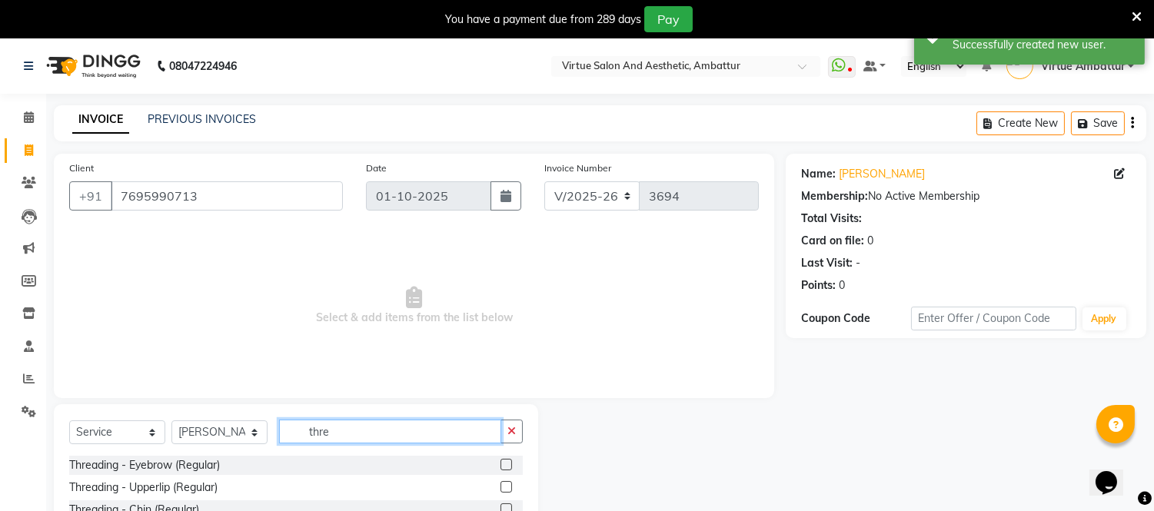
type input "thre"
click at [501, 460] on label at bounding box center [507, 465] width 12 height 12
click at [501, 461] on input "checkbox" at bounding box center [506, 466] width 10 height 10
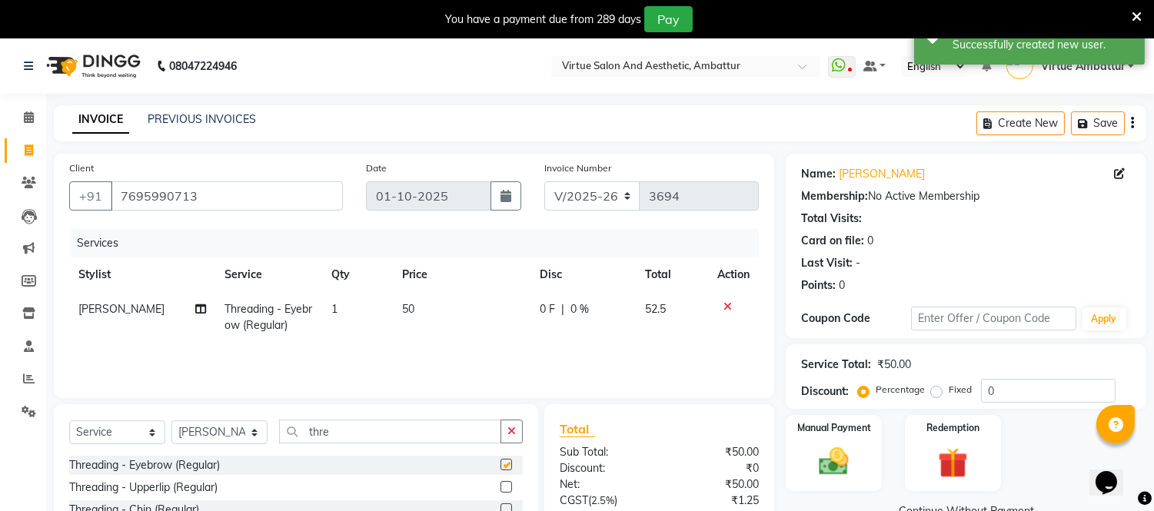
checkbox input "false"
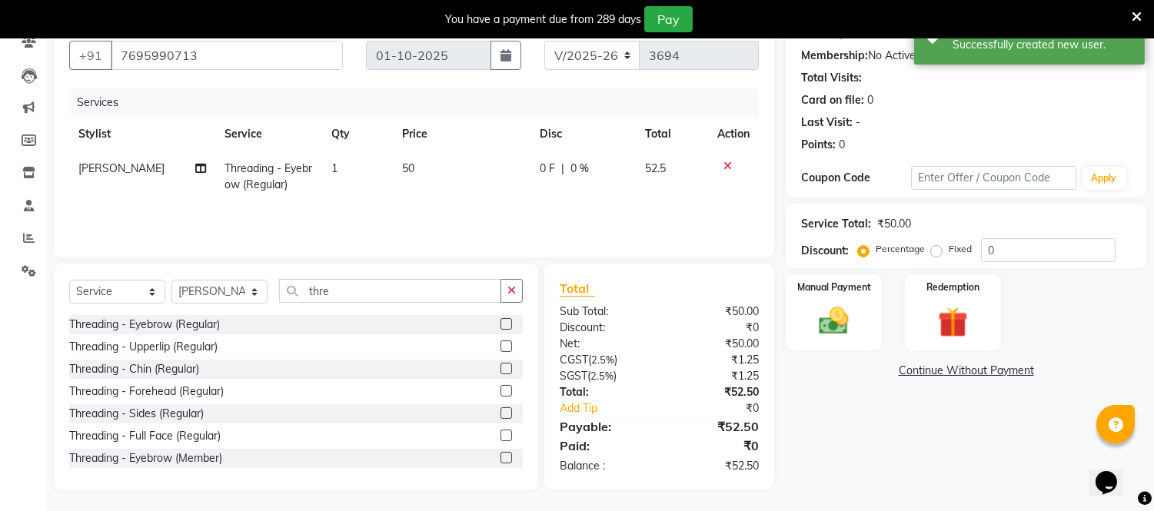
scroll to position [142, 0]
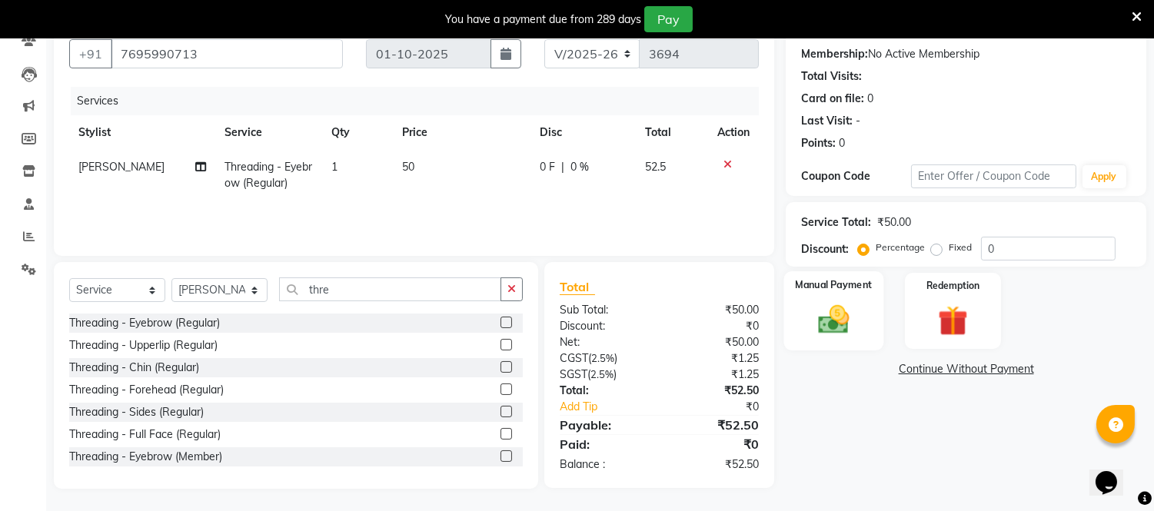
click at [840, 292] on div "Manual Payment" at bounding box center [834, 310] width 100 height 78
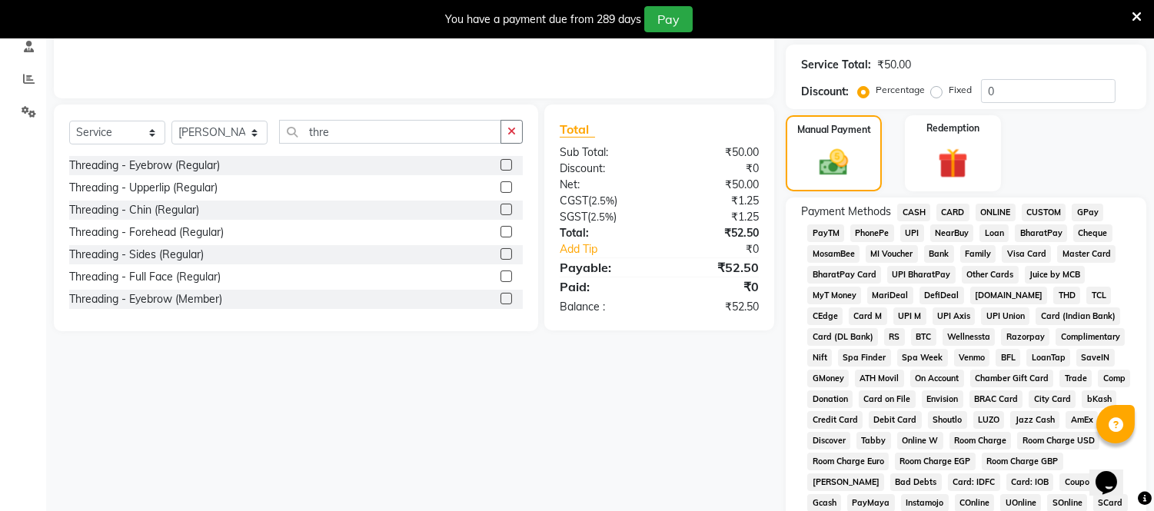
scroll to position [313, 0]
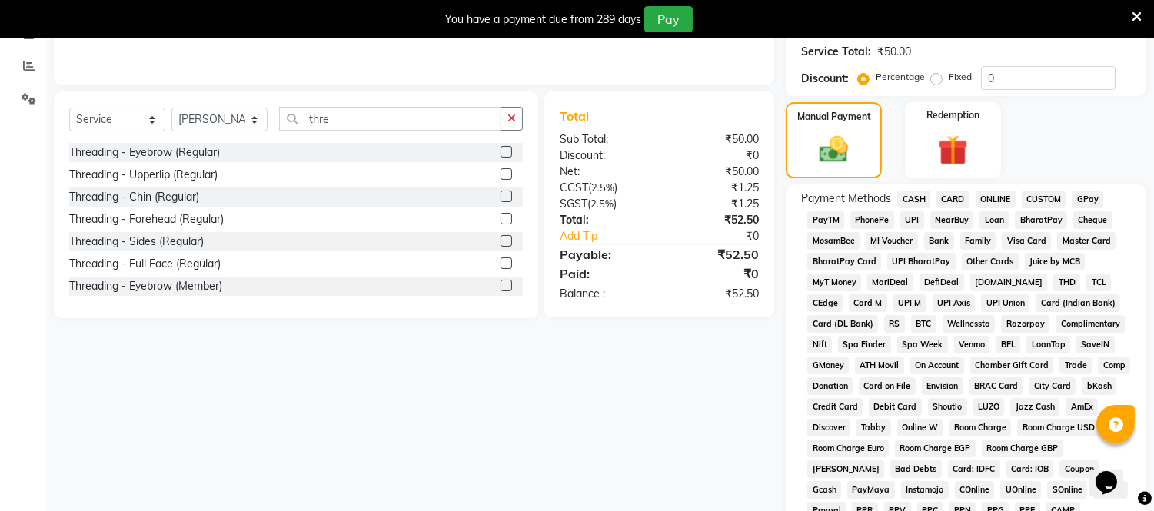
click at [1008, 201] on span "ONLINE" at bounding box center [996, 200] width 40 height 18
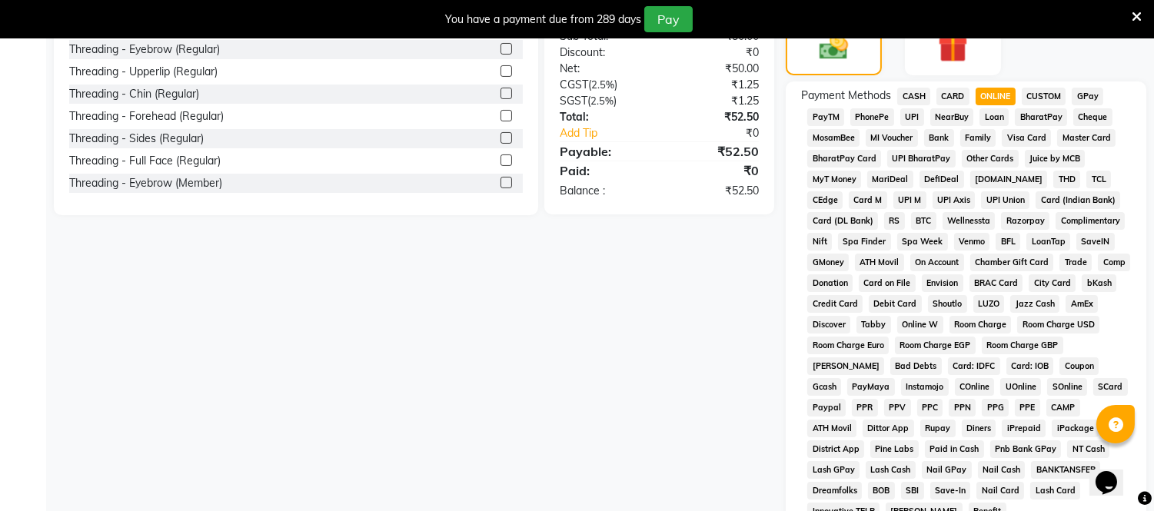
scroll to position [552, 0]
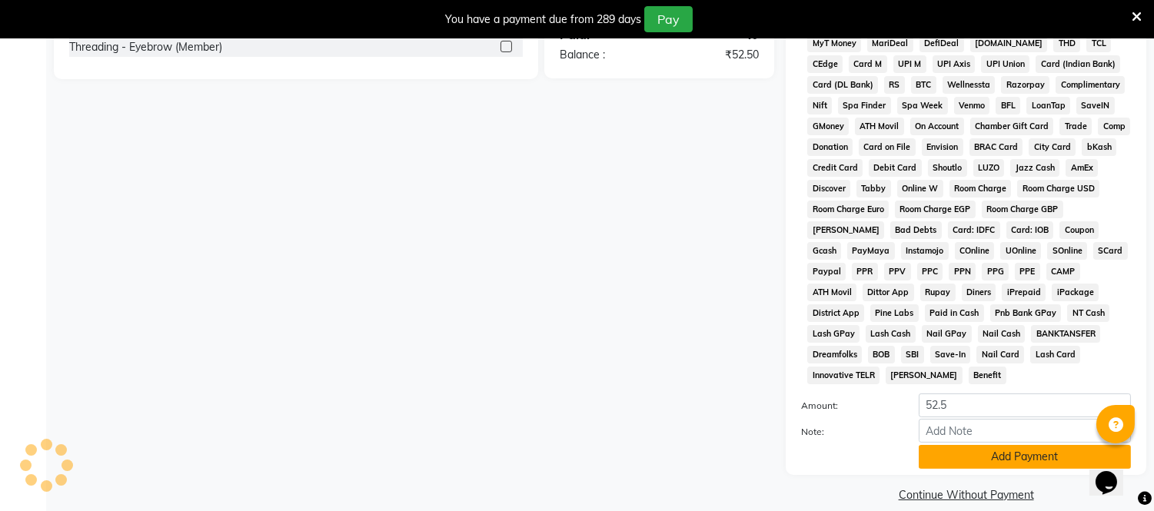
click at [1038, 445] on button "Add Payment" at bounding box center [1025, 457] width 212 height 24
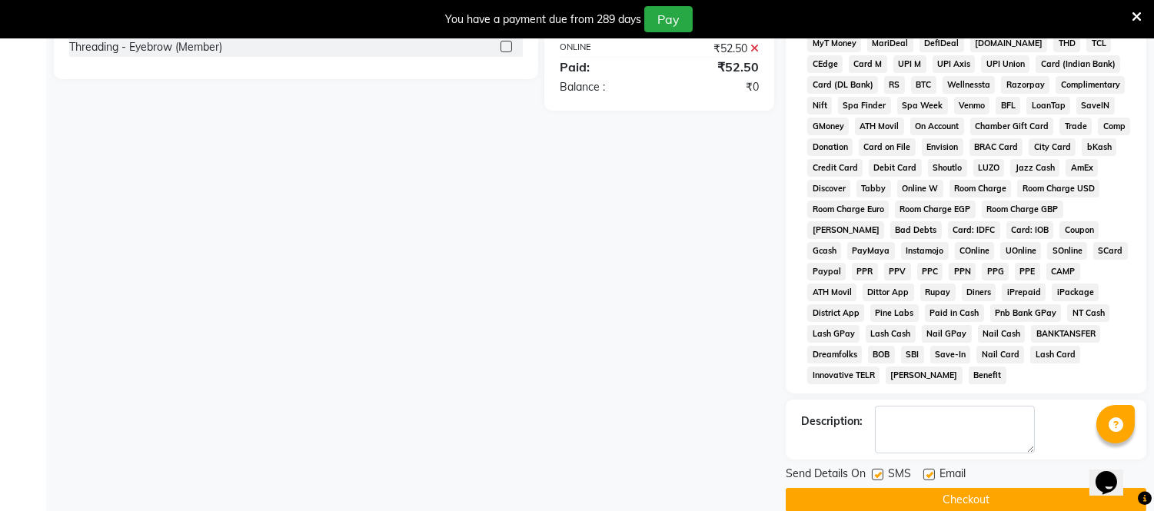
click at [975, 488] on button "Checkout" at bounding box center [966, 500] width 361 height 24
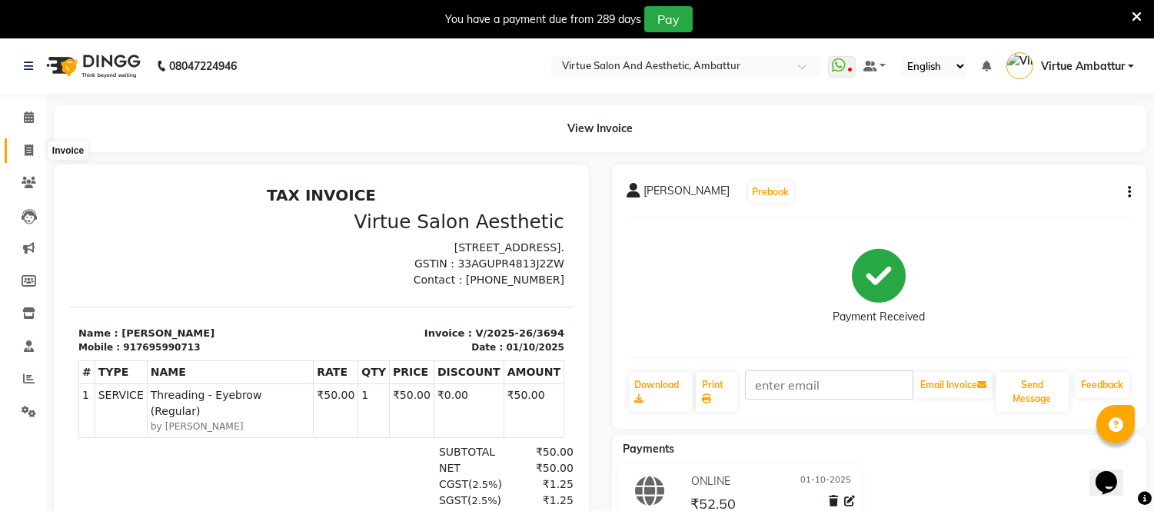
click at [25, 149] on icon at bounding box center [29, 151] width 8 height 12
select select "service"
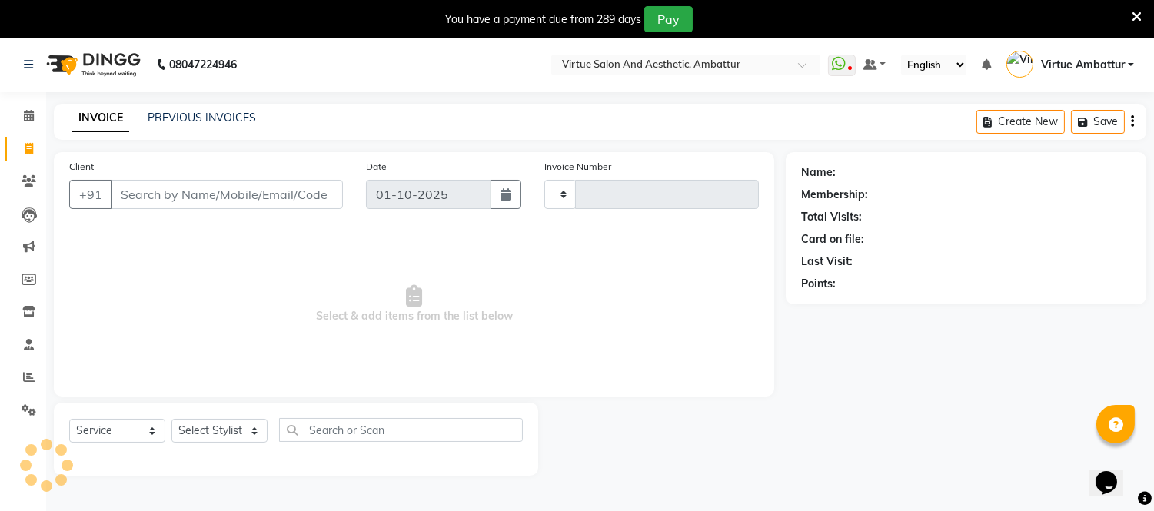
scroll to position [38, 0]
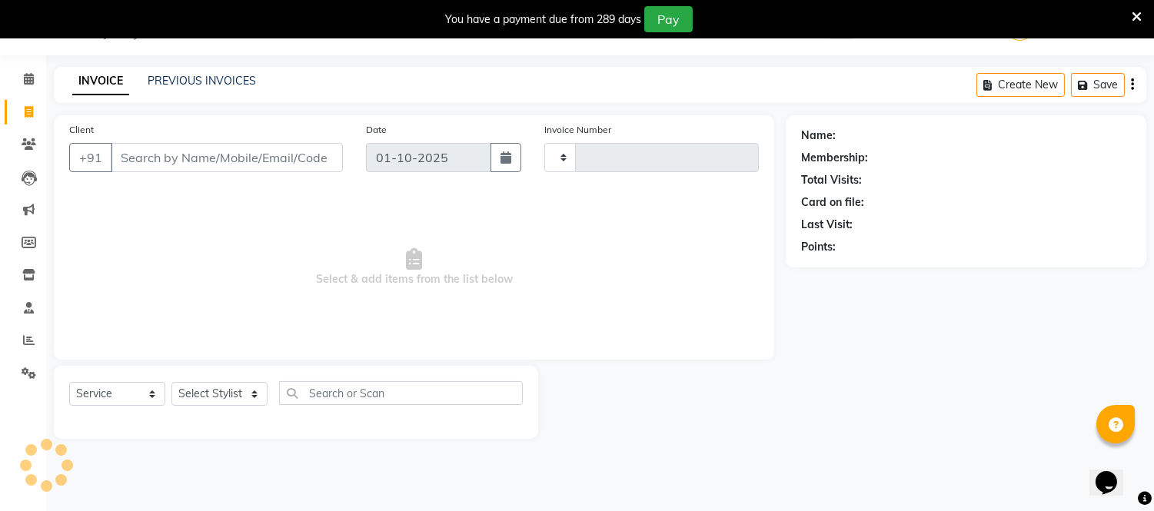
type input "3695"
select select "5237"
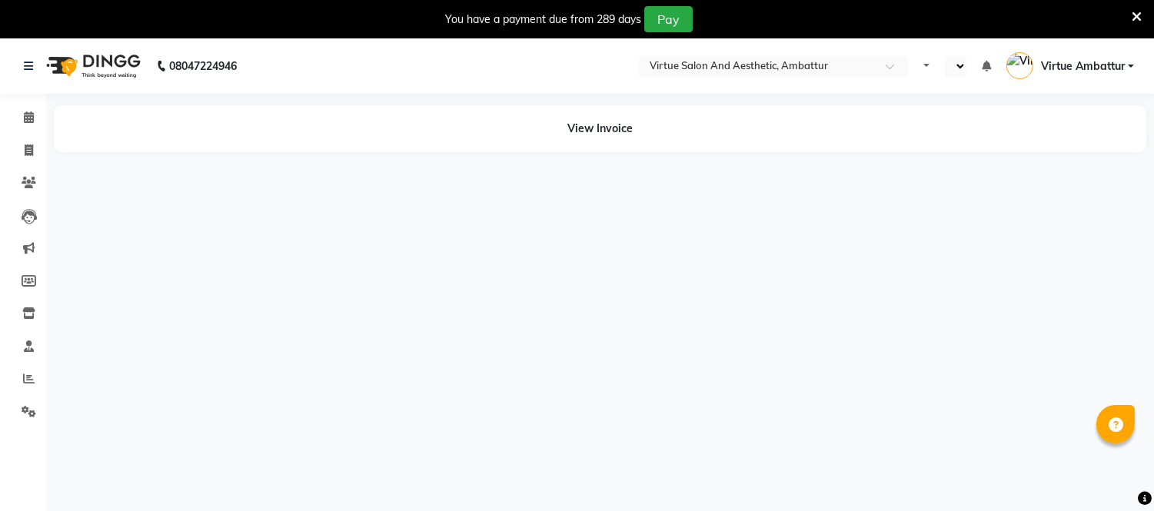
select select "en"
